Goal: Task Accomplishment & Management: Manage account settings

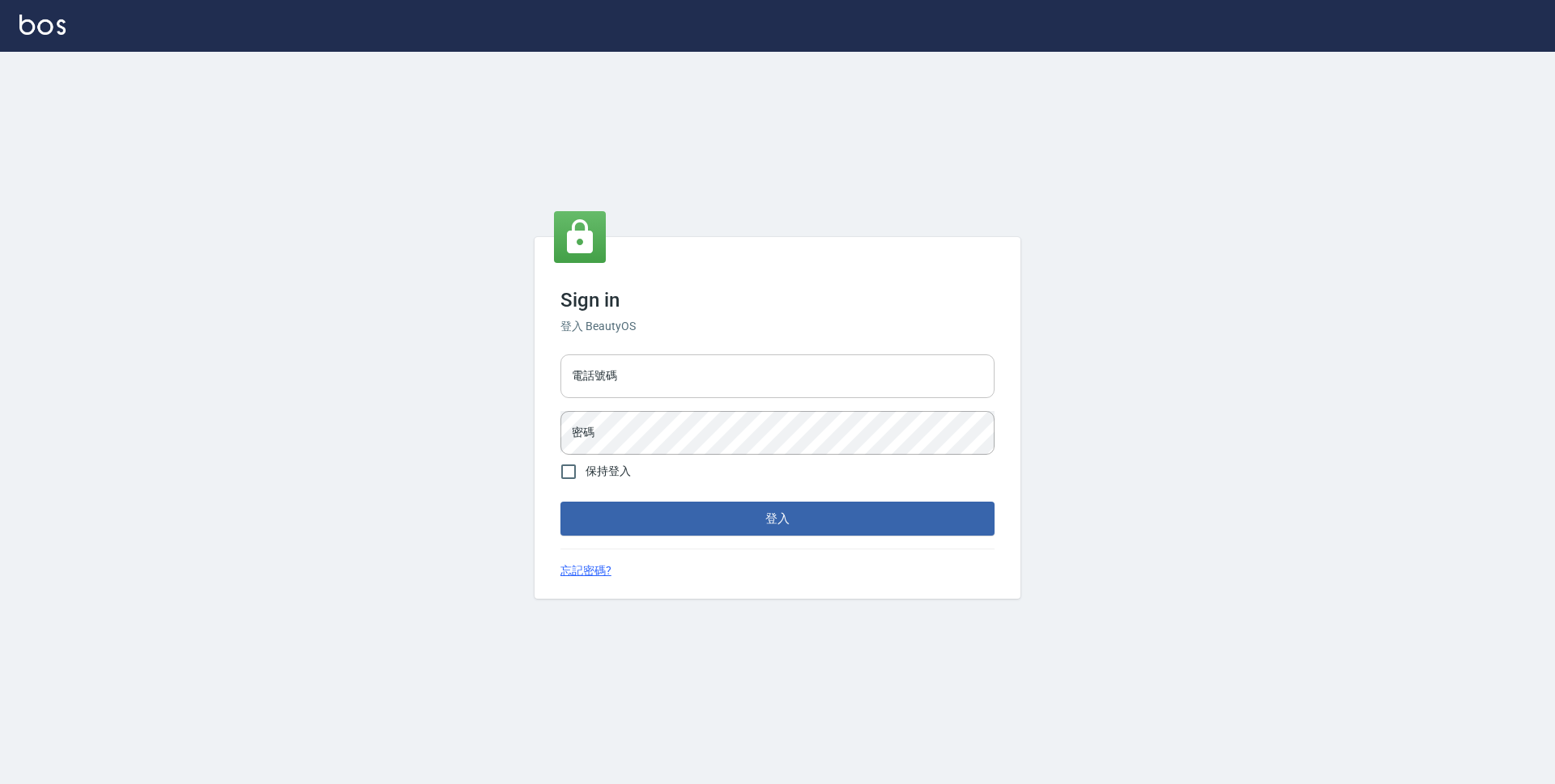
click at [713, 386] on input "電話號碼" at bounding box center [777, 377] width 434 height 43
type input "0423939755"
click at [700, 460] on form "電話號碼 [PHONE_NUMBER] 電話號碼 密碼 密碼 保持登入 登入" at bounding box center [777, 441] width 434 height 187
click at [561, 502] on button "登入" at bounding box center [777, 519] width 434 height 34
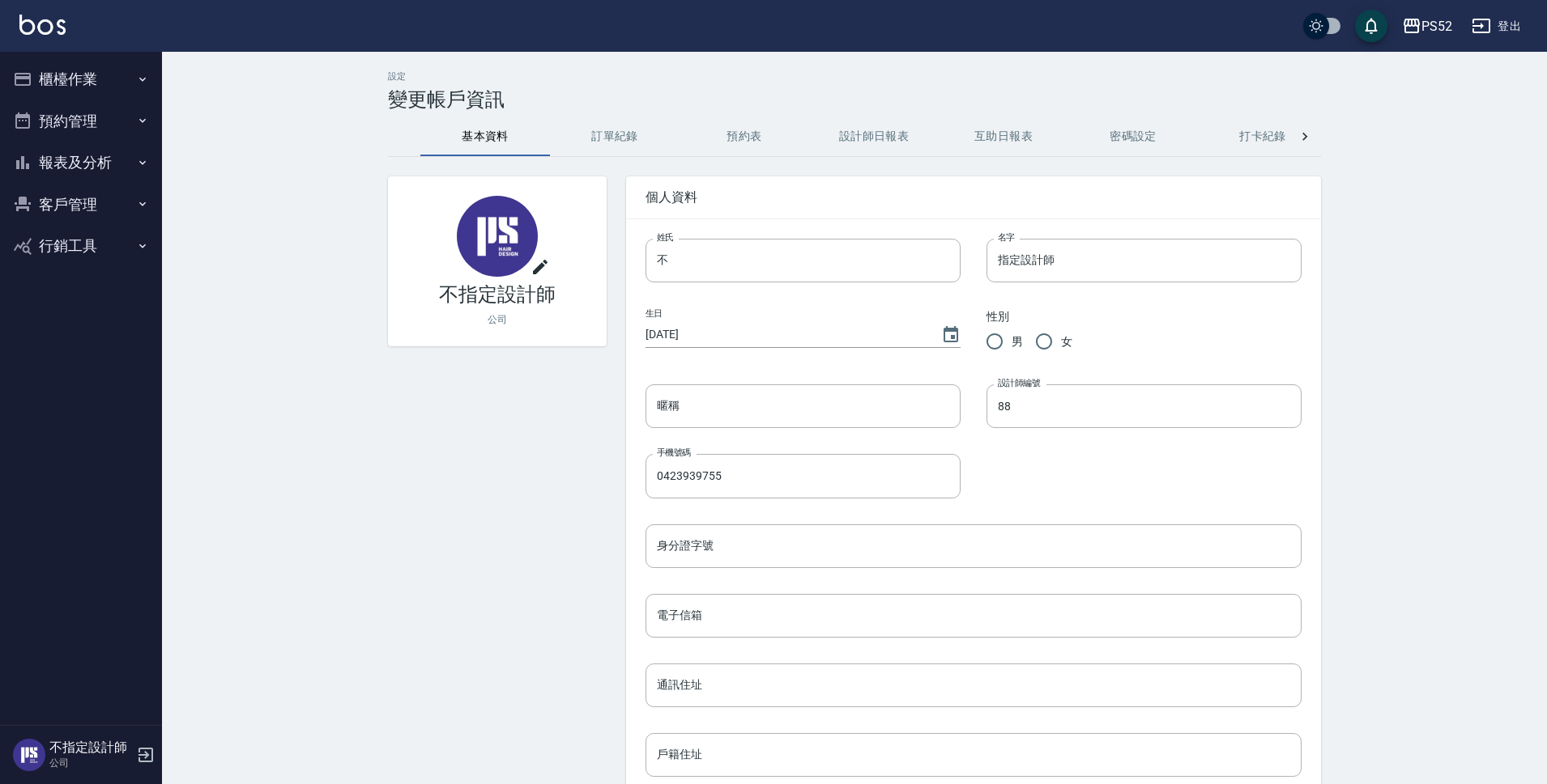
click at [72, 80] on button "櫃檯作業" at bounding box center [81, 79] width 149 height 42
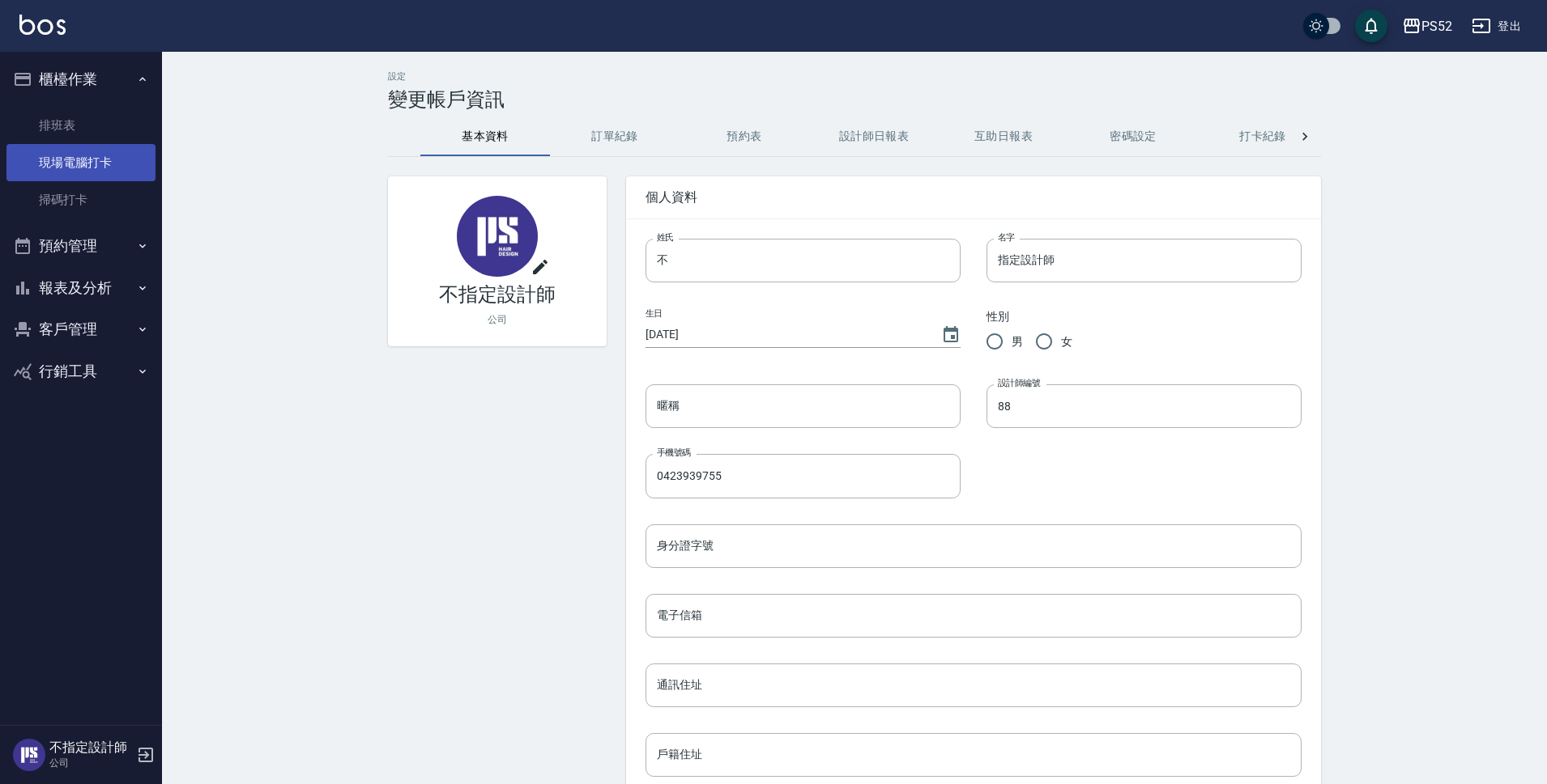
click at [109, 173] on link "現場電腦打卡" at bounding box center [81, 162] width 149 height 37
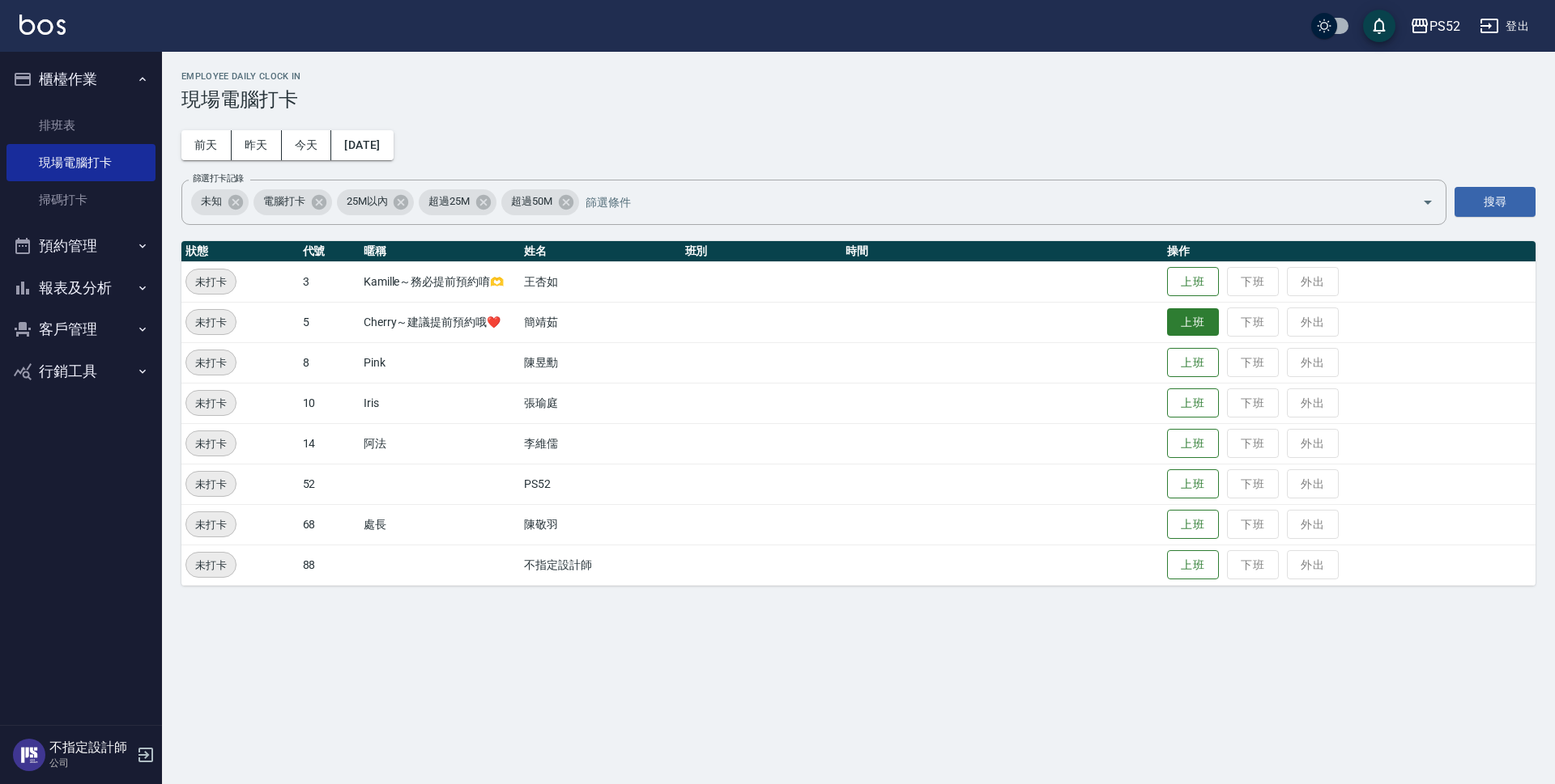
click at [1183, 317] on button "上班" at bounding box center [1192, 322] width 52 height 28
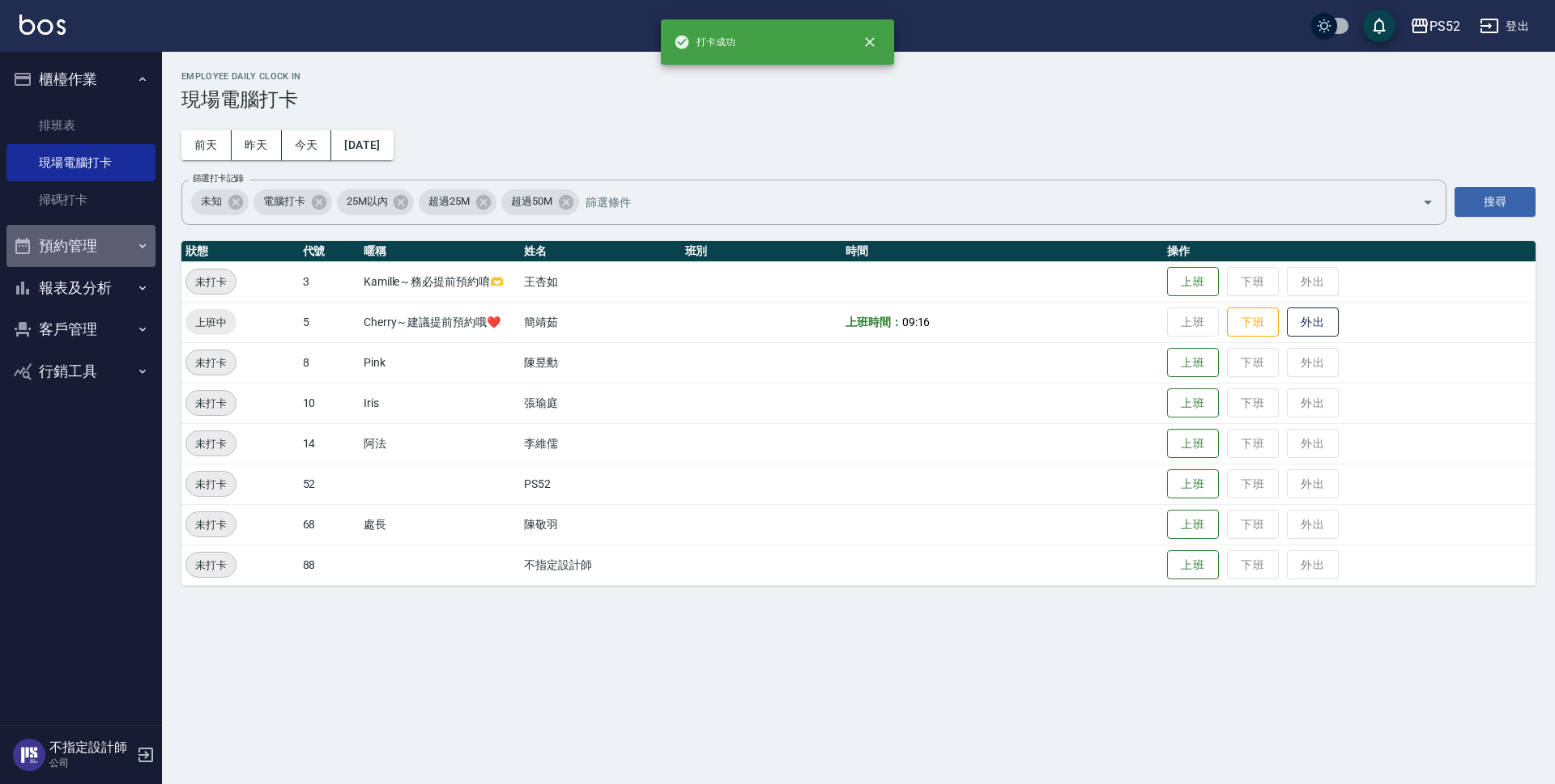
click at [80, 251] on button "預約管理" at bounding box center [81, 246] width 149 height 42
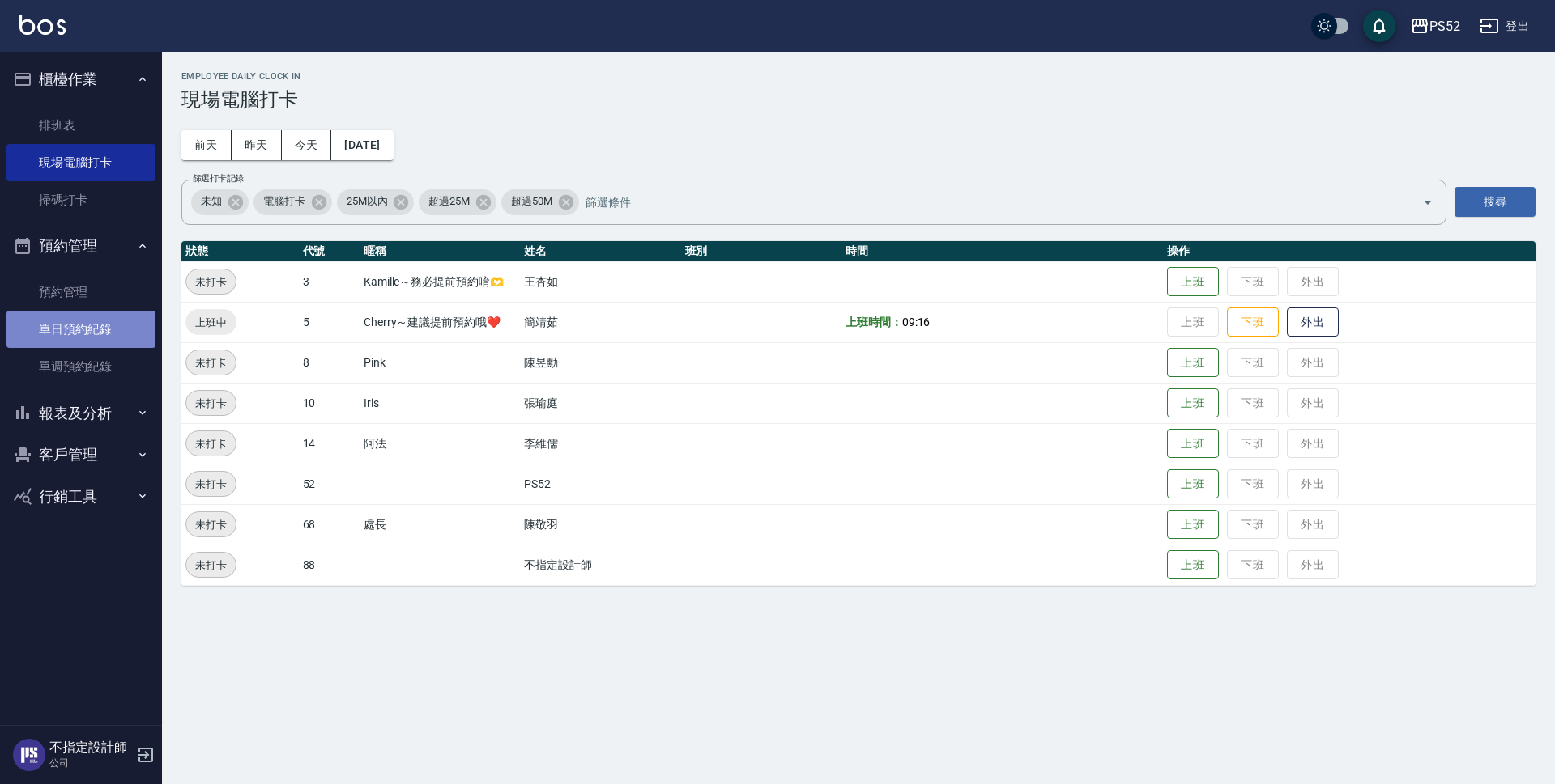
click at [100, 332] on link "單日預約紀錄" at bounding box center [81, 329] width 149 height 37
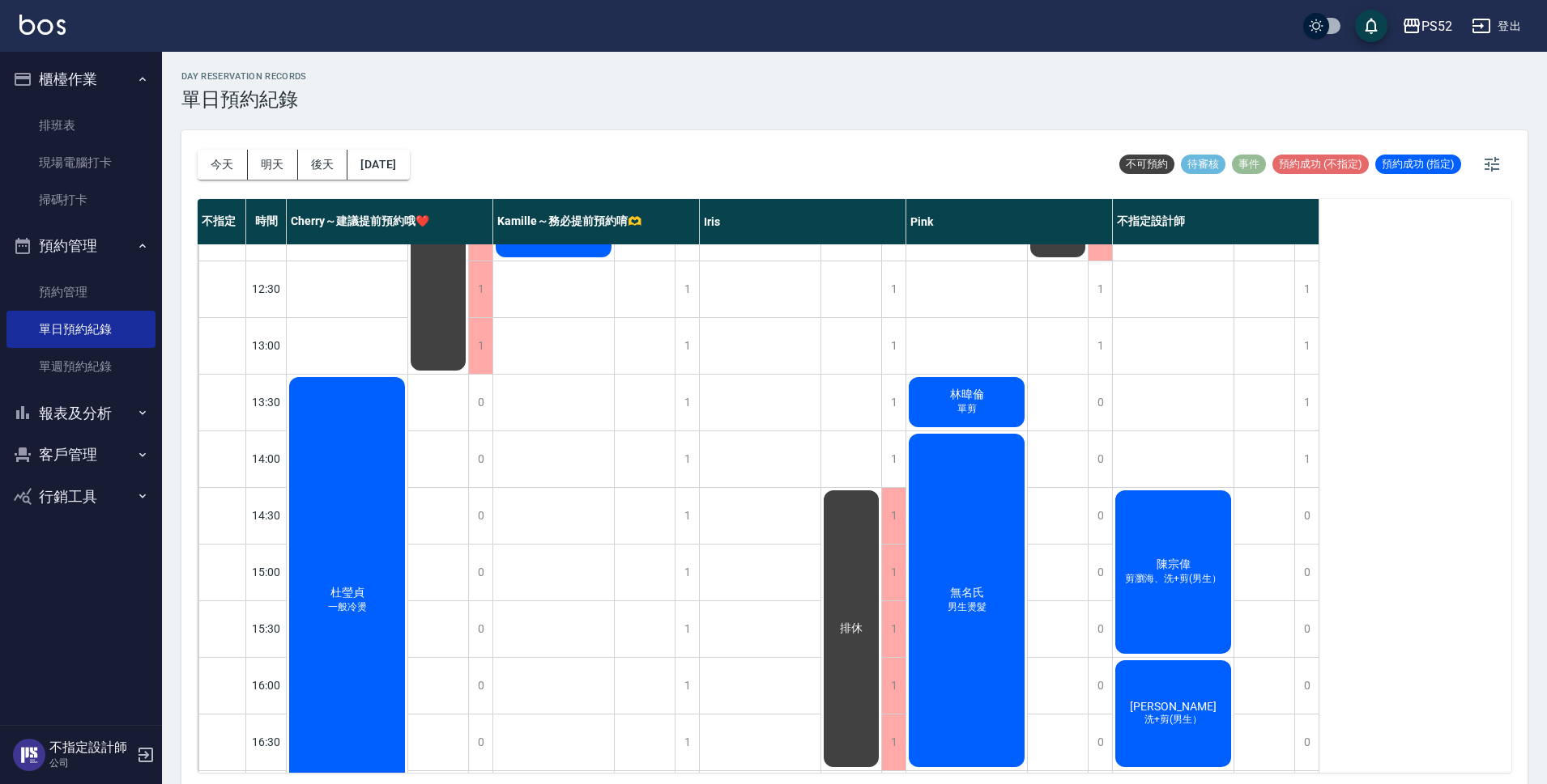
scroll to position [216, 0]
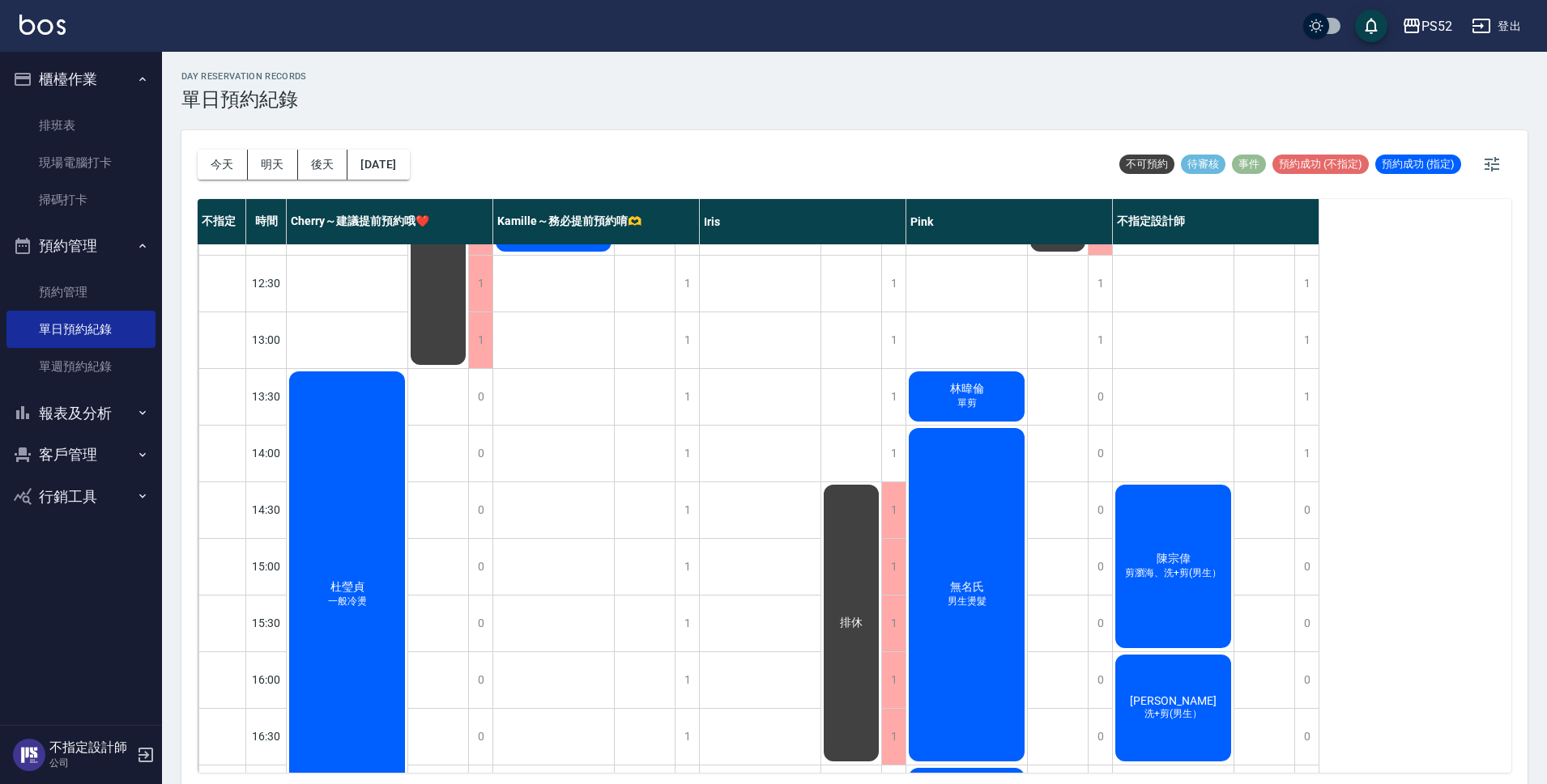
click at [1187, 517] on div "[PERSON_NAME]瀏海、洗+剪(男生）" at bounding box center [1172, 567] width 120 height 168
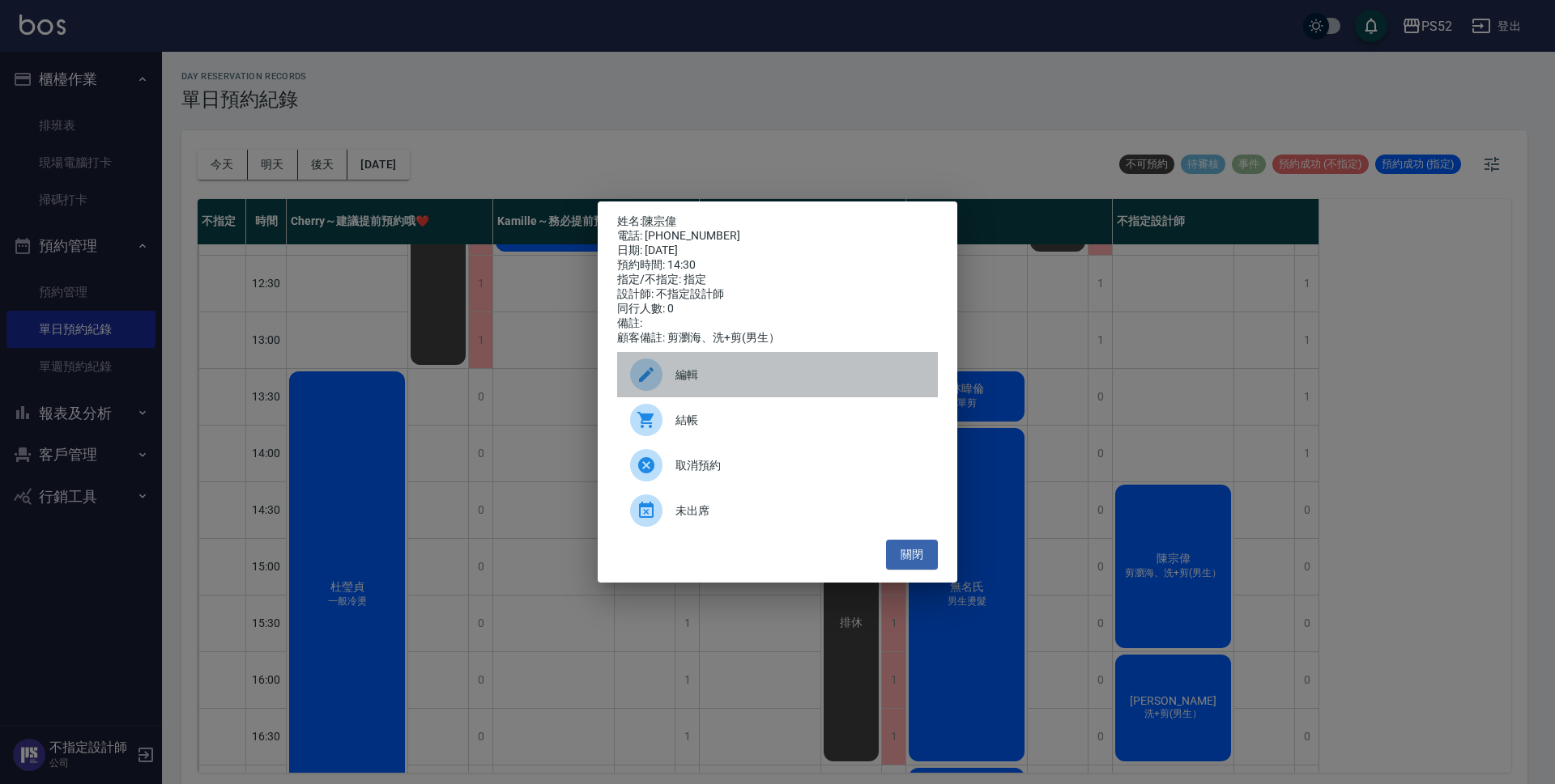
click at [708, 397] on div "編輯" at bounding box center [777, 375] width 321 height 45
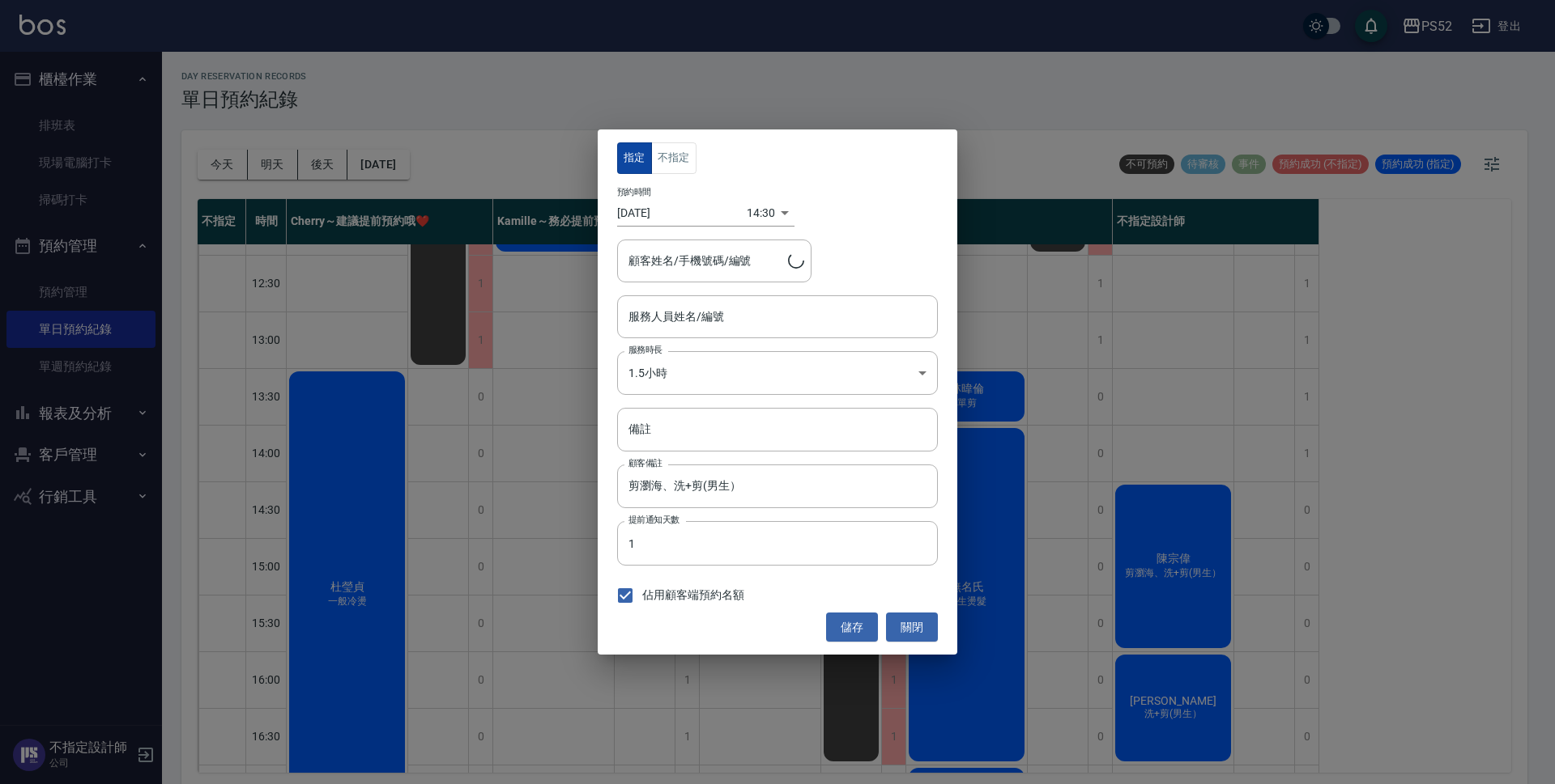
type input "不指定設計師-88"
type input "[PERSON_NAME]/0919570068/B0919570068"
click at [674, 158] on button "不指定" at bounding box center [674, 158] width 45 height 32
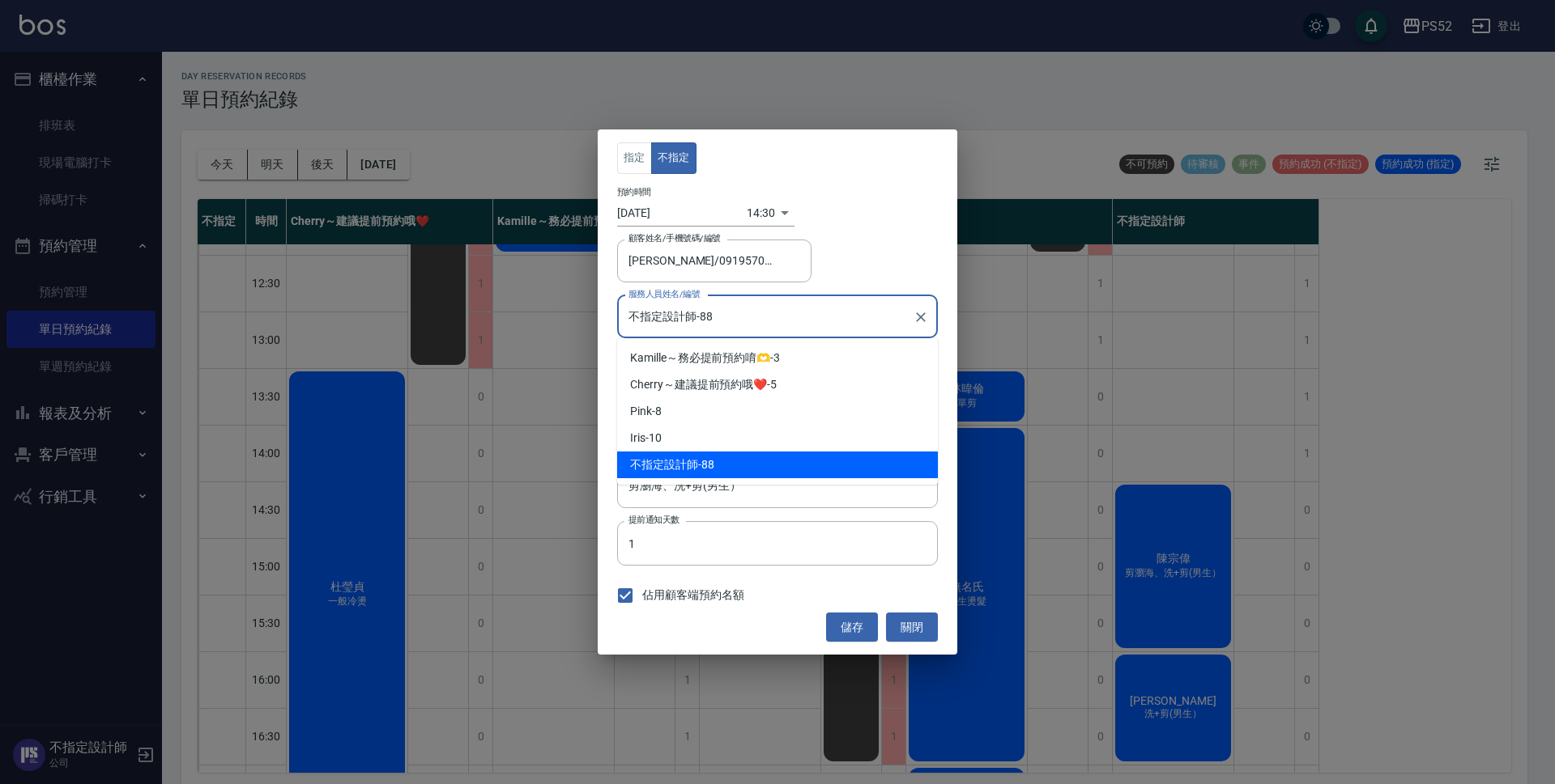
click at [762, 322] on input "不指定設計師-88" at bounding box center [764, 316] width 282 height 28
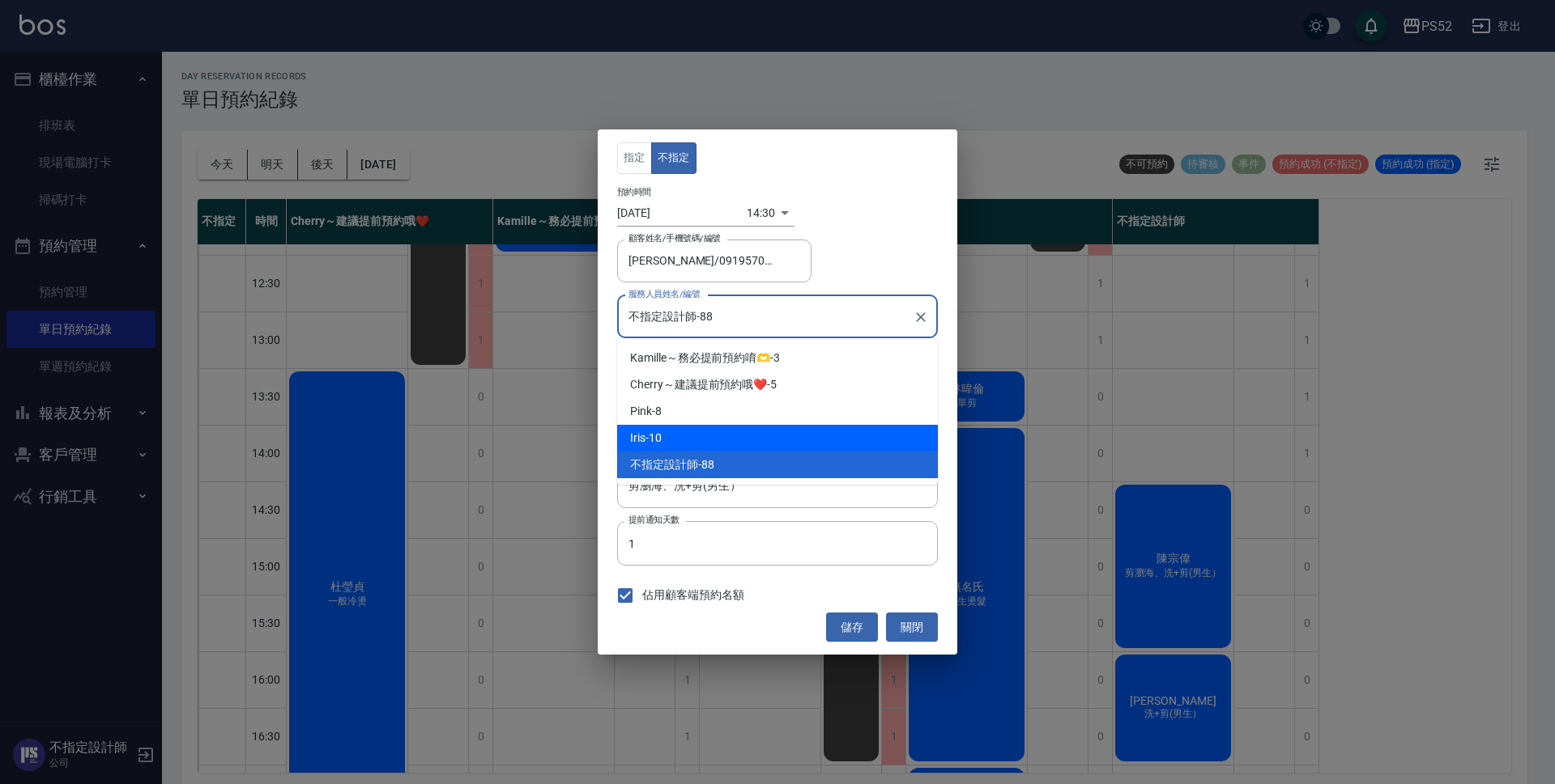
click at [757, 439] on div "Iris -10" at bounding box center [777, 438] width 321 height 27
type input "Iris-10"
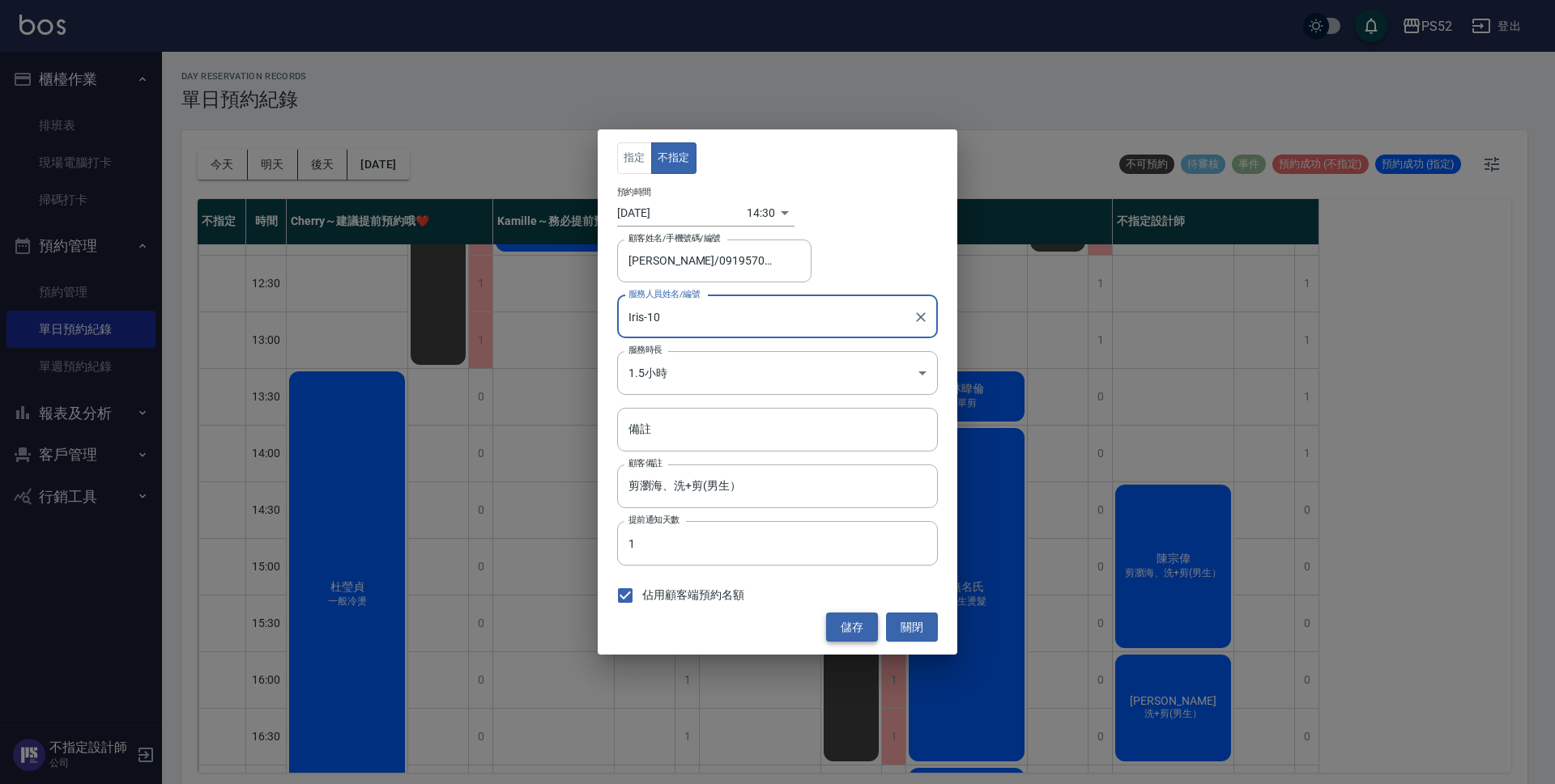
click at [857, 627] on button "儲存" at bounding box center [851, 627] width 52 height 30
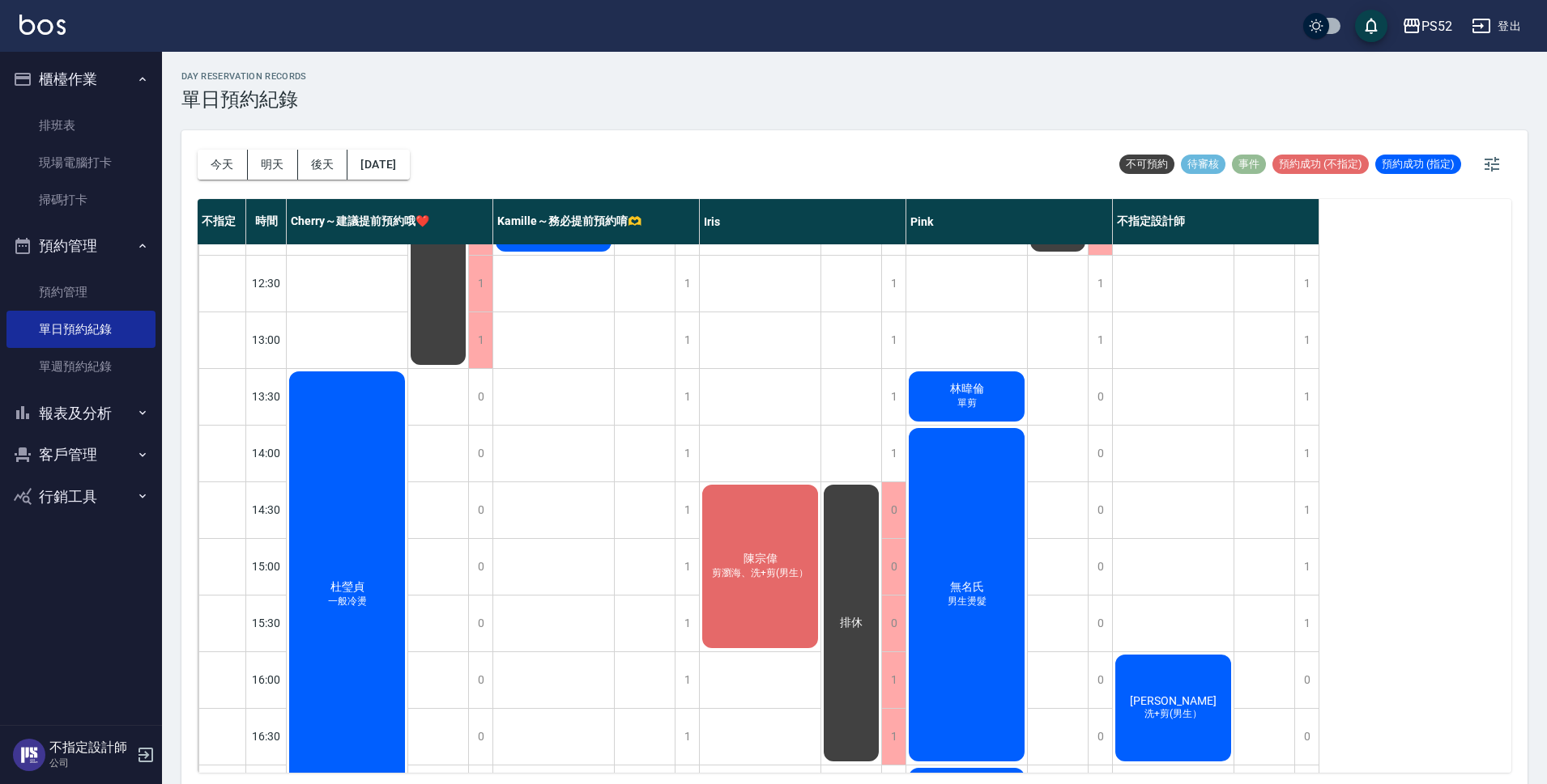
click at [841, 539] on div "排休" at bounding box center [851, 623] width 60 height 282
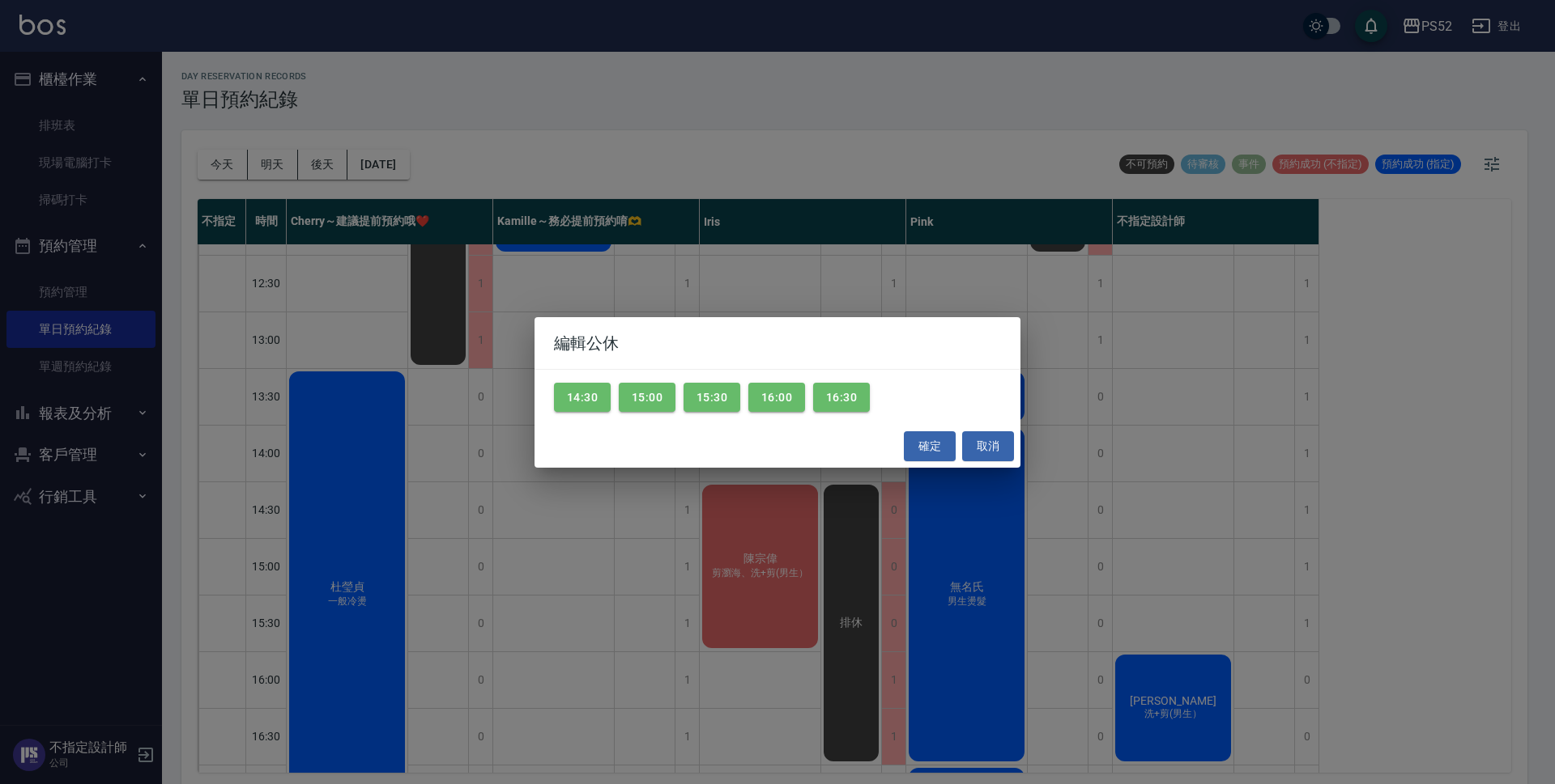
click at [583, 381] on div "14:30 15:00 15:30 16:00 16:30" at bounding box center [777, 398] width 485 height 56
click at [583, 390] on button "14:30" at bounding box center [582, 397] width 57 height 30
click at [630, 394] on button "15:00" at bounding box center [647, 397] width 57 height 30
click at [714, 394] on button "15:30" at bounding box center [712, 397] width 57 height 30
click at [917, 445] on button "確定" at bounding box center [929, 446] width 52 height 30
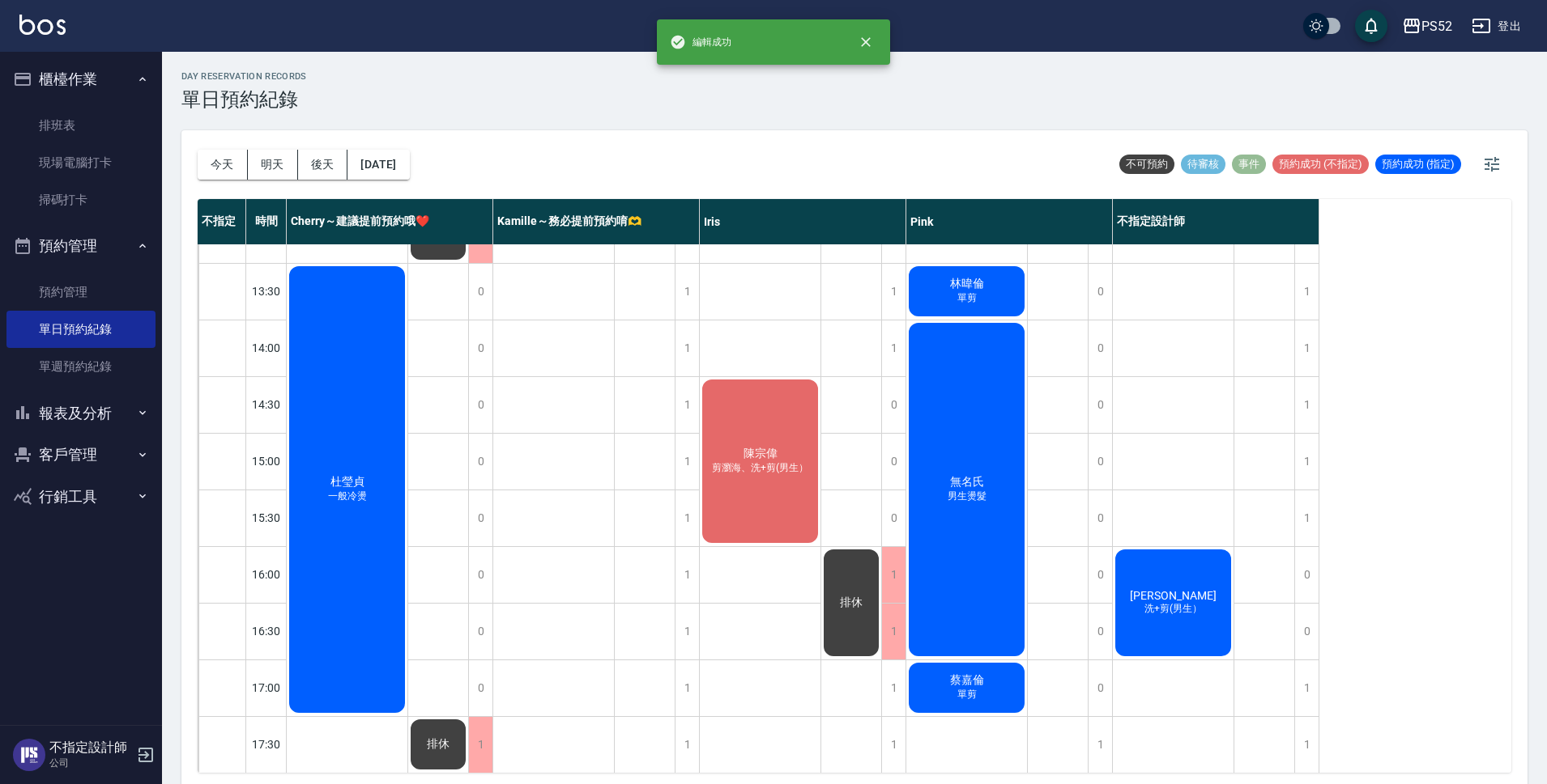
scroll to position [324, 0]
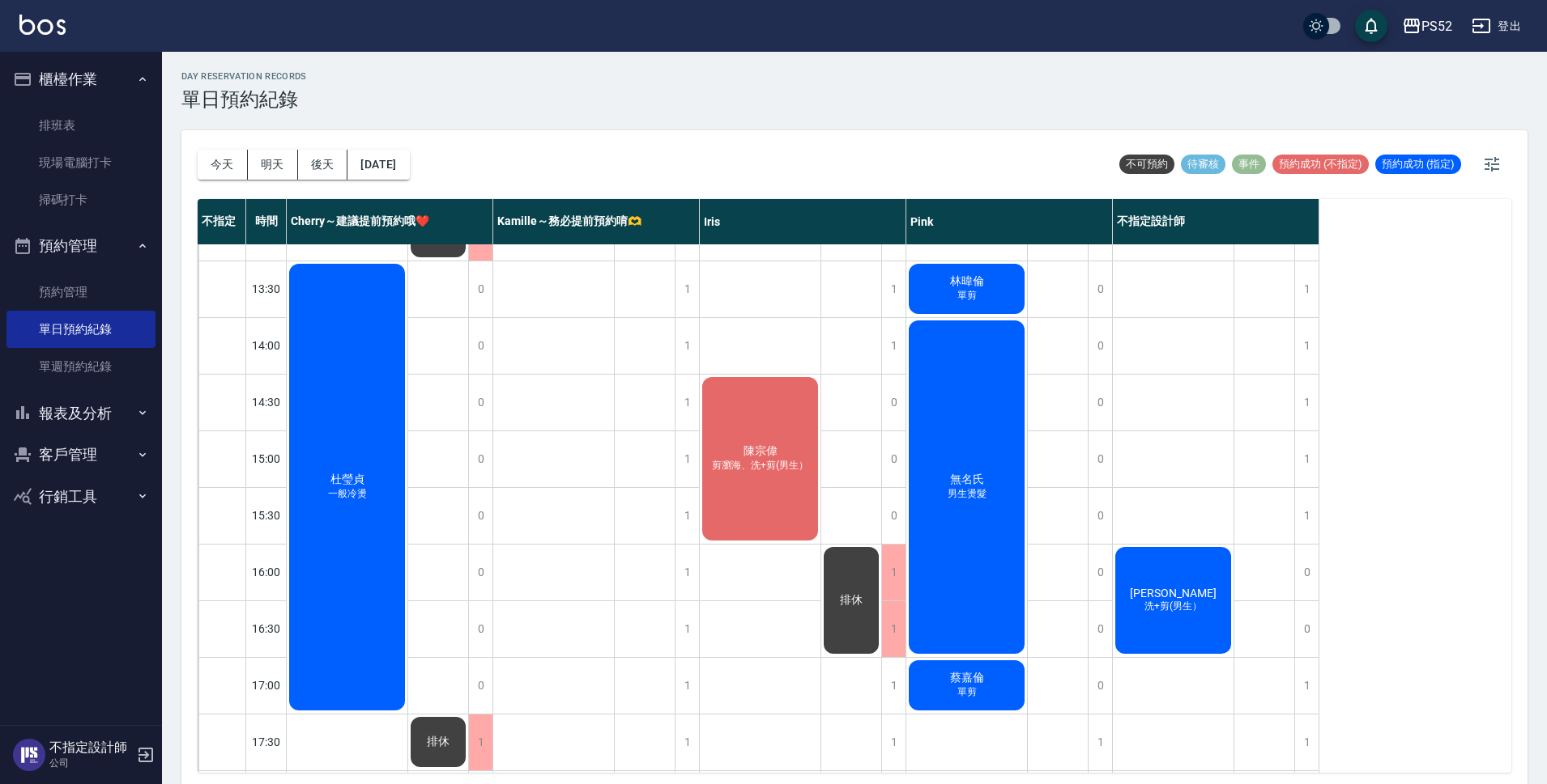
click at [837, 609] on div "排休" at bounding box center [851, 600] width 60 height 111
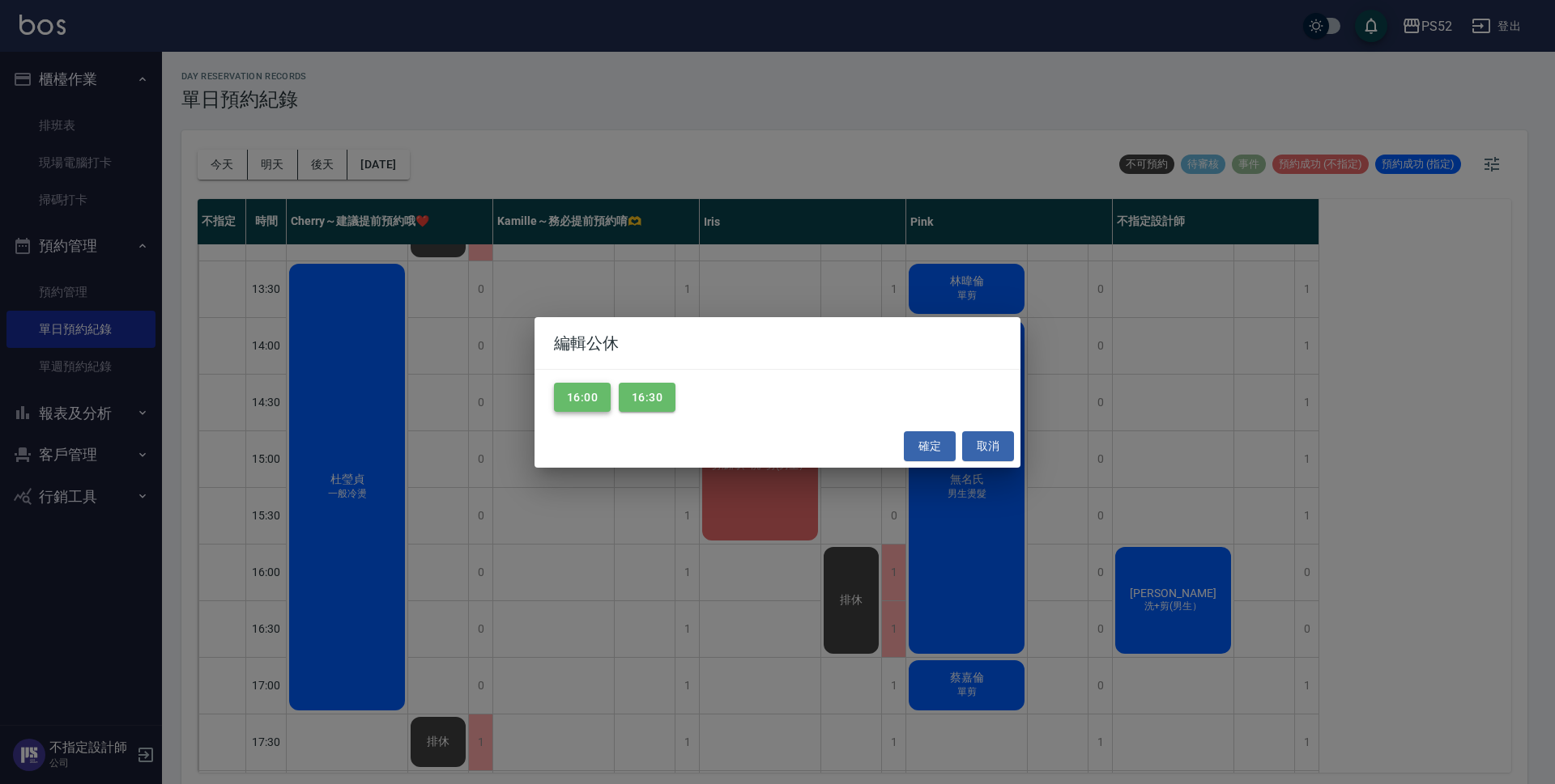
click at [582, 411] on button "16:00" at bounding box center [582, 397] width 57 height 30
click at [644, 409] on button "16:30" at bounding box center [647, 397] width 57 height 30
click at [904, 443] on button "確定" at bounding box center [929, 446] width 52 height 30
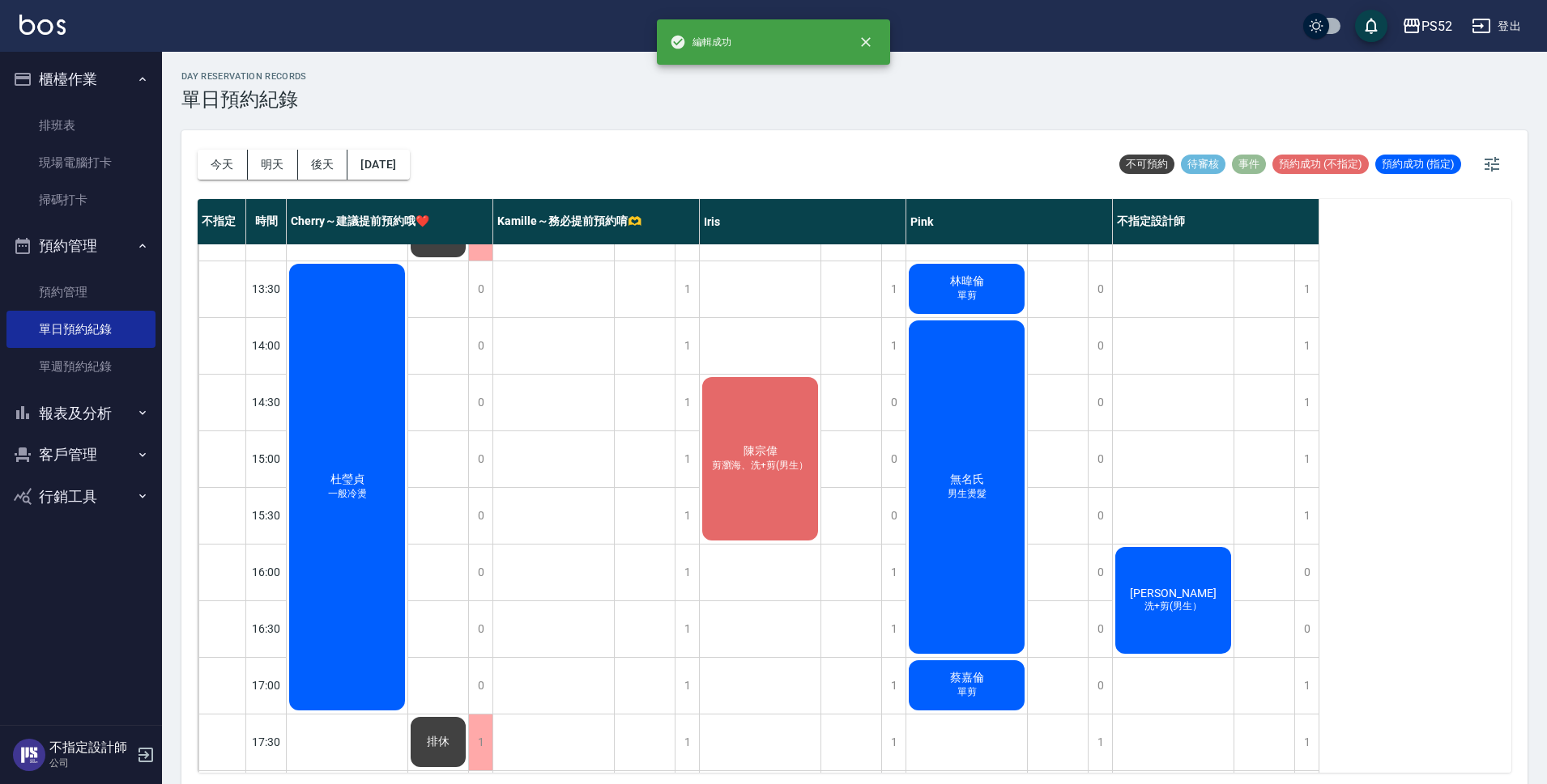
click at [1169, 614] on span "洗+剪(男生）" at bounding box center [1173, 606] width 64 height 14
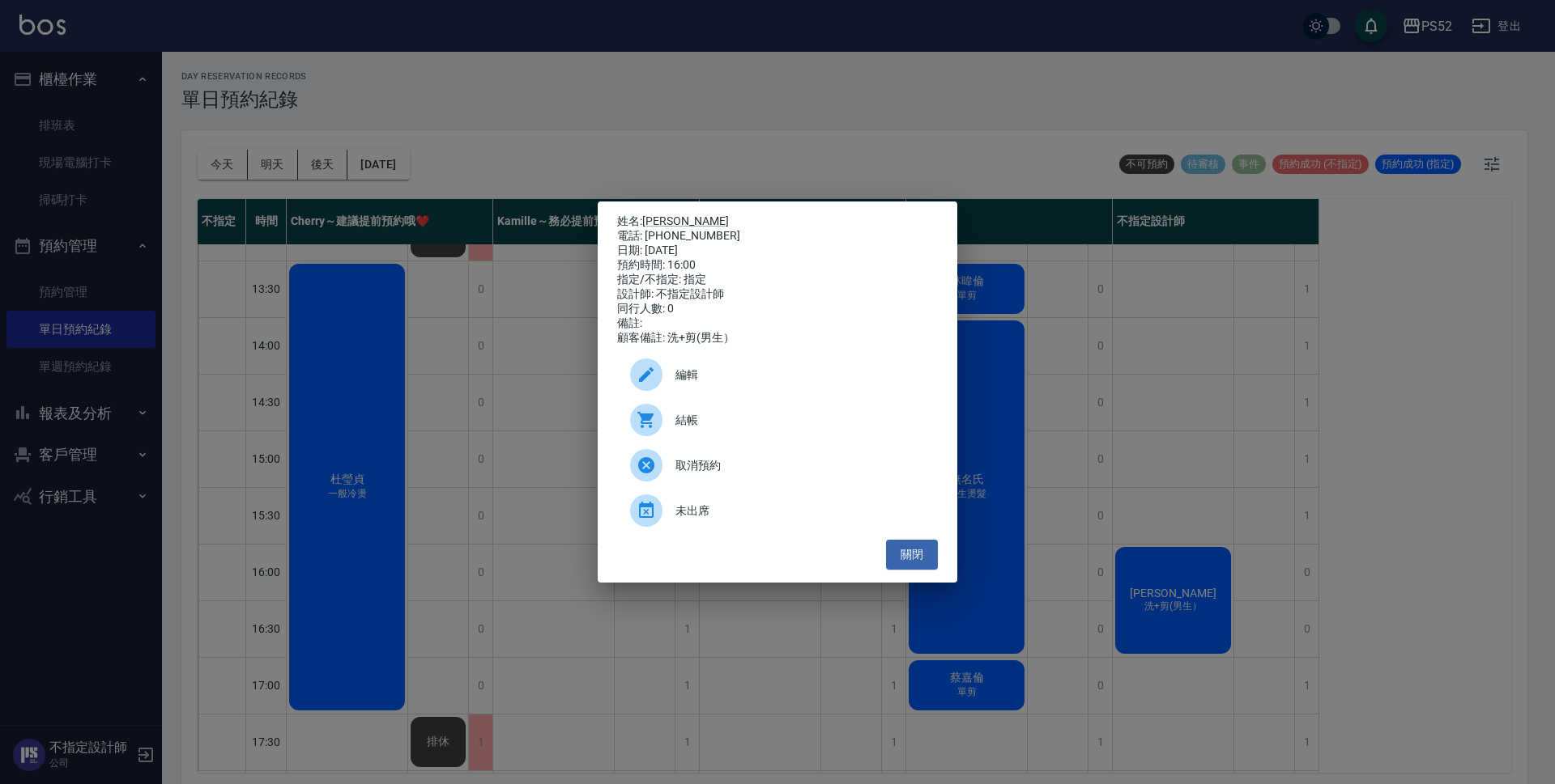
click at [724, 371] on div "編輯" at bounding box center [777, 375] width 321 height 45
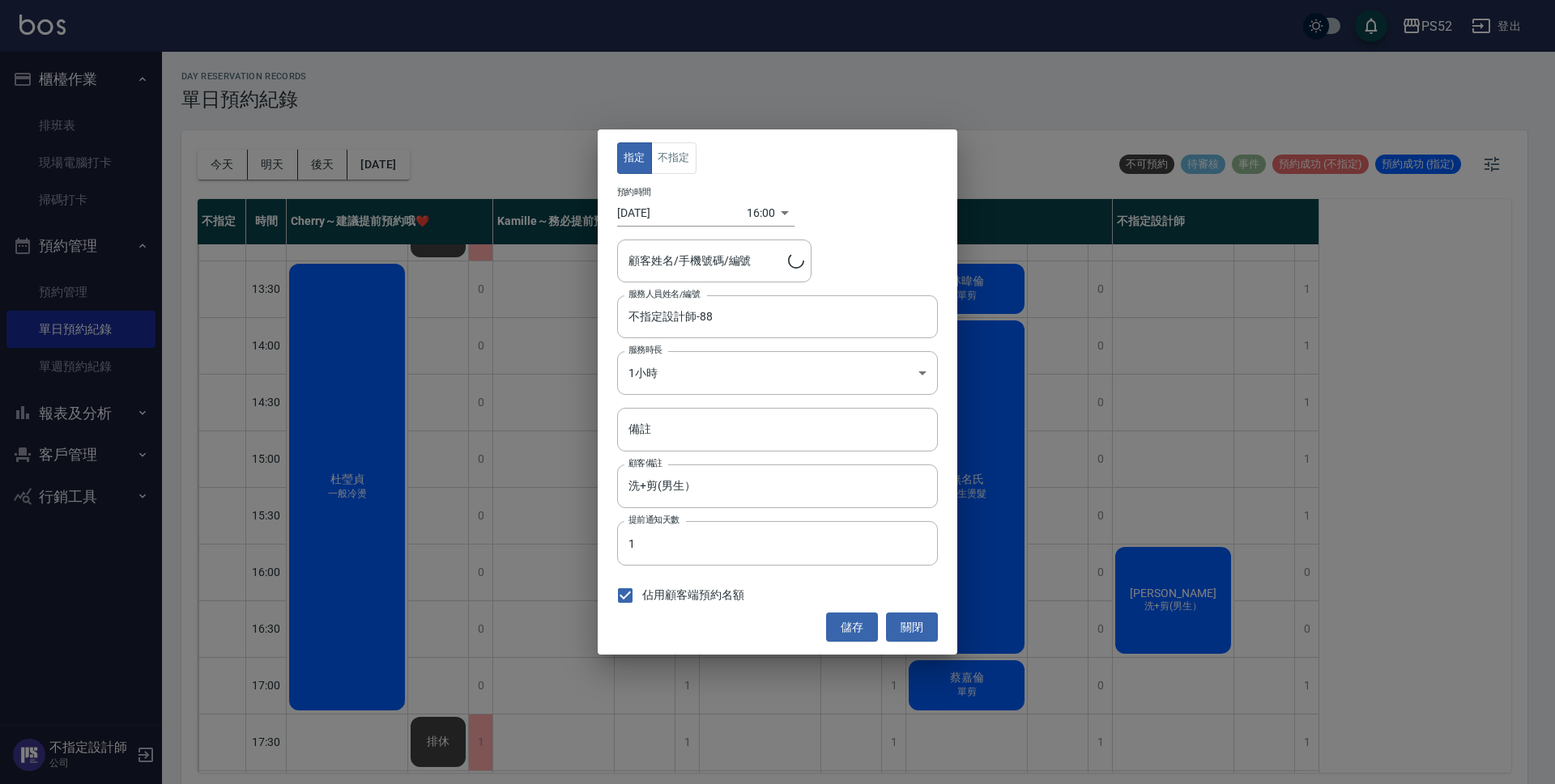
type input "[PERSON_NAME]/0953080919/B0953080919"
click at [685, 157] on button "不指定" at bounding box center [674, 158] width 45 height 32
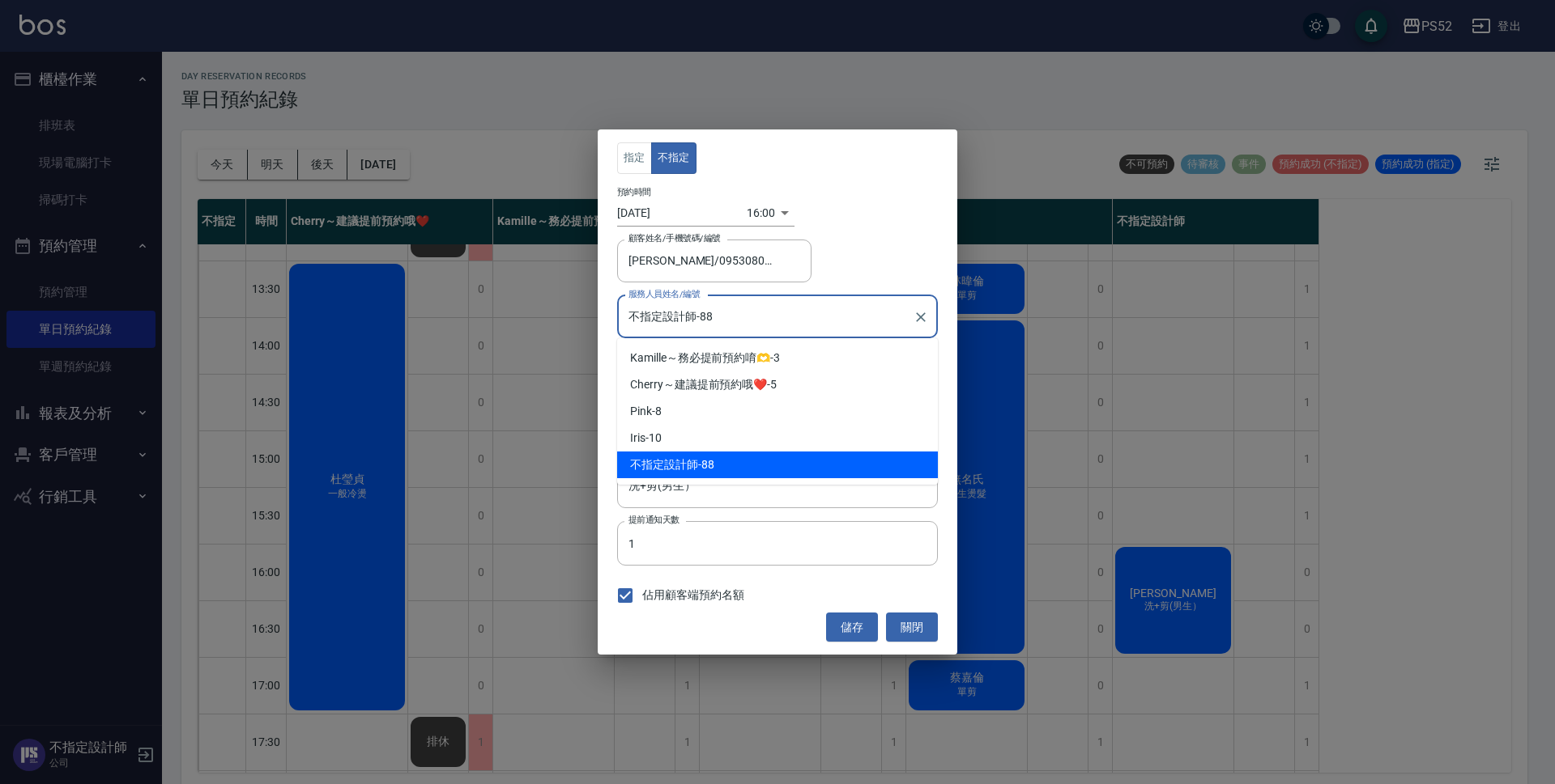
click at [805, 319] on input "不指定設計師-88" at bounding box center [764, 316] width 282 height 28
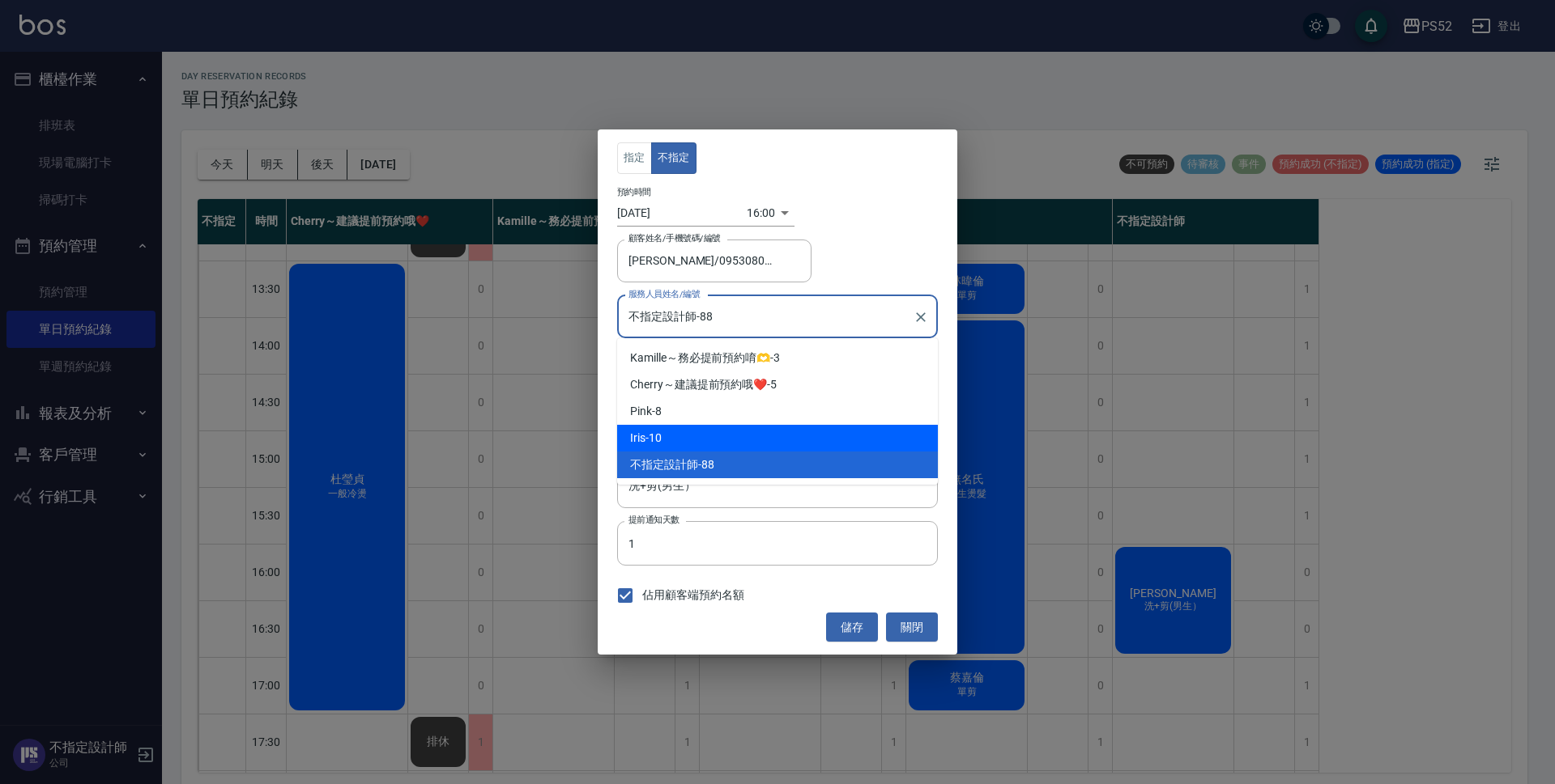
click at [816, 434] on div "Iris -10" at bounding box center [777, 438] width 321 height 27
type input "Iris-10"
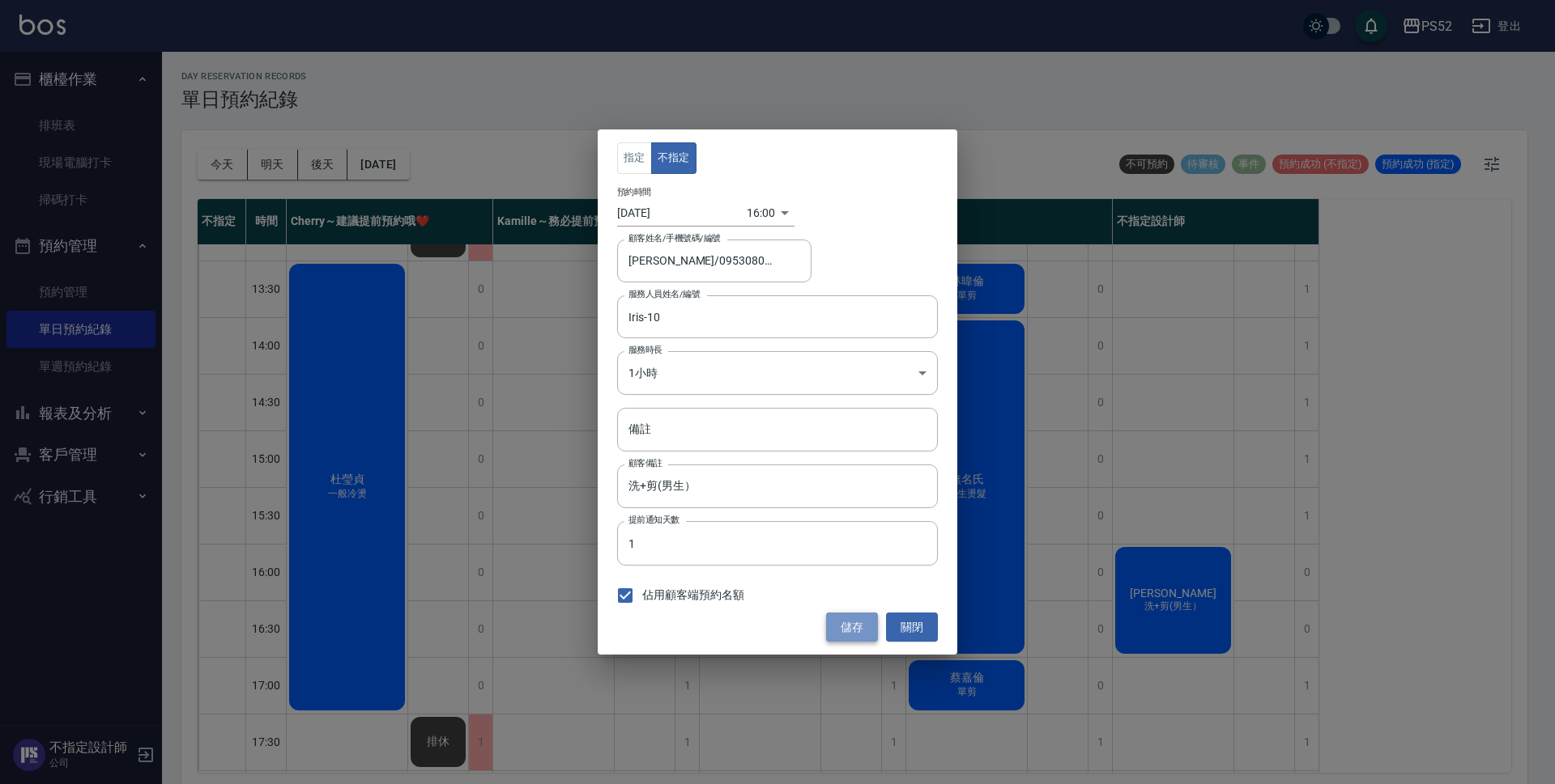
click at [850, 635] on button "儲存" at bounding box center [851, 627] width 52 height 30
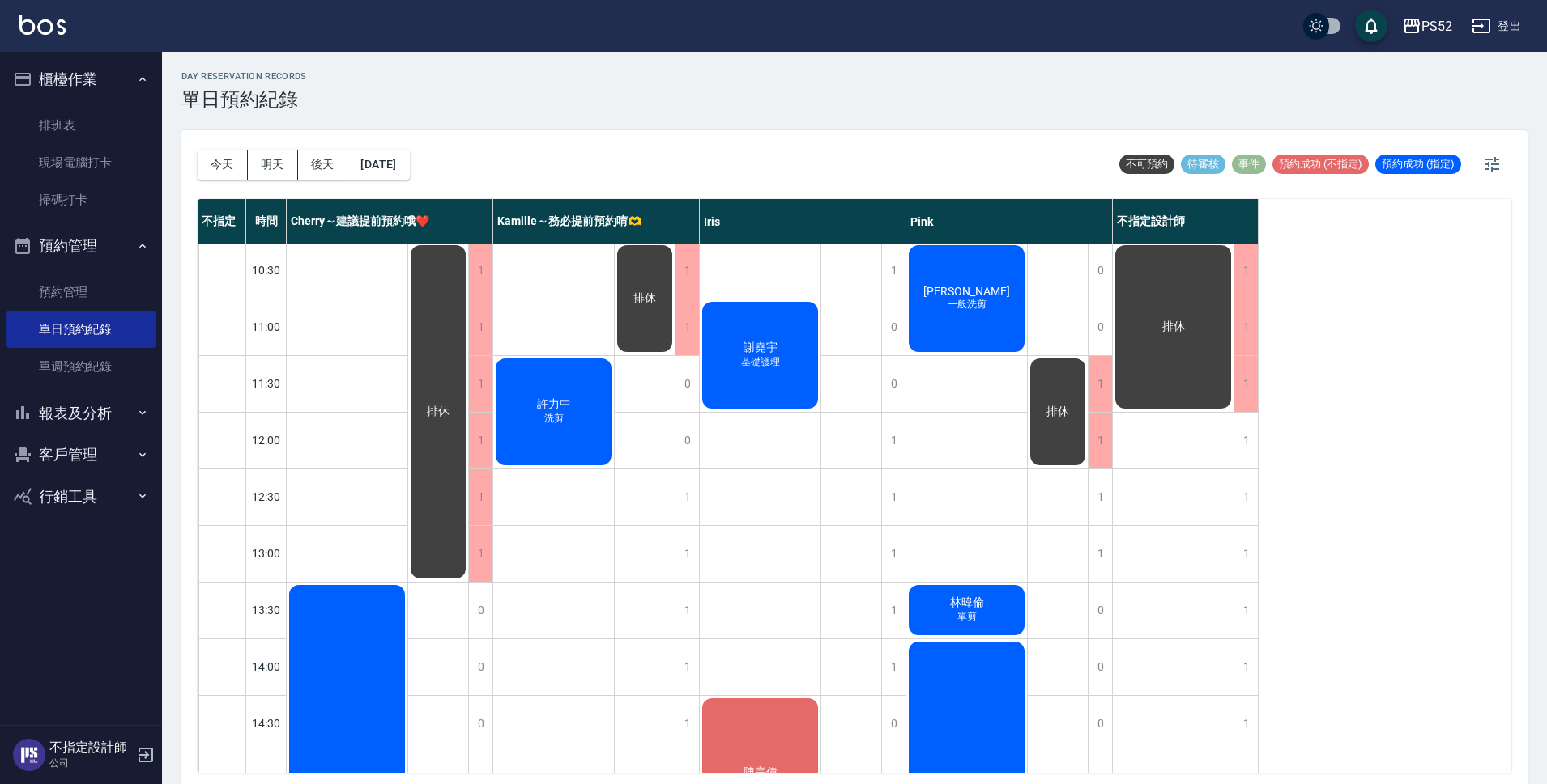
scroll to position [0, 0]
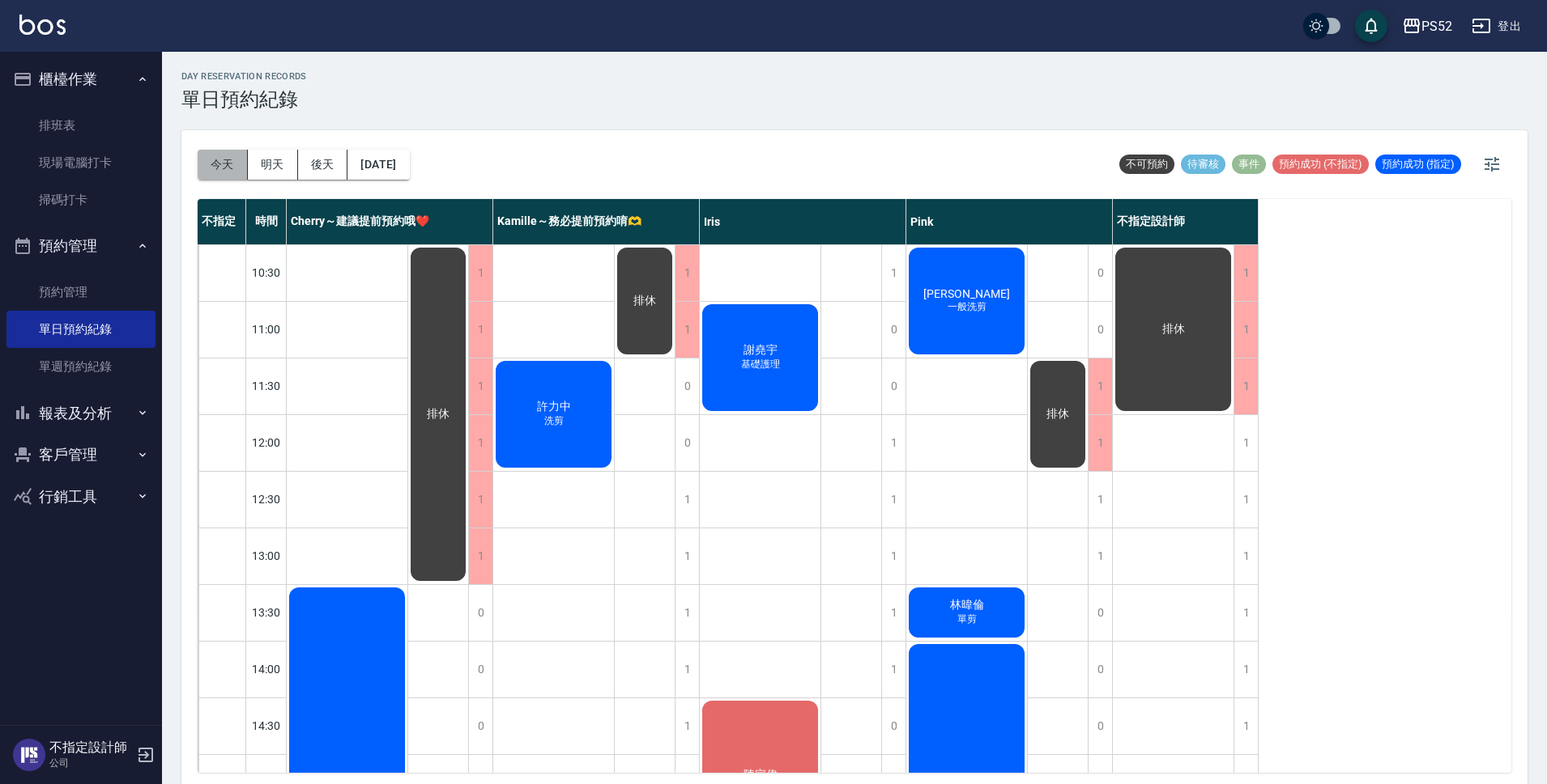
click at [215, 165] on button "今天" at bounding box center [222, 164] width 50 height 30
click at [268, 164] on button "明天" at bounding box center [273, 164] width 50 height 30
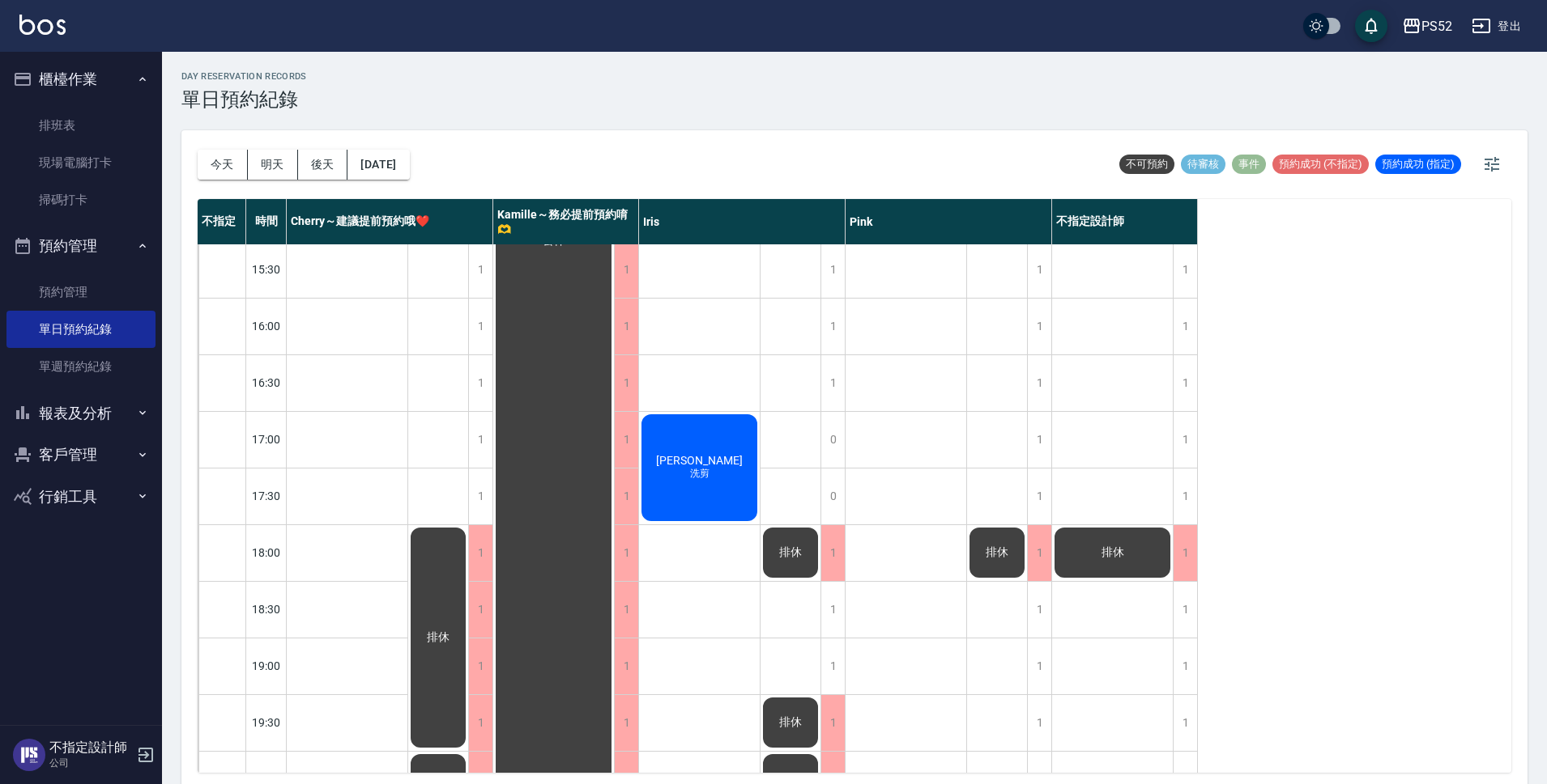
scroll to position [619, 0]
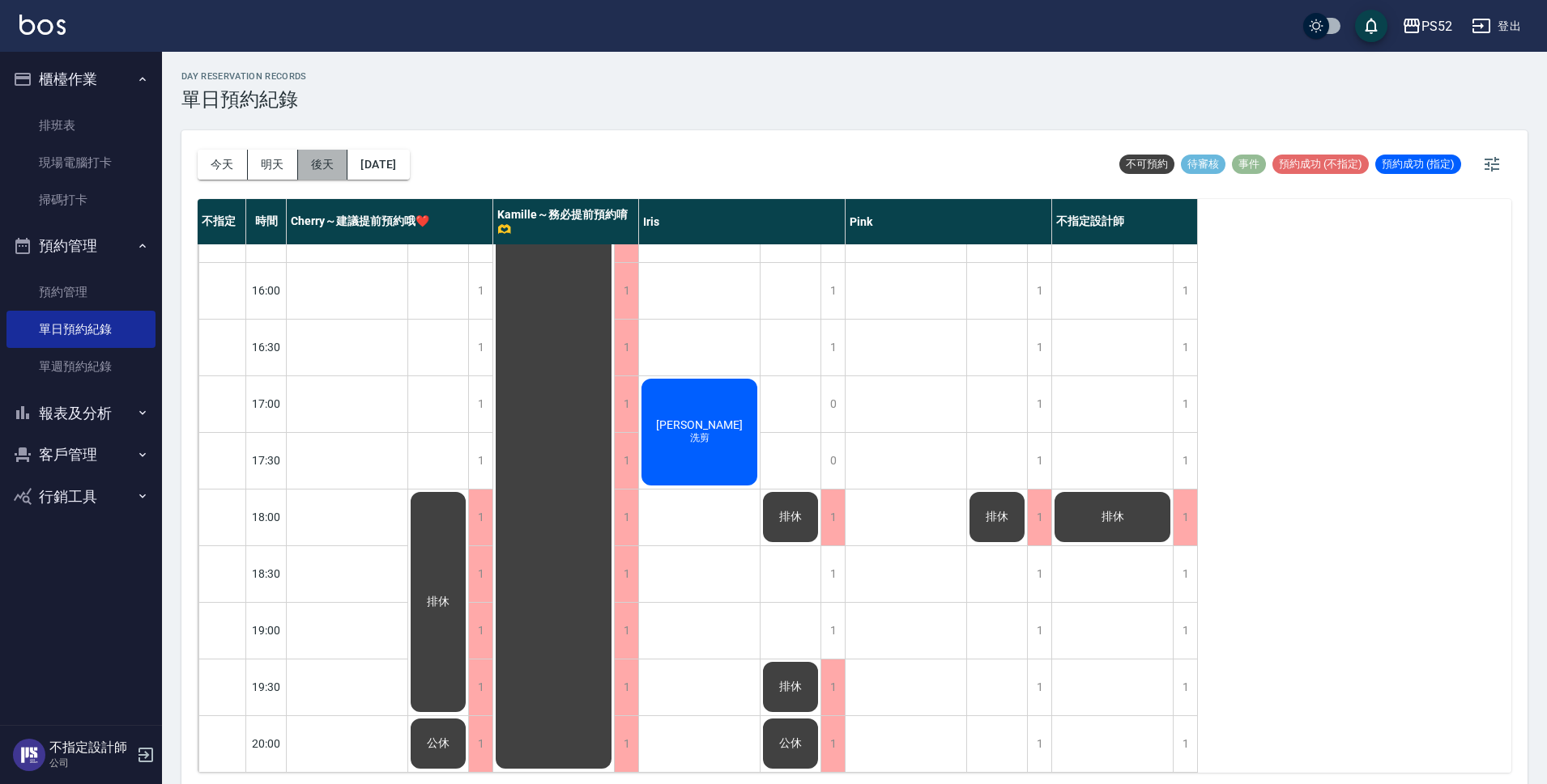
click at [331, 171] on button "後天" at bounding box center [322, 164] width 50 height 30
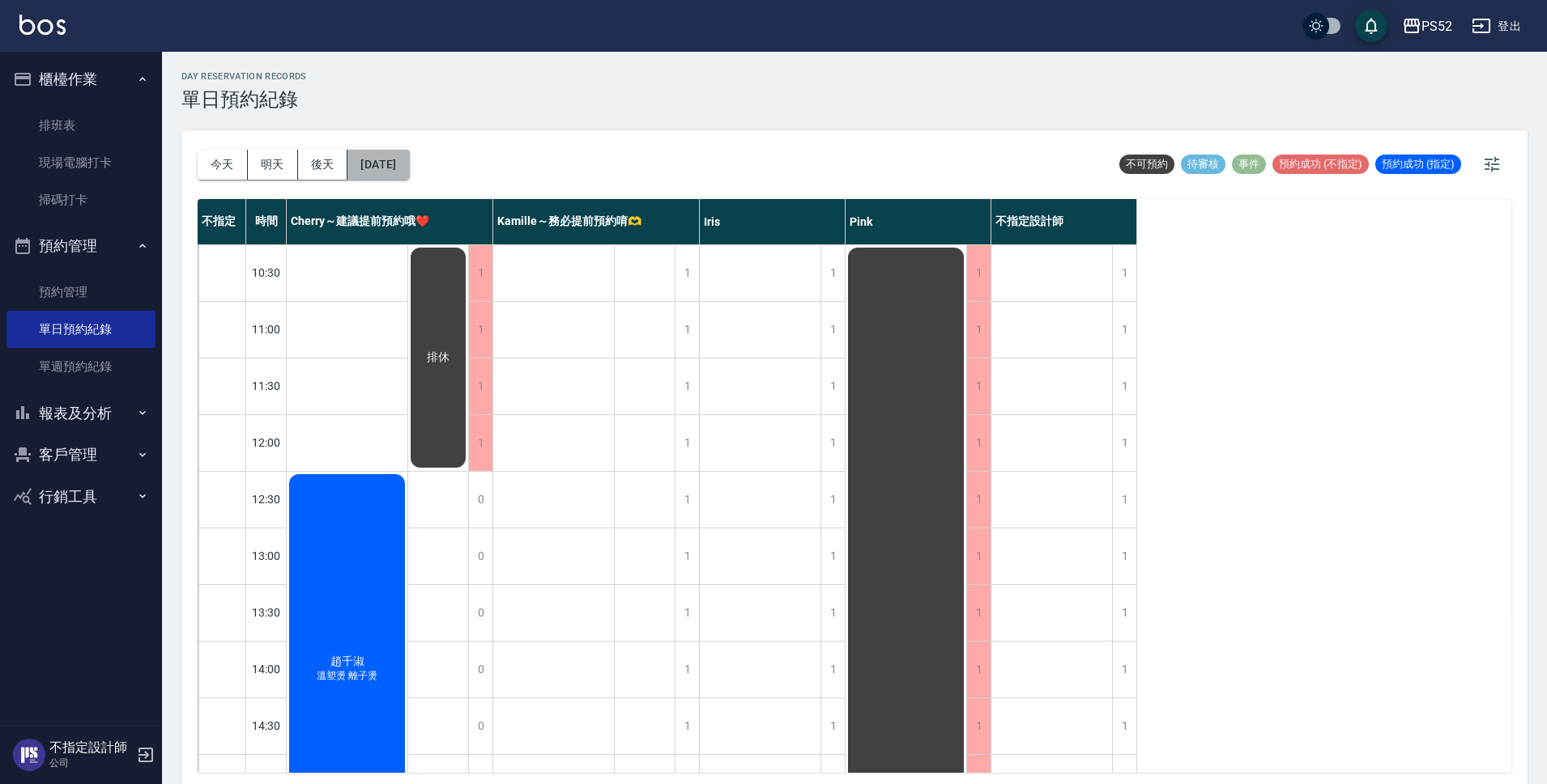
click at [370, 157] on button "[DATE]" at bounding box center [379, 164] width 62 height 30
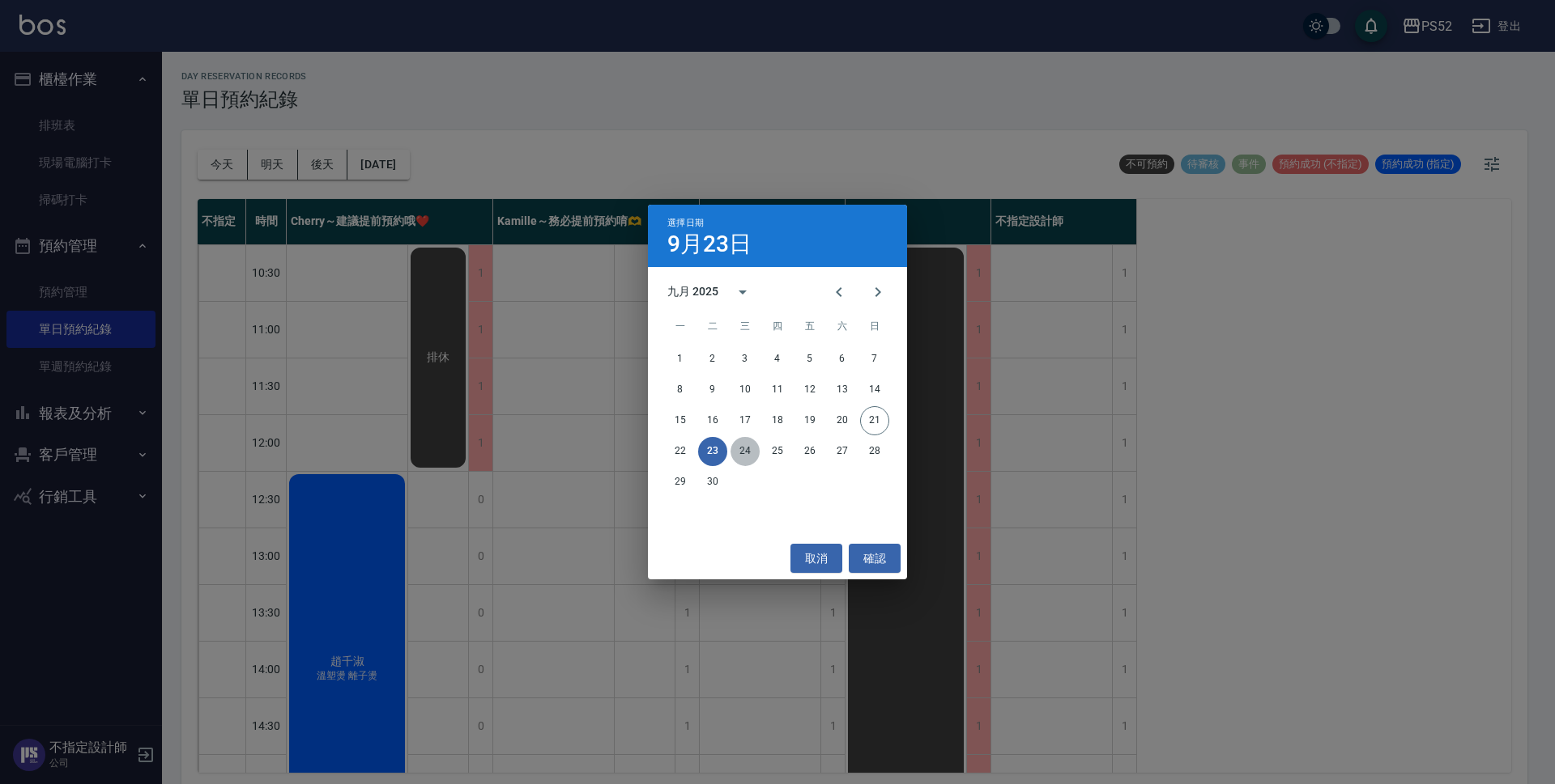
click at [742, 445] on button "24" at bounding box center [744, 452] width 29 height 29
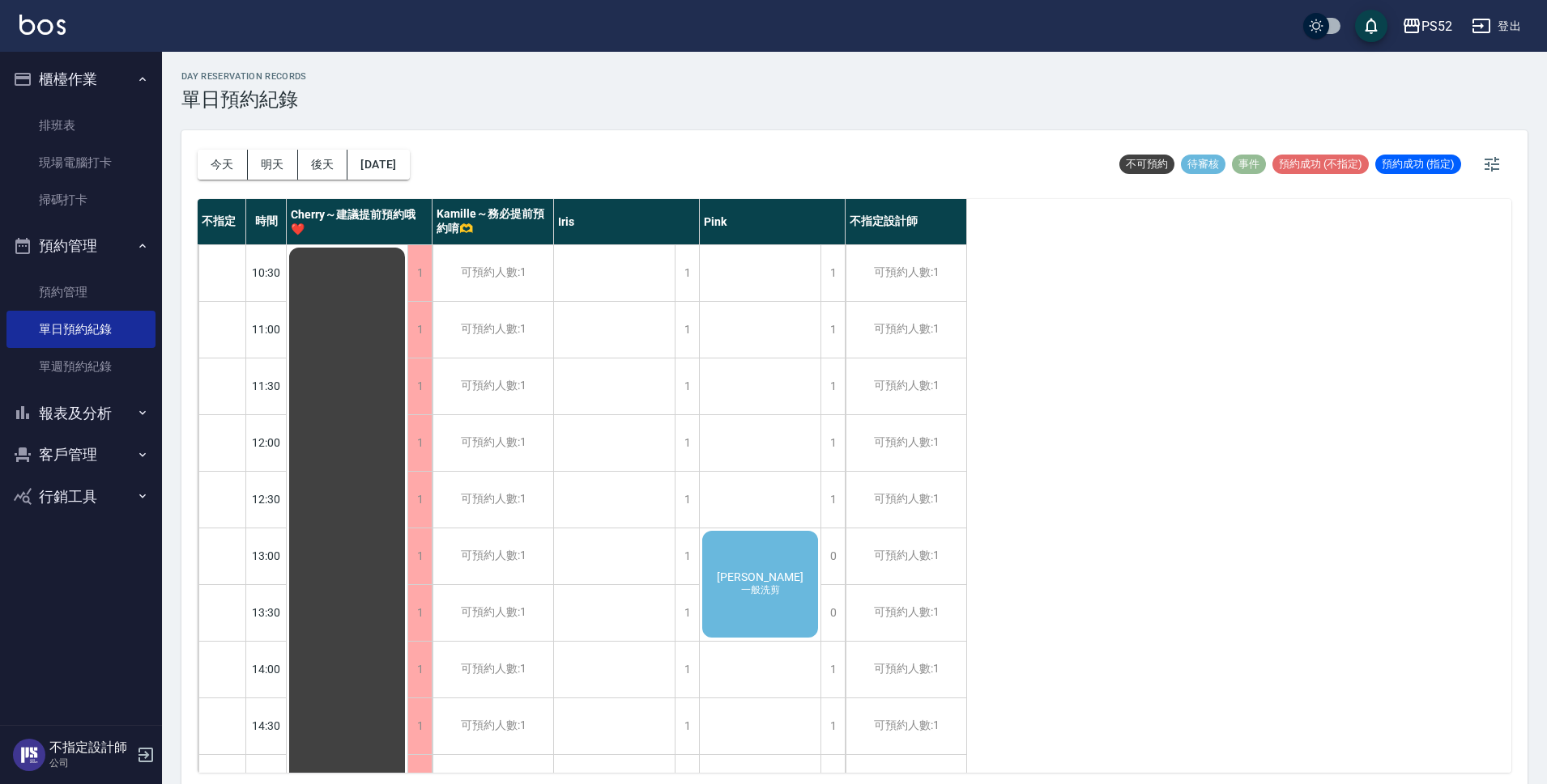
click at [766, 567] on div "[PERSON_NAME] 一般洗剪" at bounding box center [759, 584] width 120 height 111
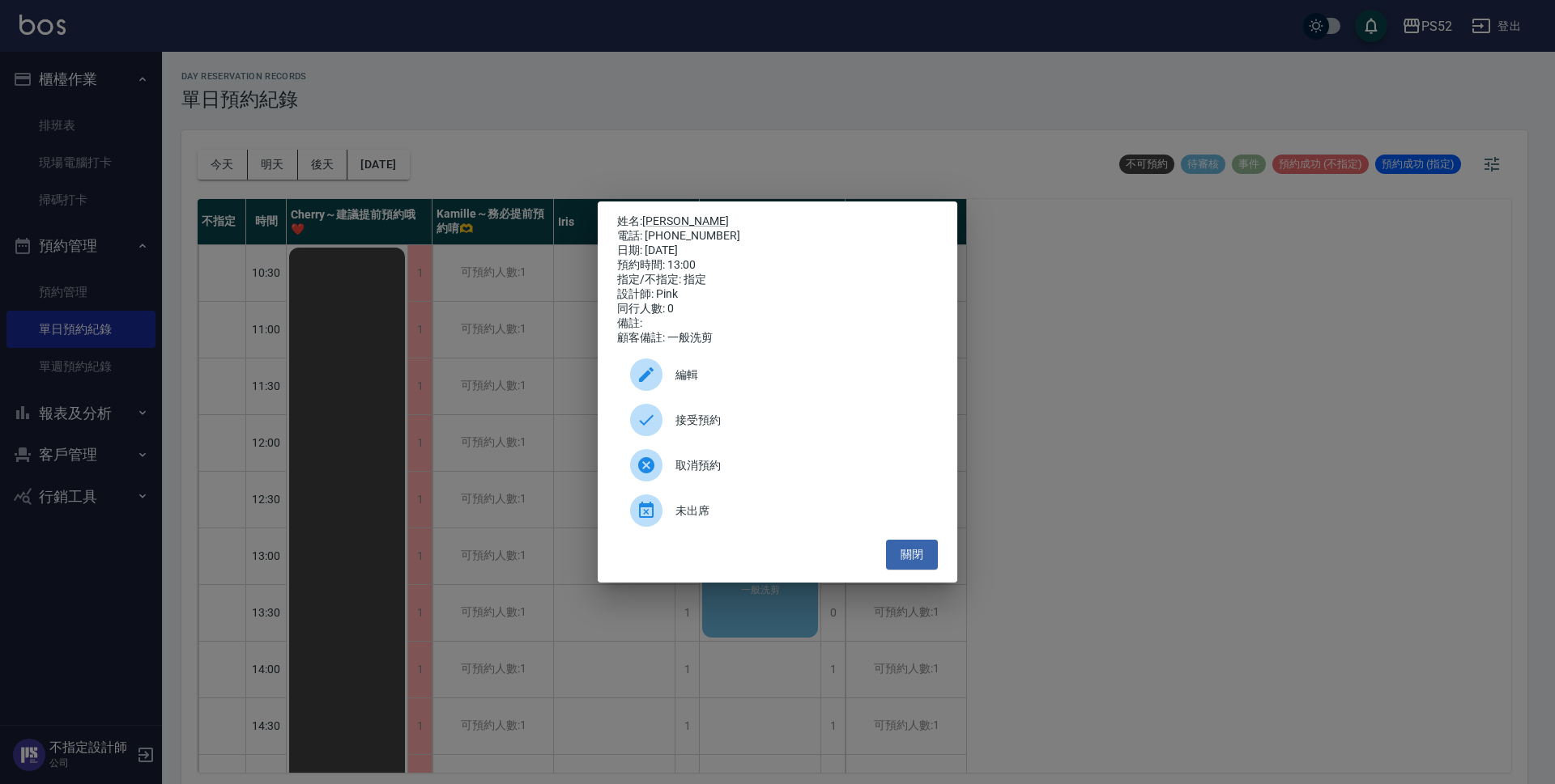
click at [722, 437] on div "接受預約" at bounding box center [777, 420] width 321 height 45
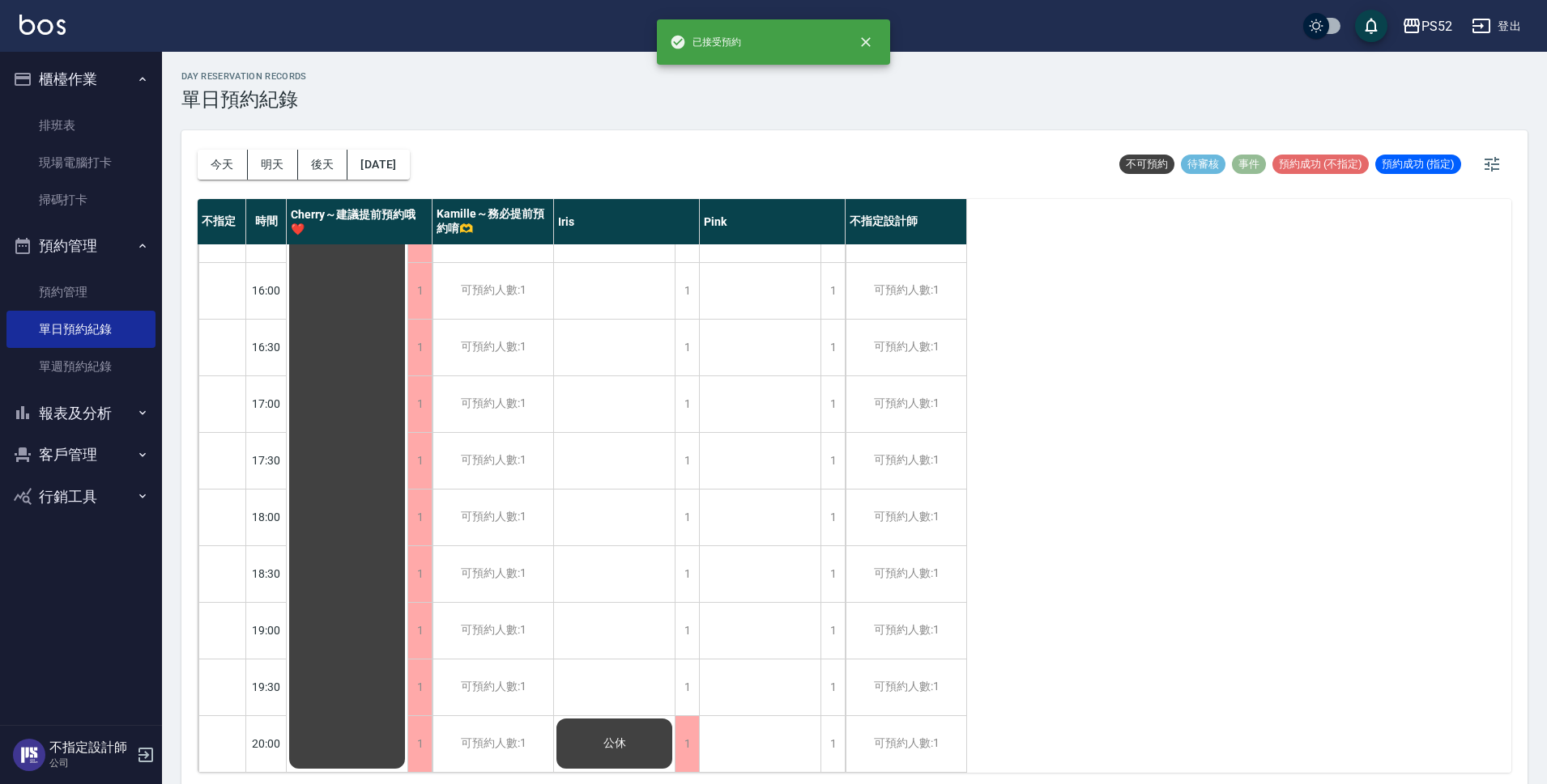
scroll to position [619, 0]
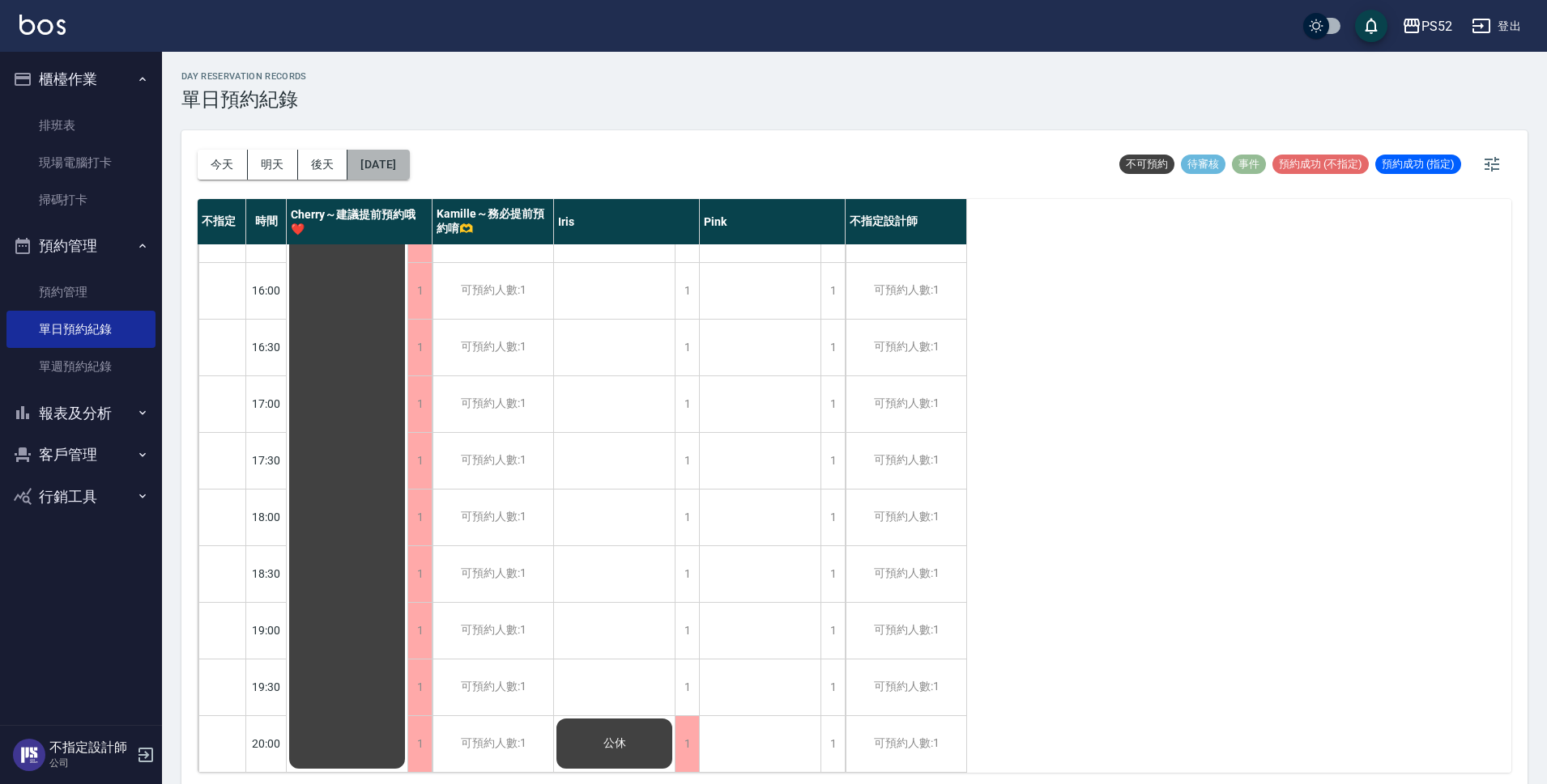
click at [389, 158] on button "[DATE]" at bounding box center [379, 164] width 62 height 30
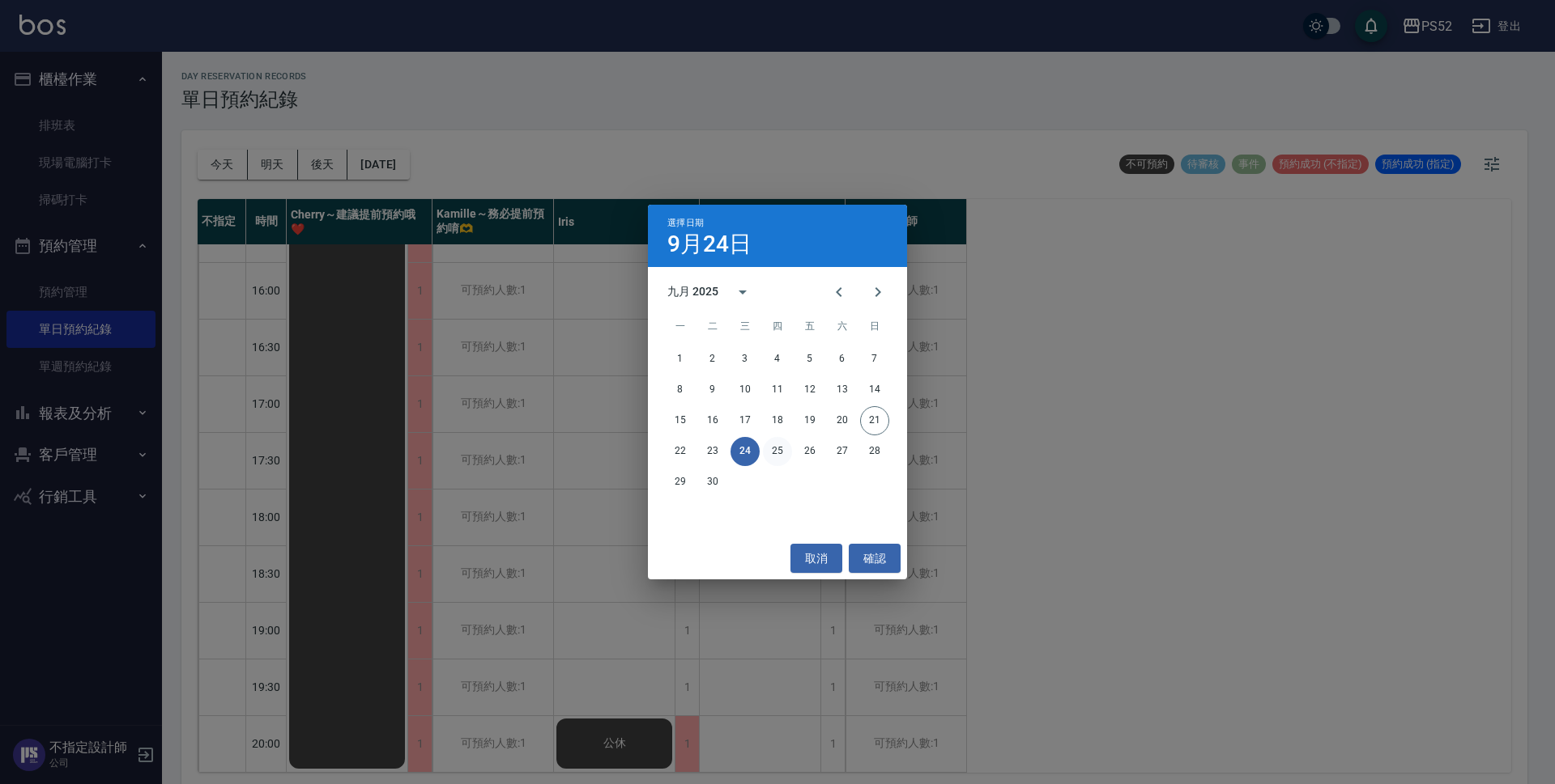
click at [777, 452] on button "25" at bounding box center [777, 452] width 29 height 29
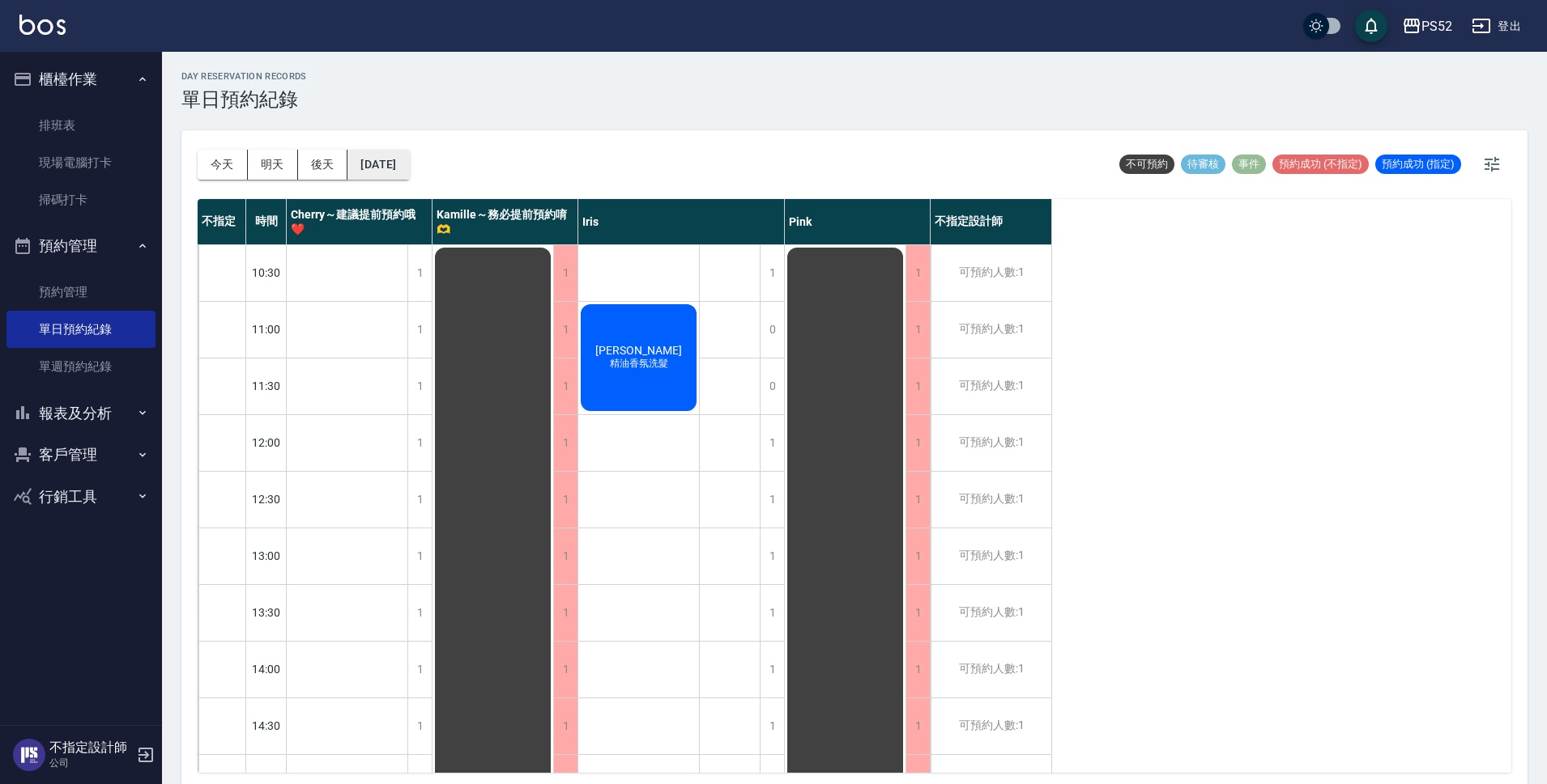
click at [391, 167] on button "[DATE]" at bounding box center [379, 164] width 62 height 30
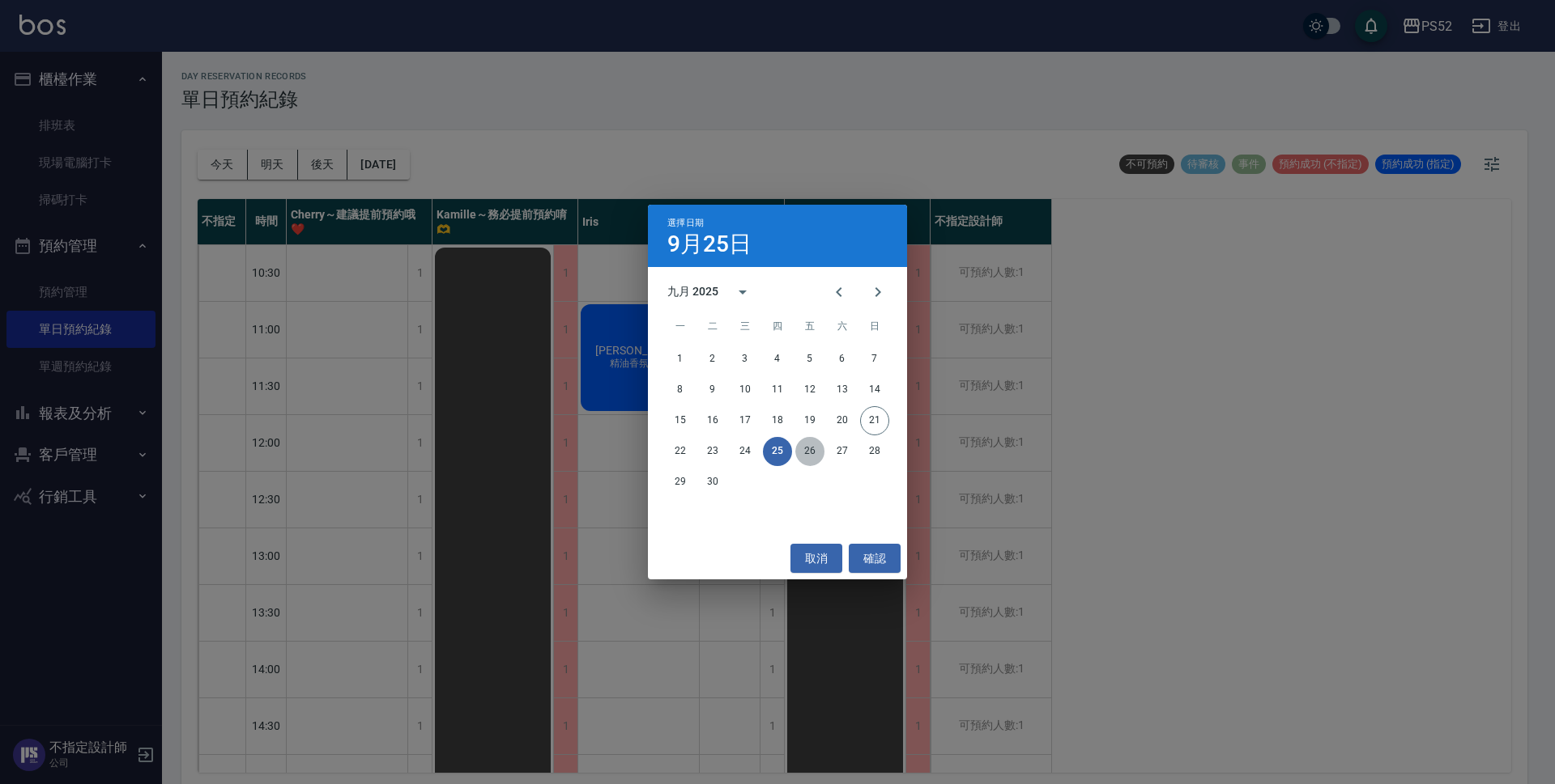
click at [821, 451] on button "26" at bounding box center [810, 452] width 29 height 29
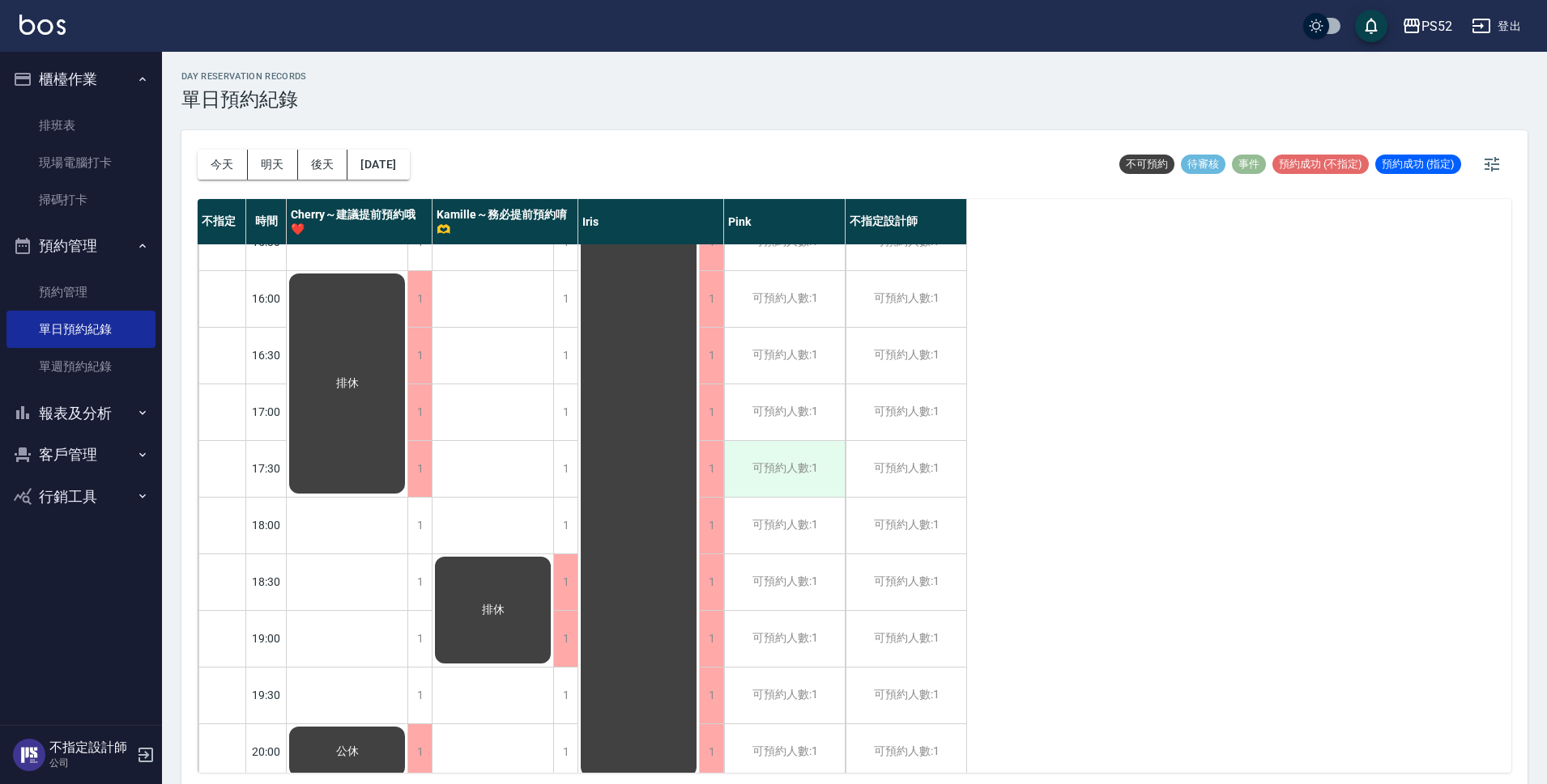
scroll to position [619, 0]
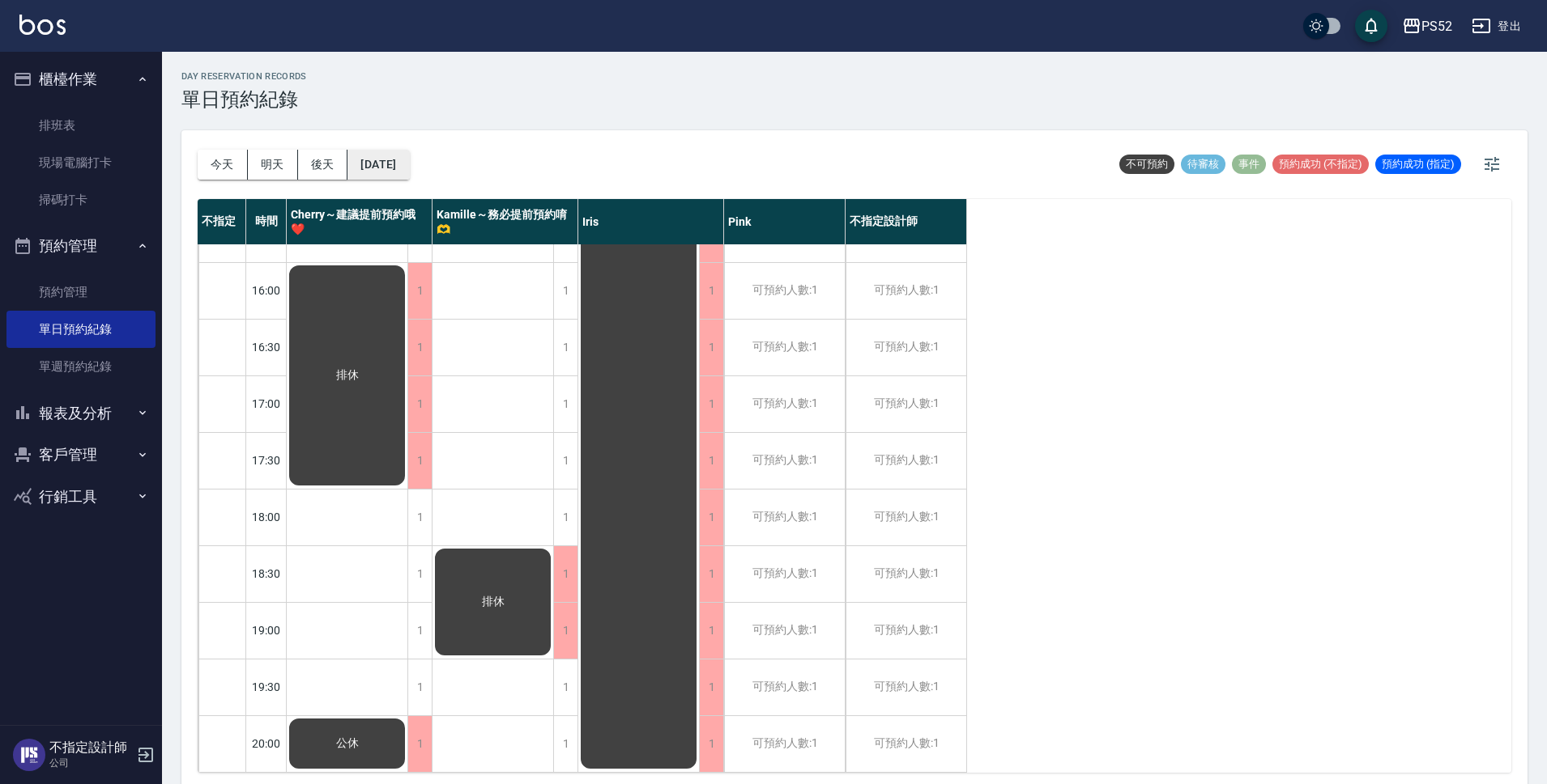
click at [404, 159] on button "[DATE]" at bounding box center [379, 164] width 62 height 30
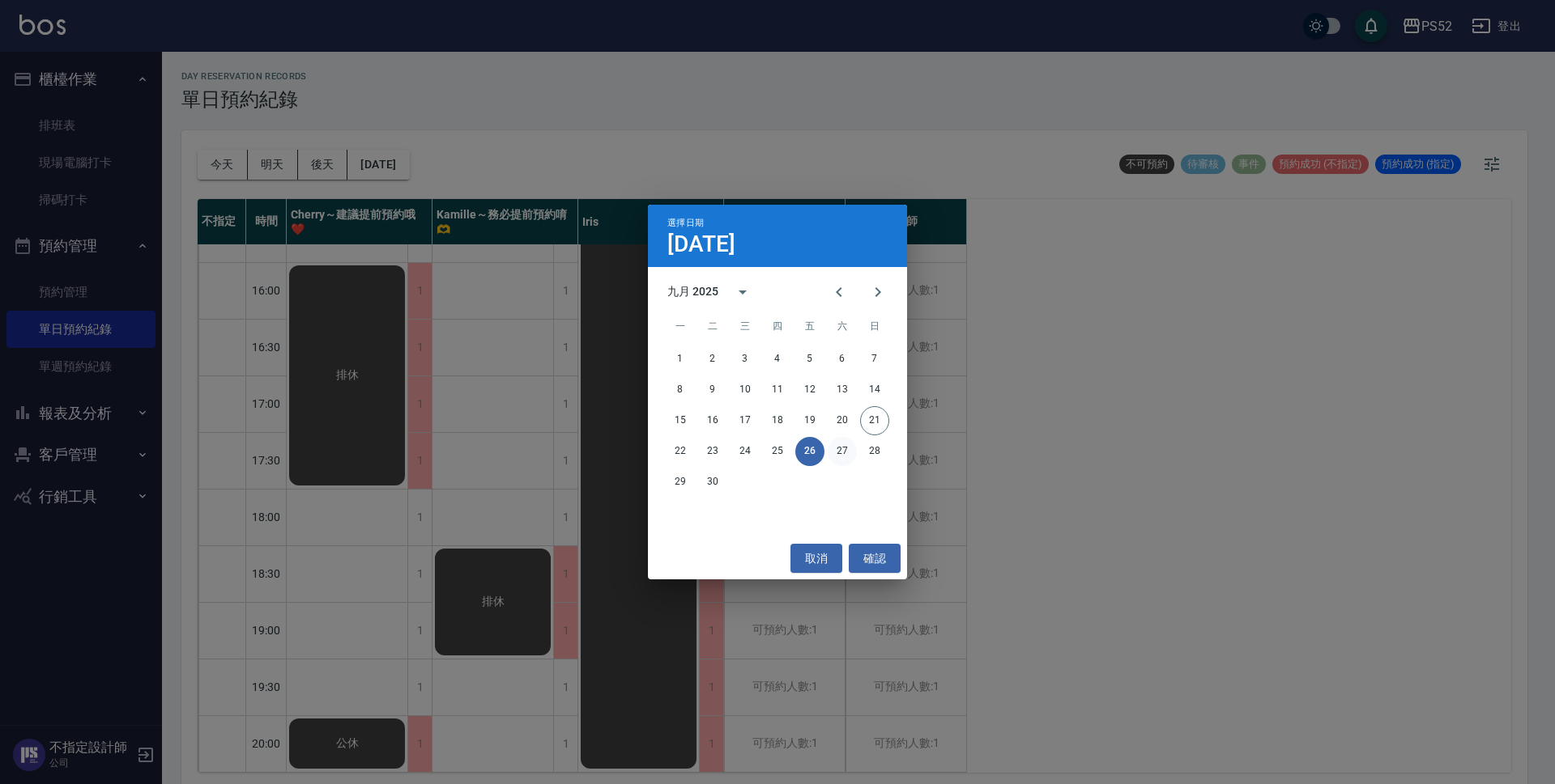
click at [848, 459] on button "27" at bounding box center [842, 452] width 29 height 29
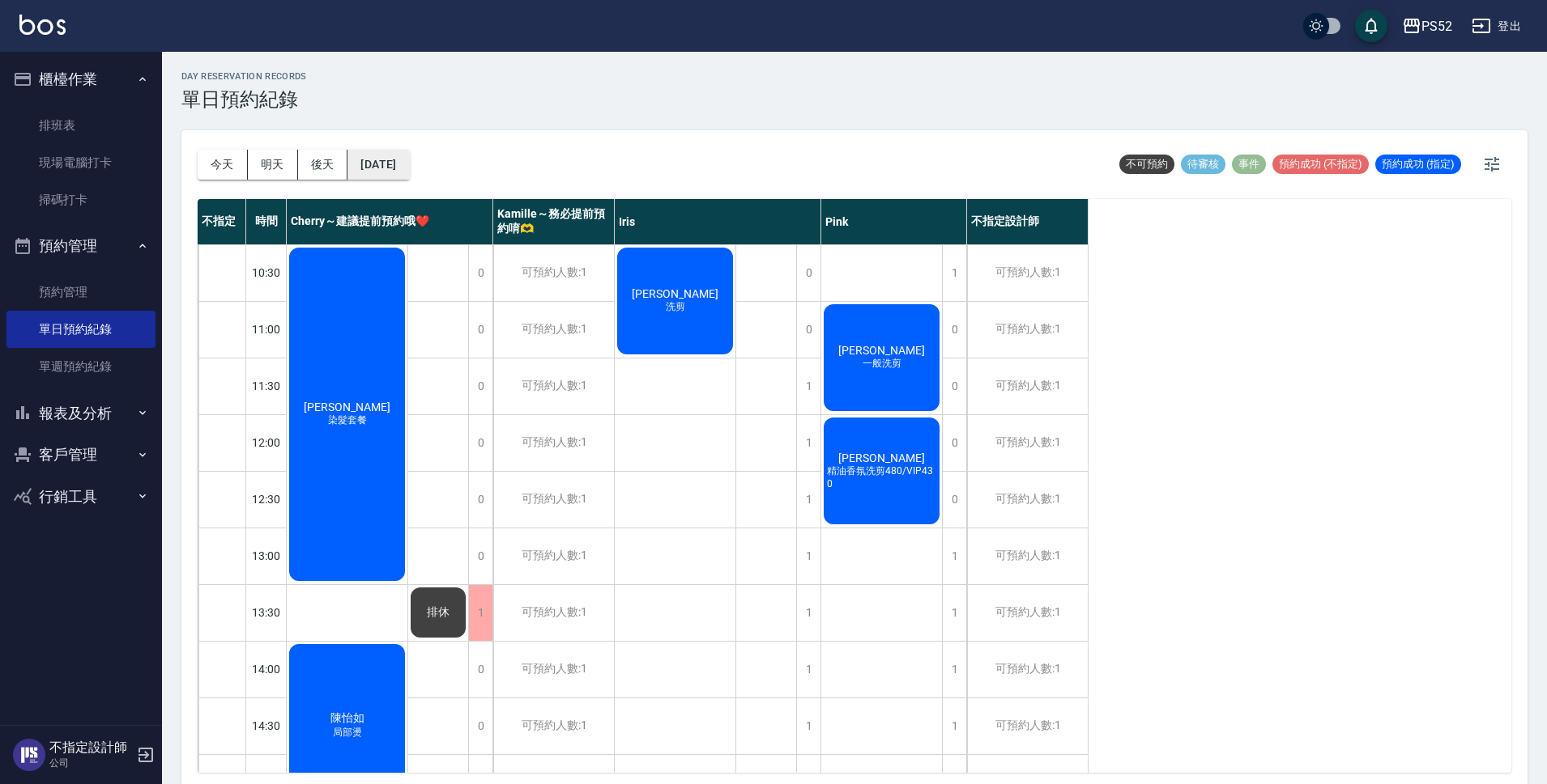
click at [409, 178] on button "[DATE]" at bounding box center [379, 164] width 62 height 30
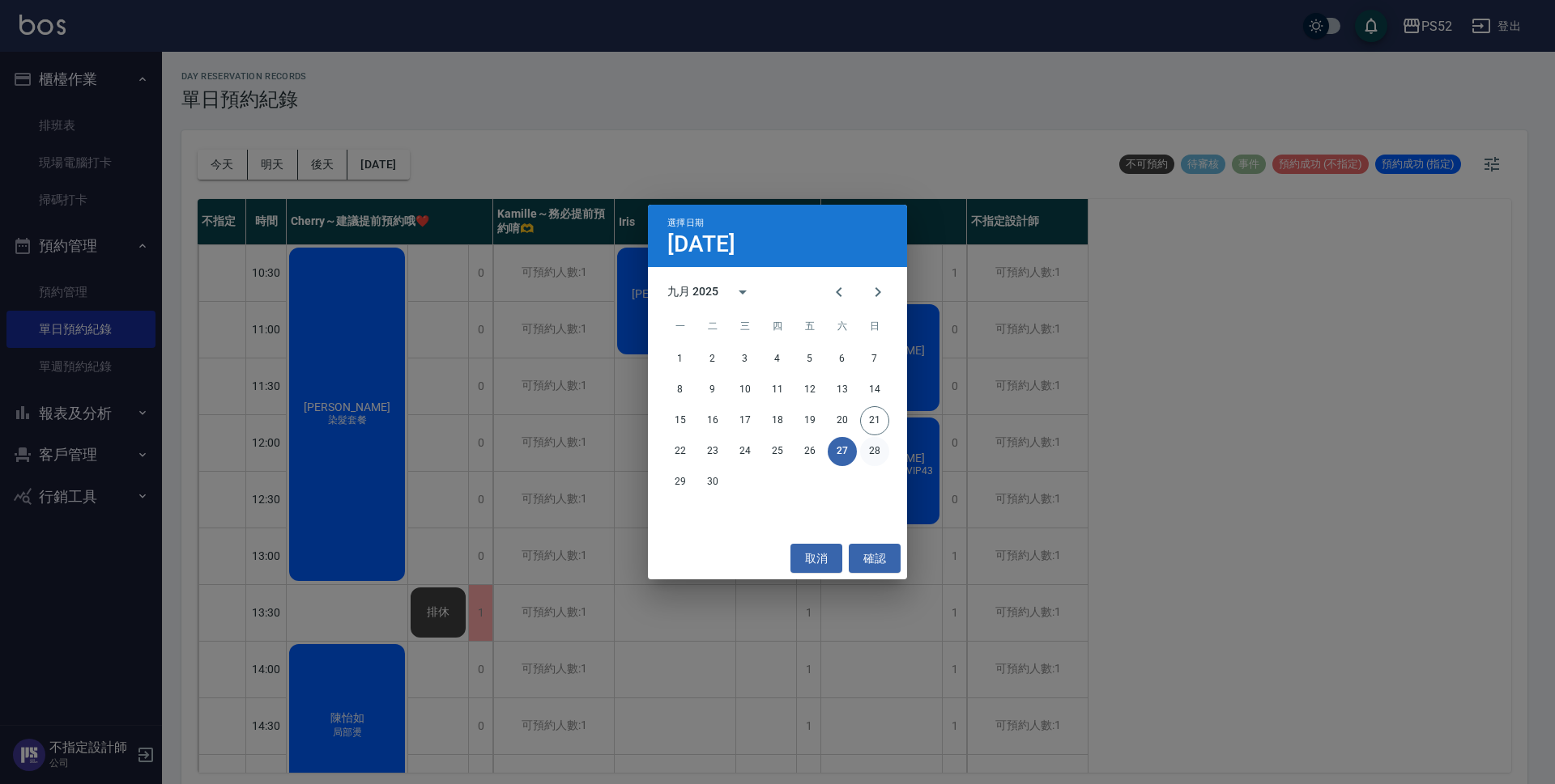
click at [867, 459] on button "28" at bounding box center [874, 452] width 29 height 29
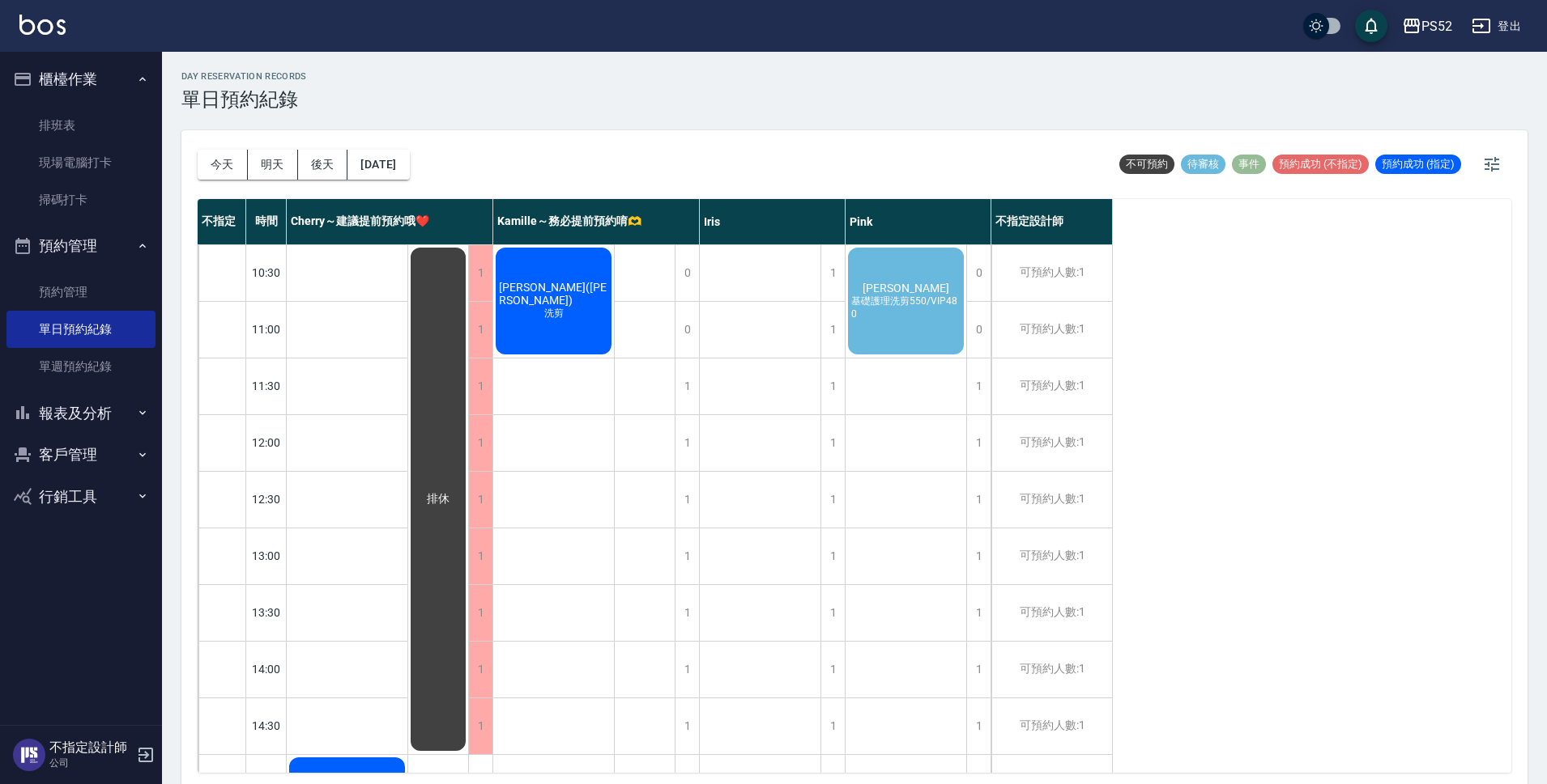
click at [920, 320] on span "基礎護理洗剪550/VIP480" at bounding box center [906, 307] width 116 height 25
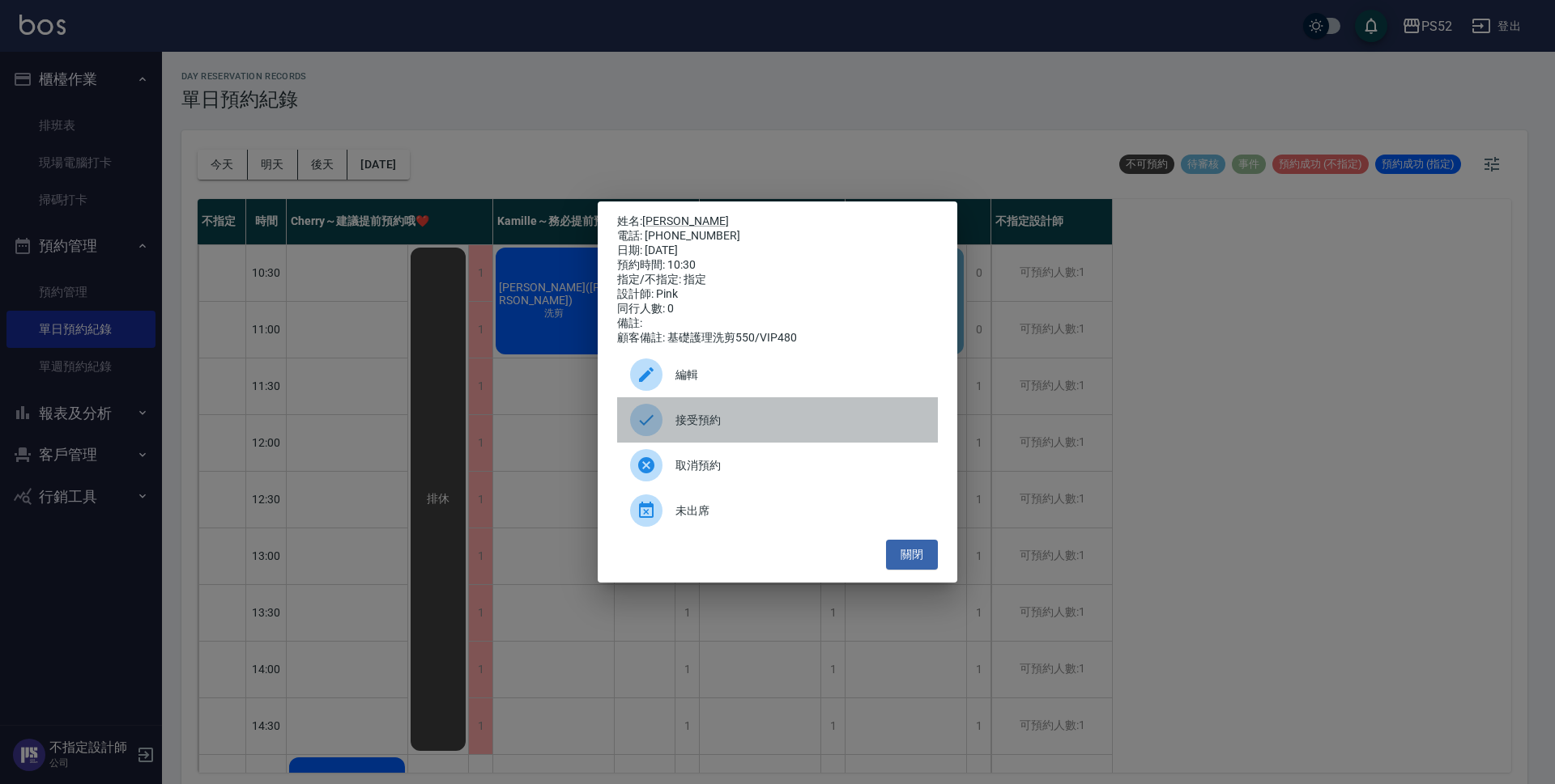
click at [732, 428] on span "接受預約" at bounding box center [800, 420] width 249 height 17
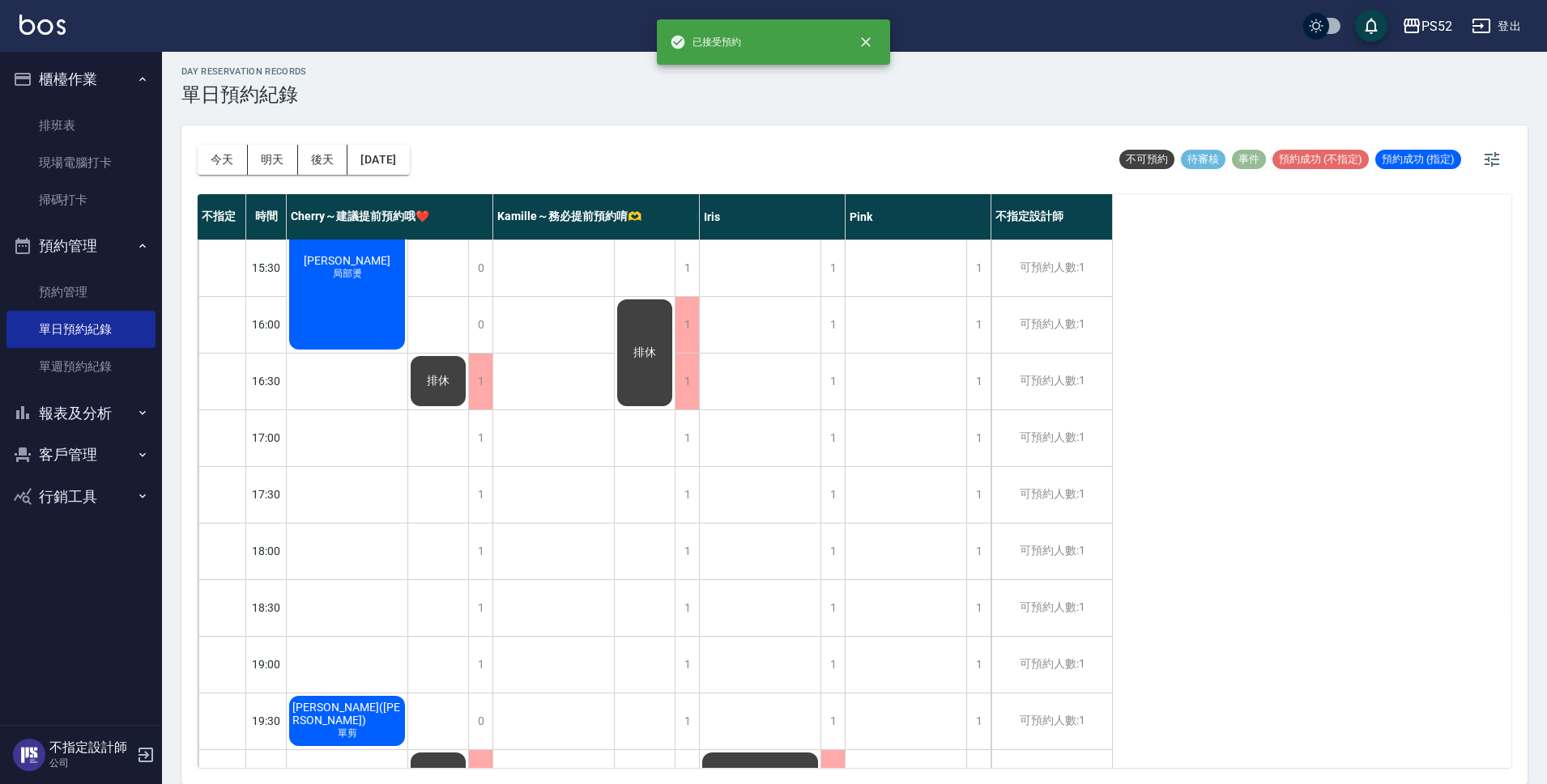
scroll to position [619, 0]
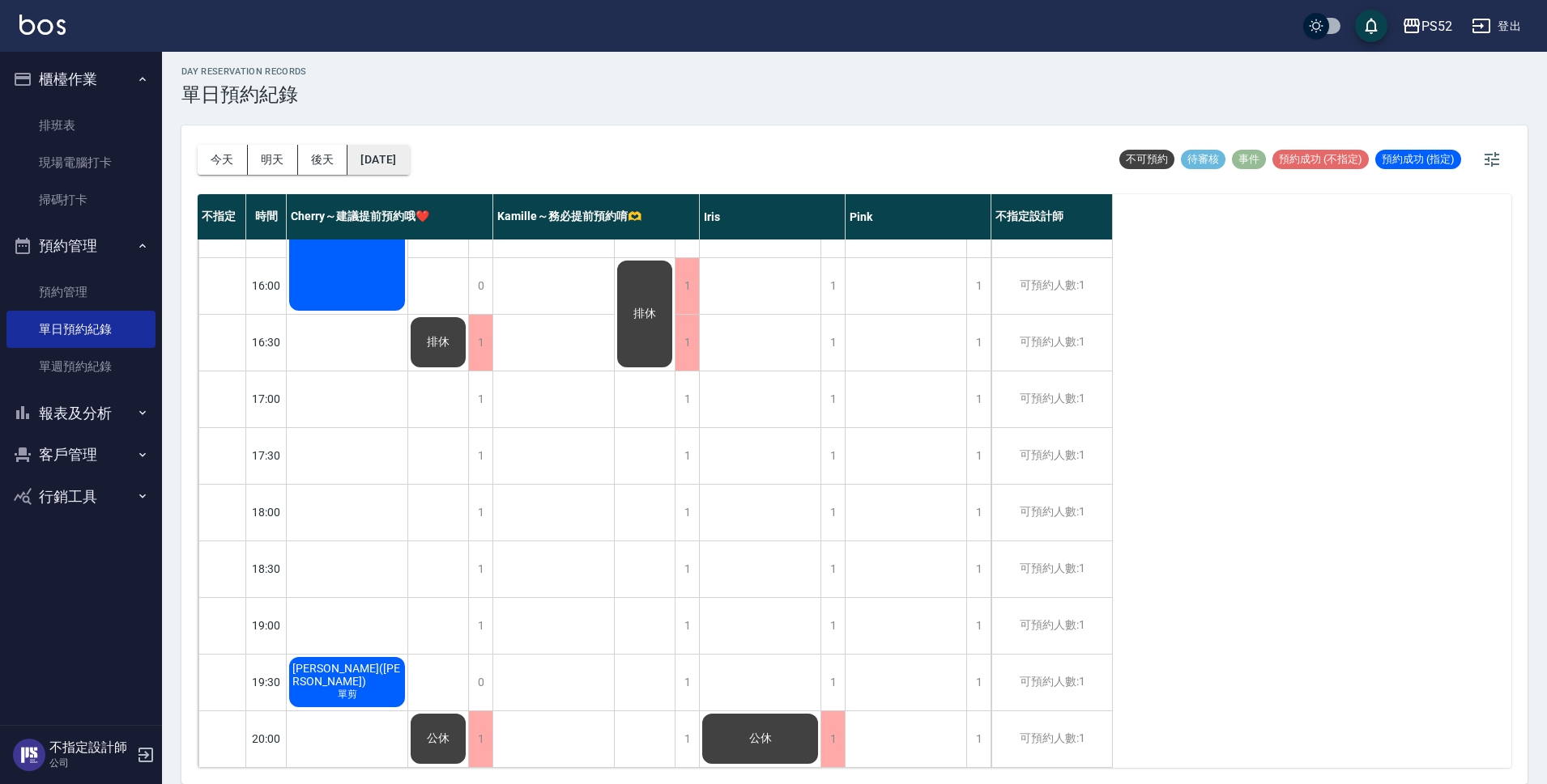
click at [377, 158] on button "[DATE]" at bounding box center [379, 159] width 62 height 30
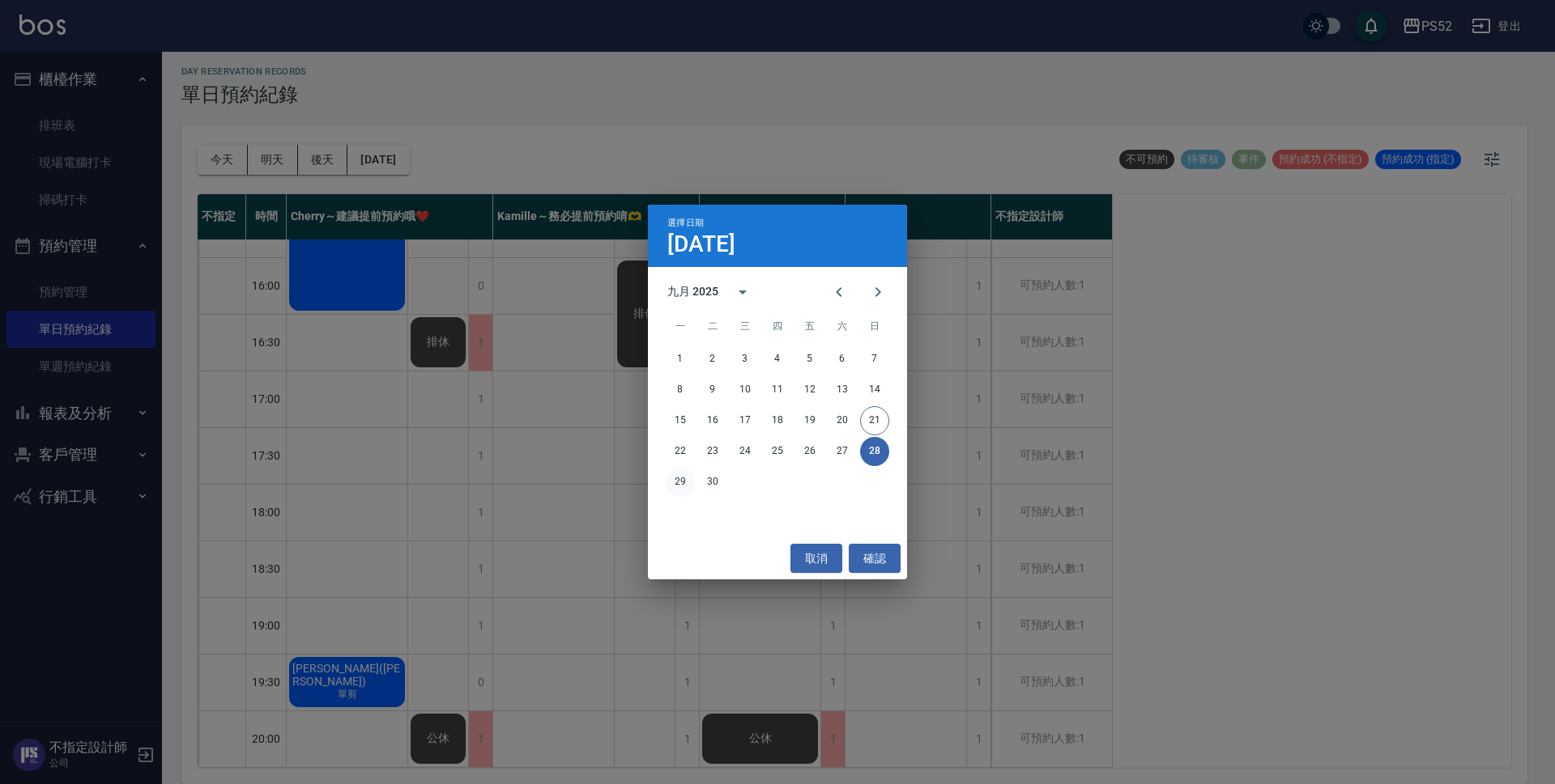
click at [677, 482] on button "29" at bounding box center [680, 483] width 29 height 29
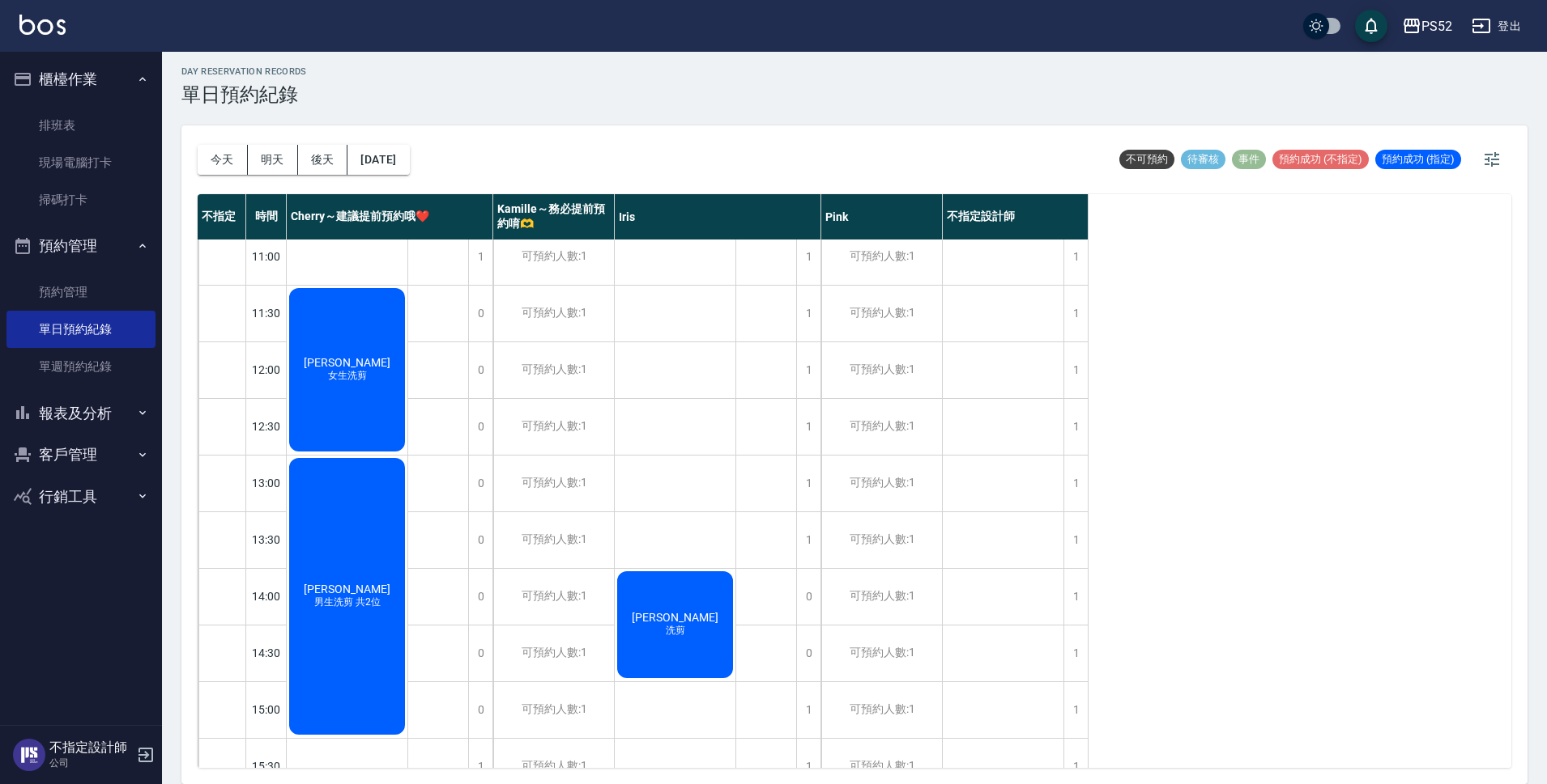
scroll to position [53, 0]
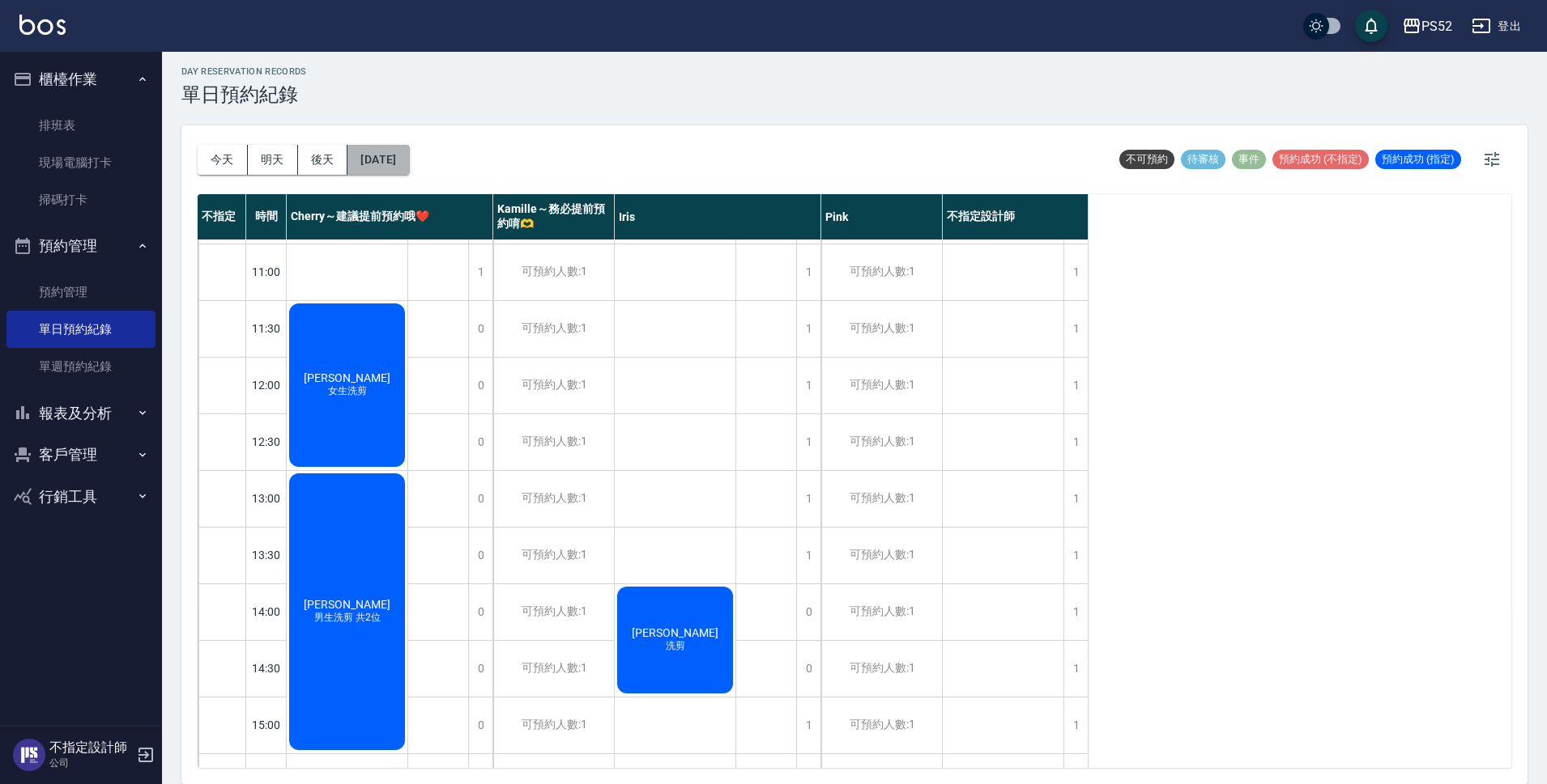
click at [409, 158] on button "[DATE]" at bounding box center [379, 159] width 62 height 30
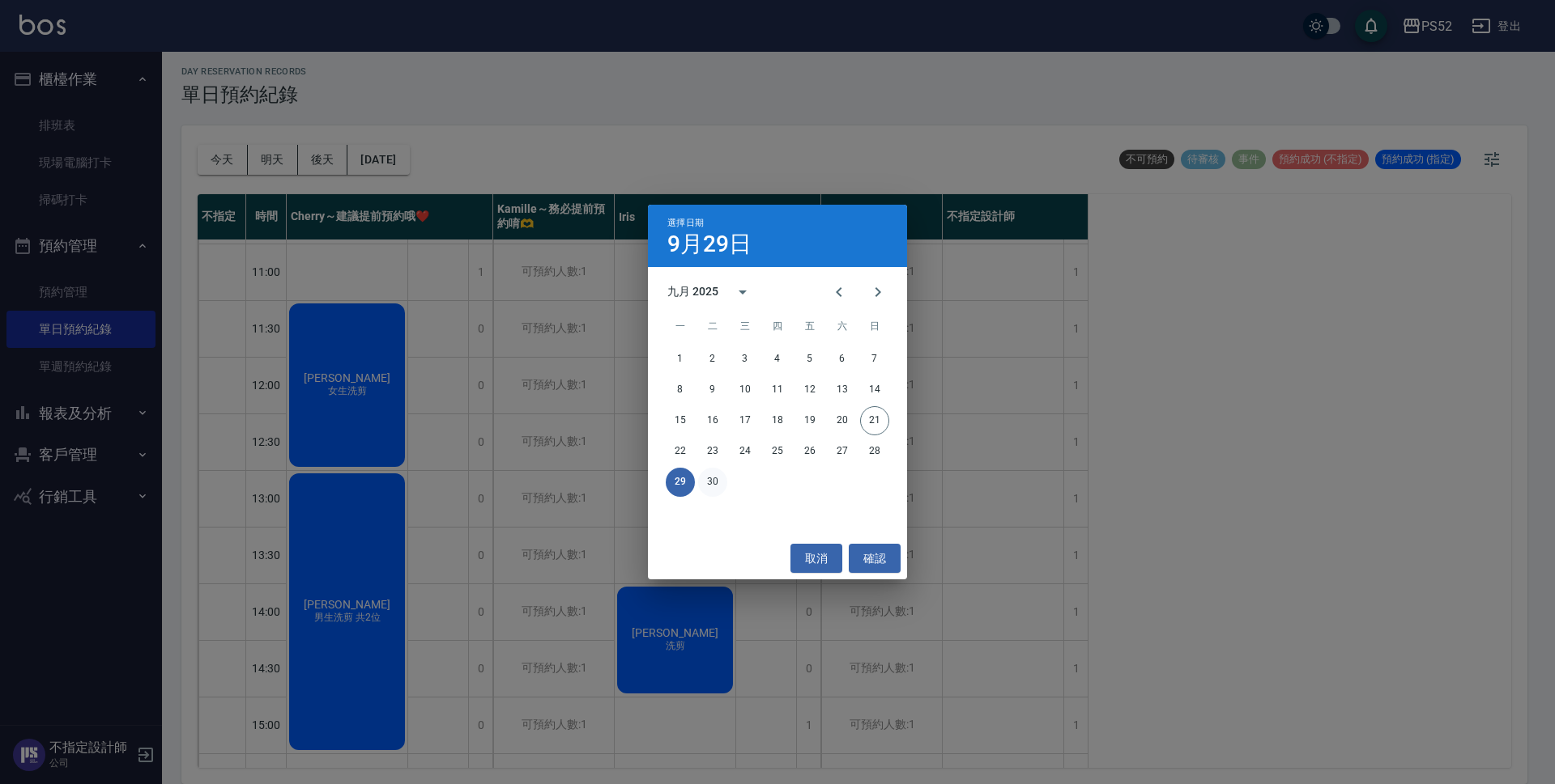
click at [715, 475] on button "30" at bounding box center [713, 483] width 29 height 29
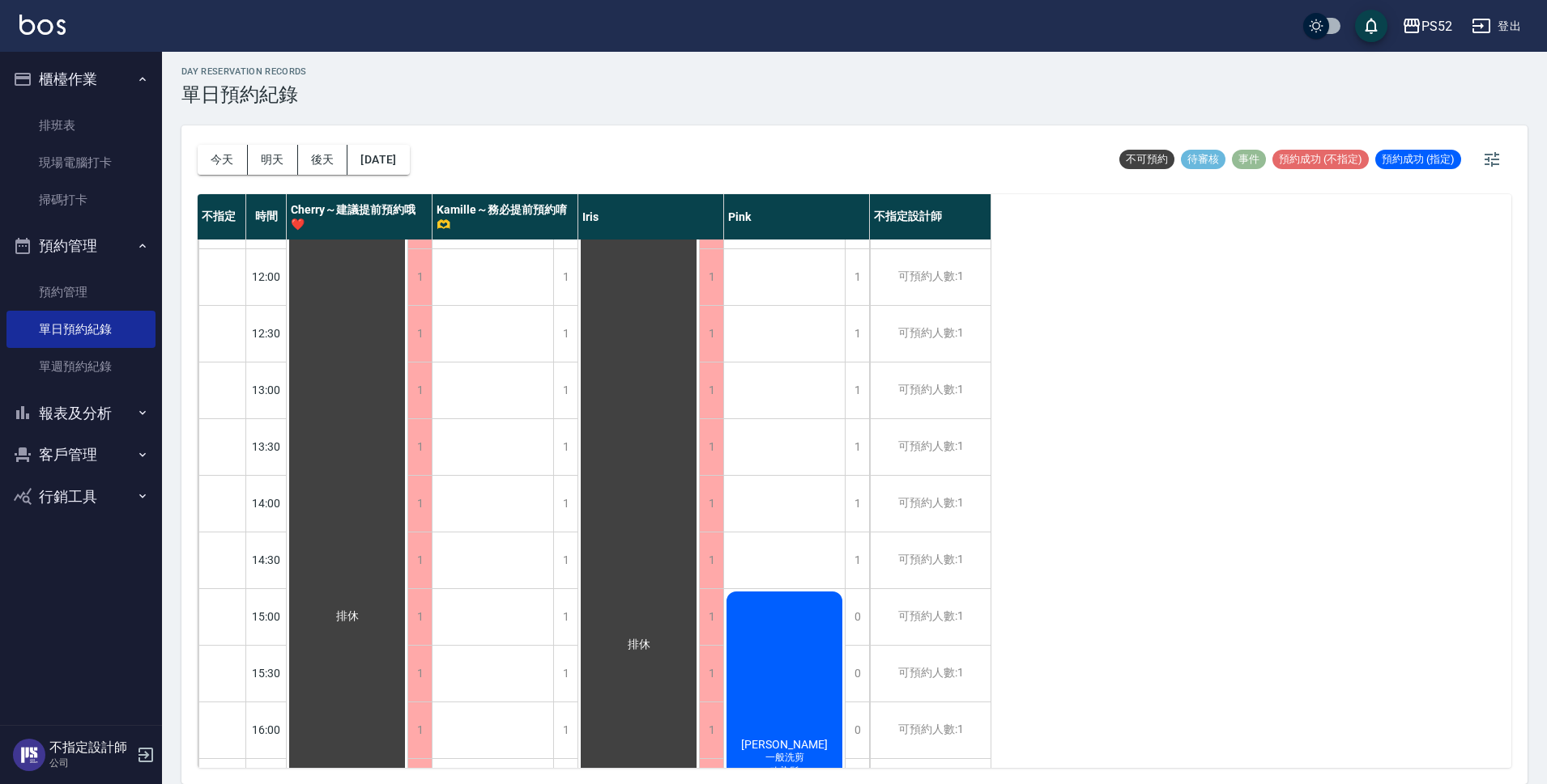
scroll to position [160, 0]
click at [407, 158] on button "[DATE]" at bounding box center [379, 159] width 62 height 30
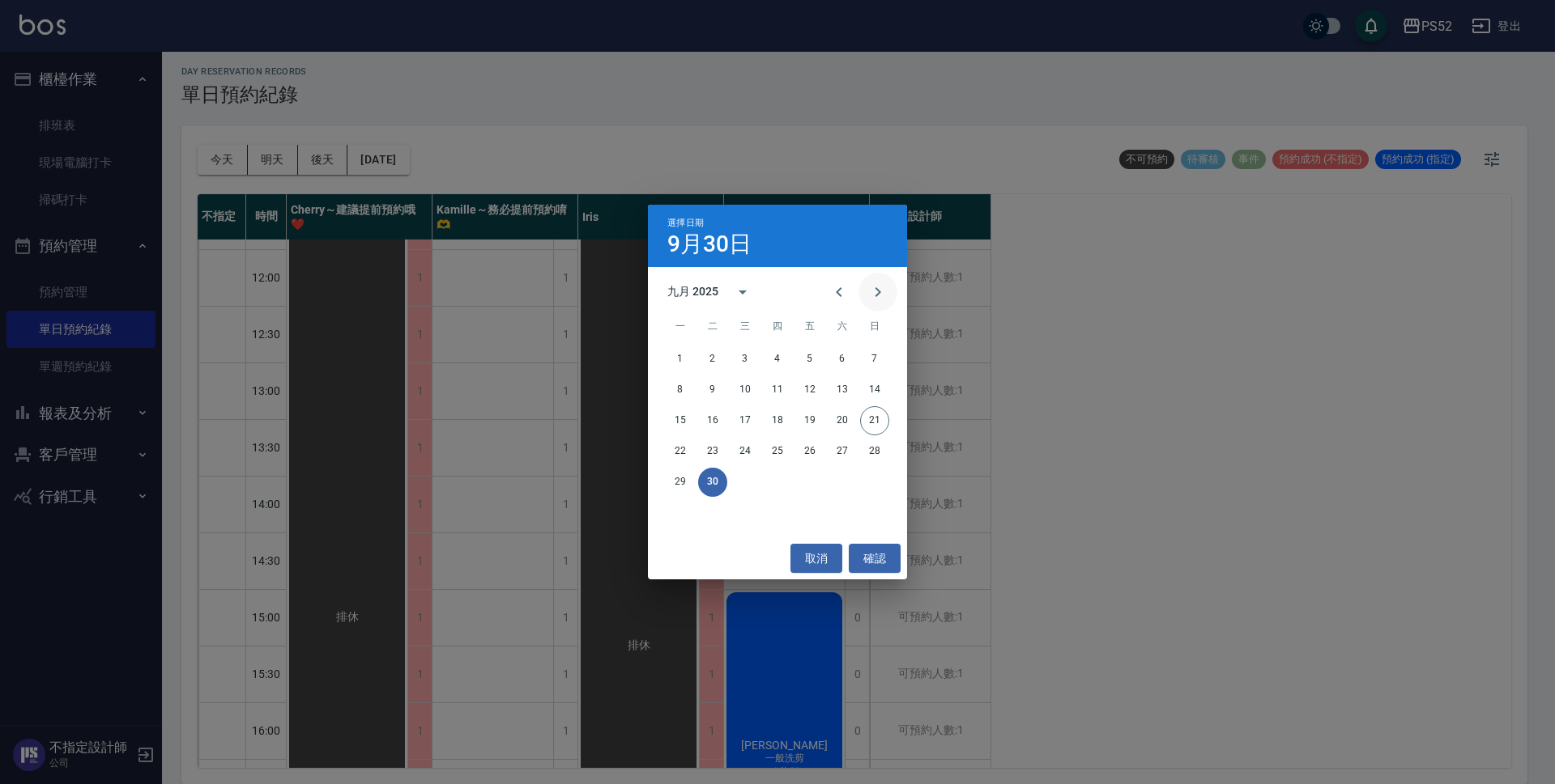
click at [882, 288] on icon "Next month" at bounding box center [877, 292] width 19 height 19
click at [751, 363] on button "1" at bounding box center [744, 359] width 29 height 29
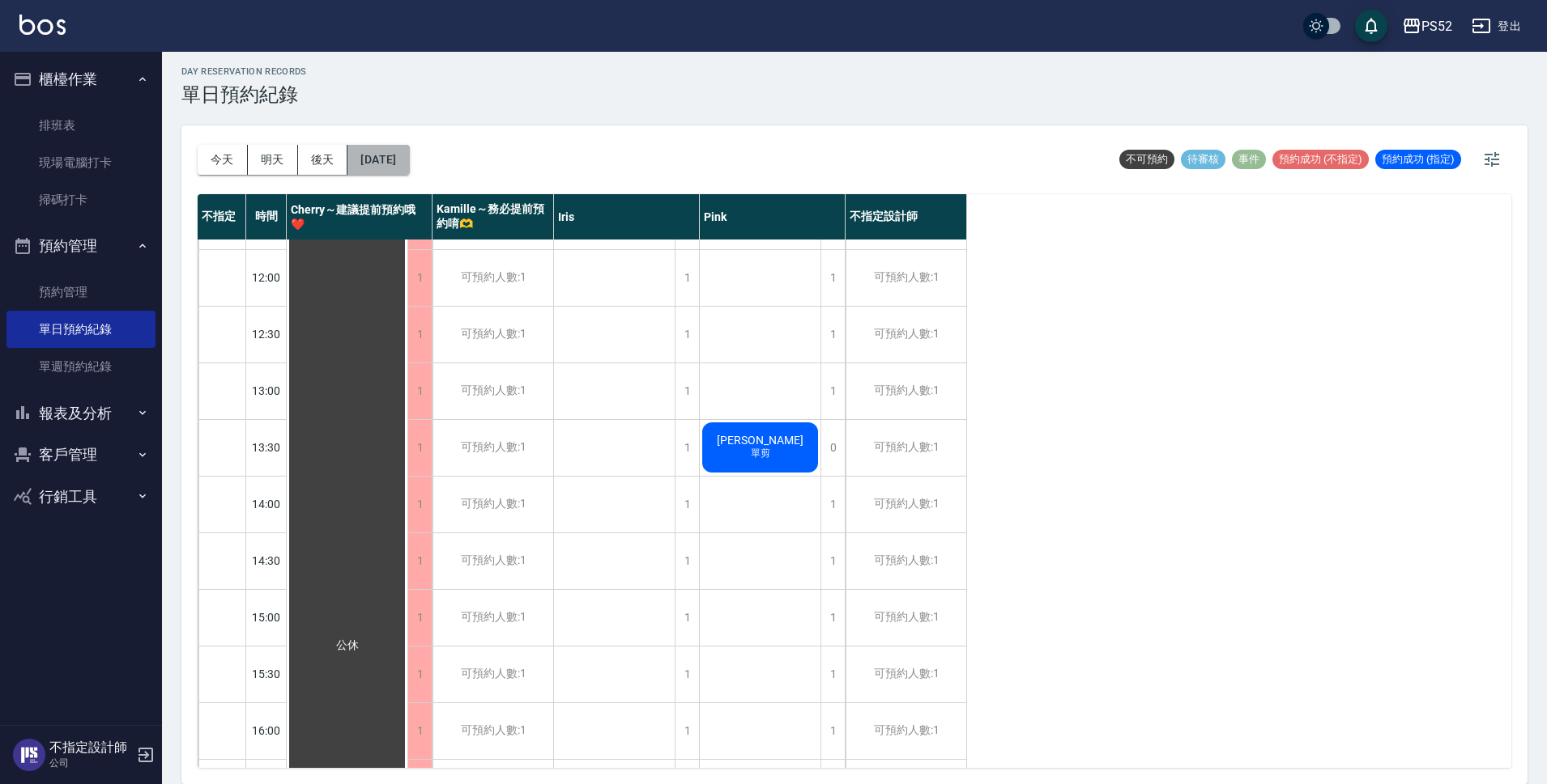
click at [404, 161] on button "[DATE]" at bounding box center [379, 159] width 62 height 30
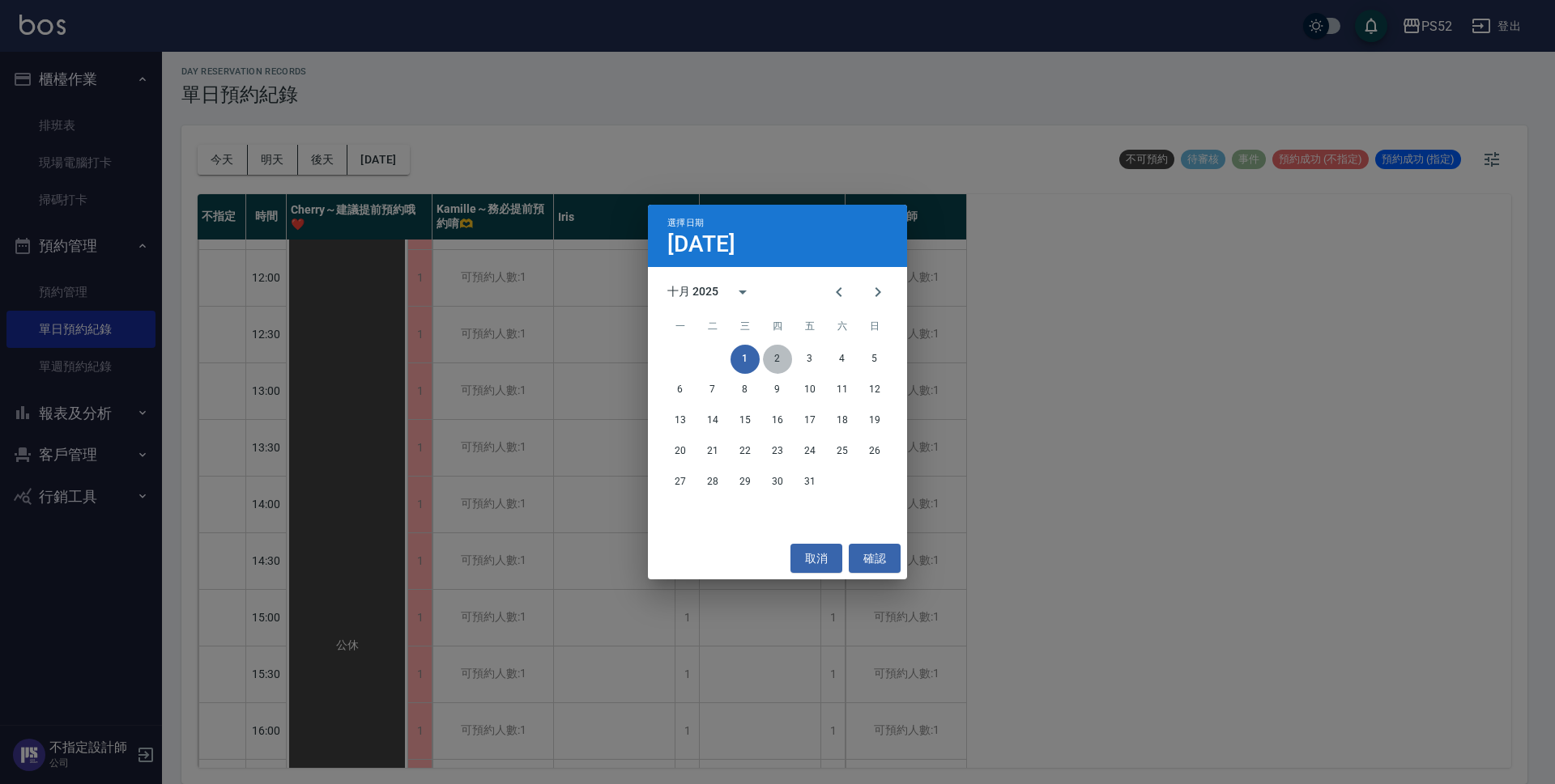
click at [781, 366] on button "2" at bounding box center [777, 359] width 29 height 29
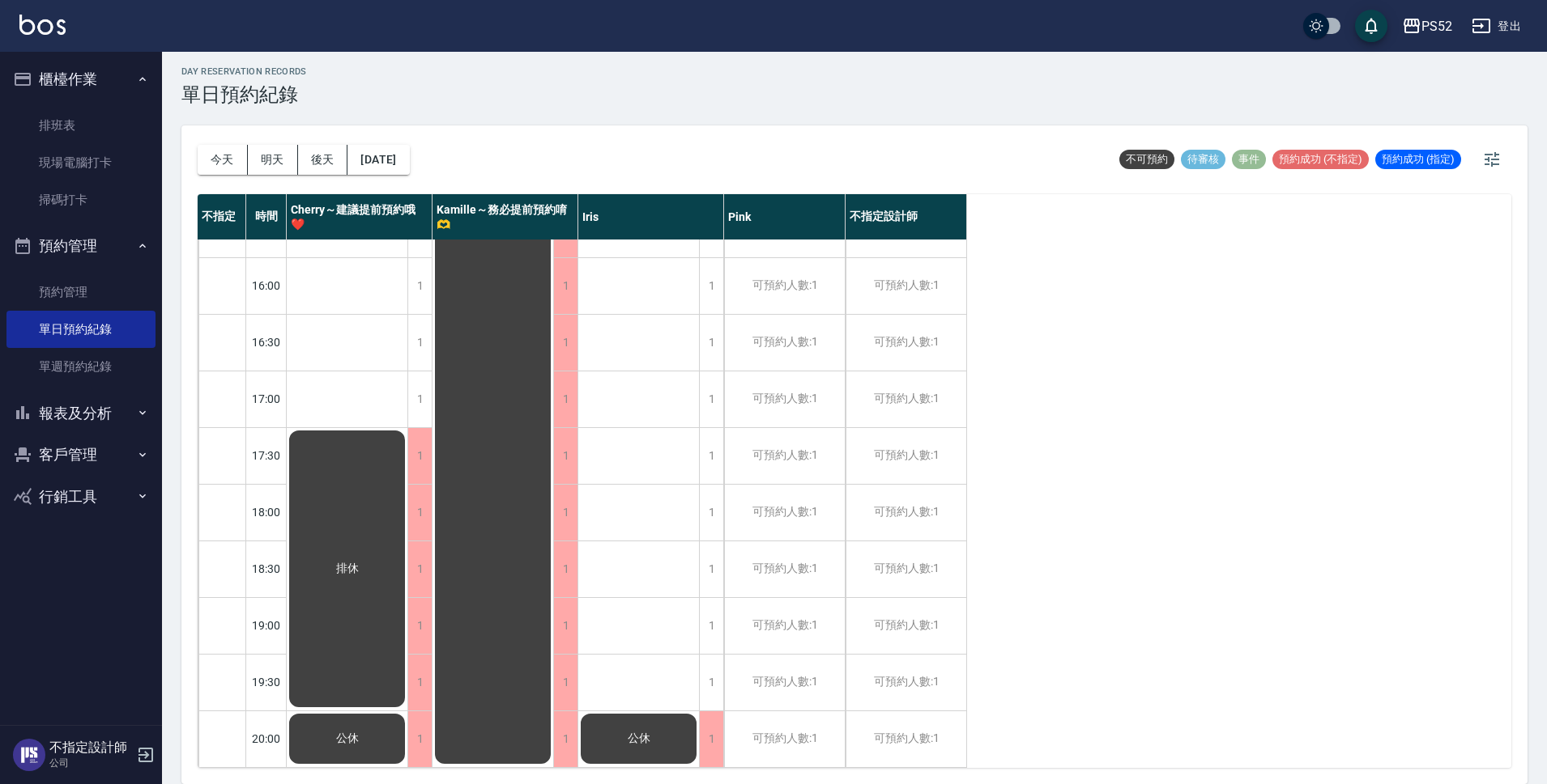
scroll to position [619, 0]
click at [79, 157] on link "現場電腦打卡" at bounding box center [81, 162] width 149 height 37
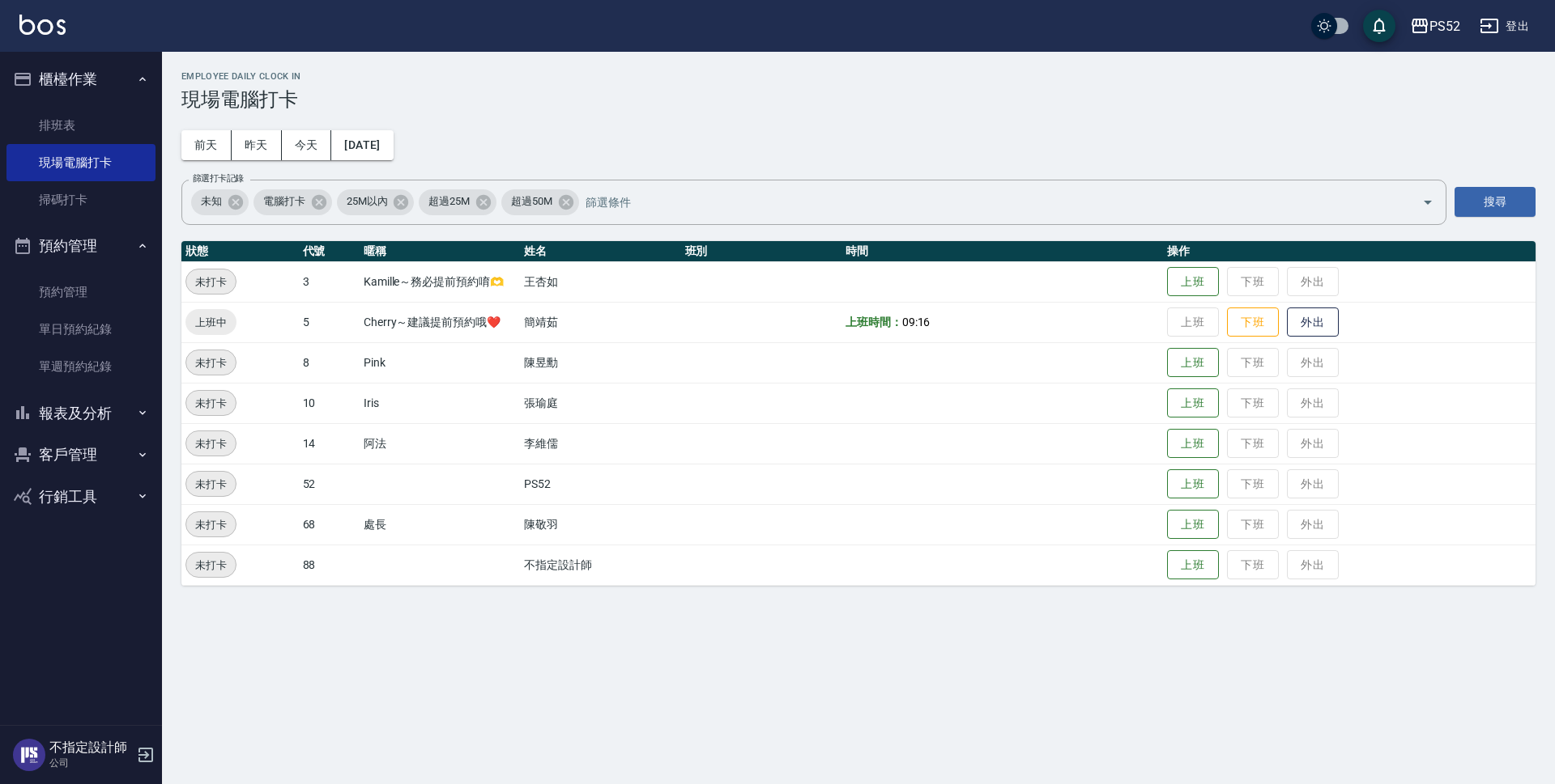
click at [93, 419] on button "報表及分析" at bounding box center [81, 414] width 149 height 42
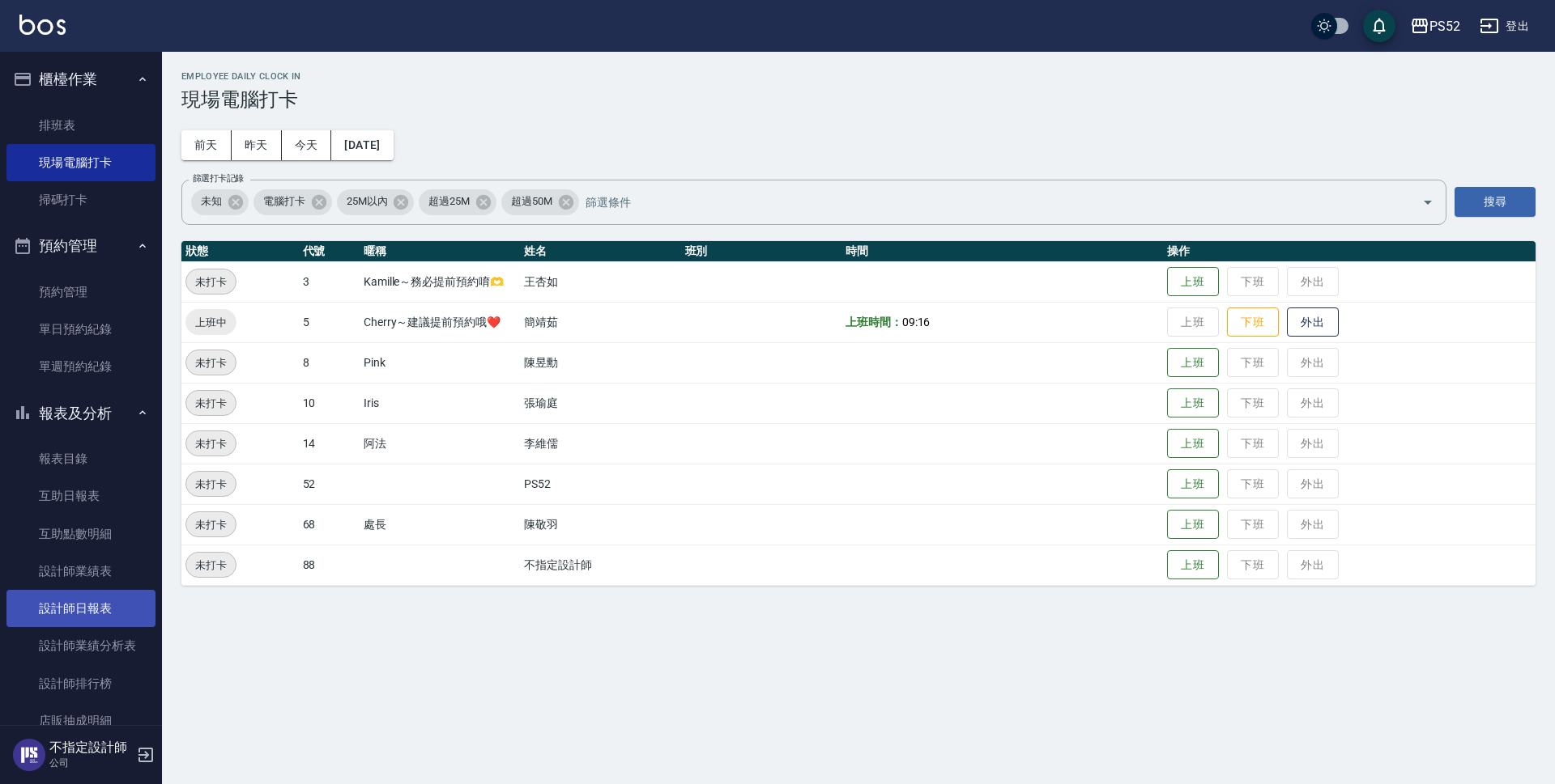
click at [125, 599] on link "設計師日報表" at bounding box center [81, 608] width 149 height 37
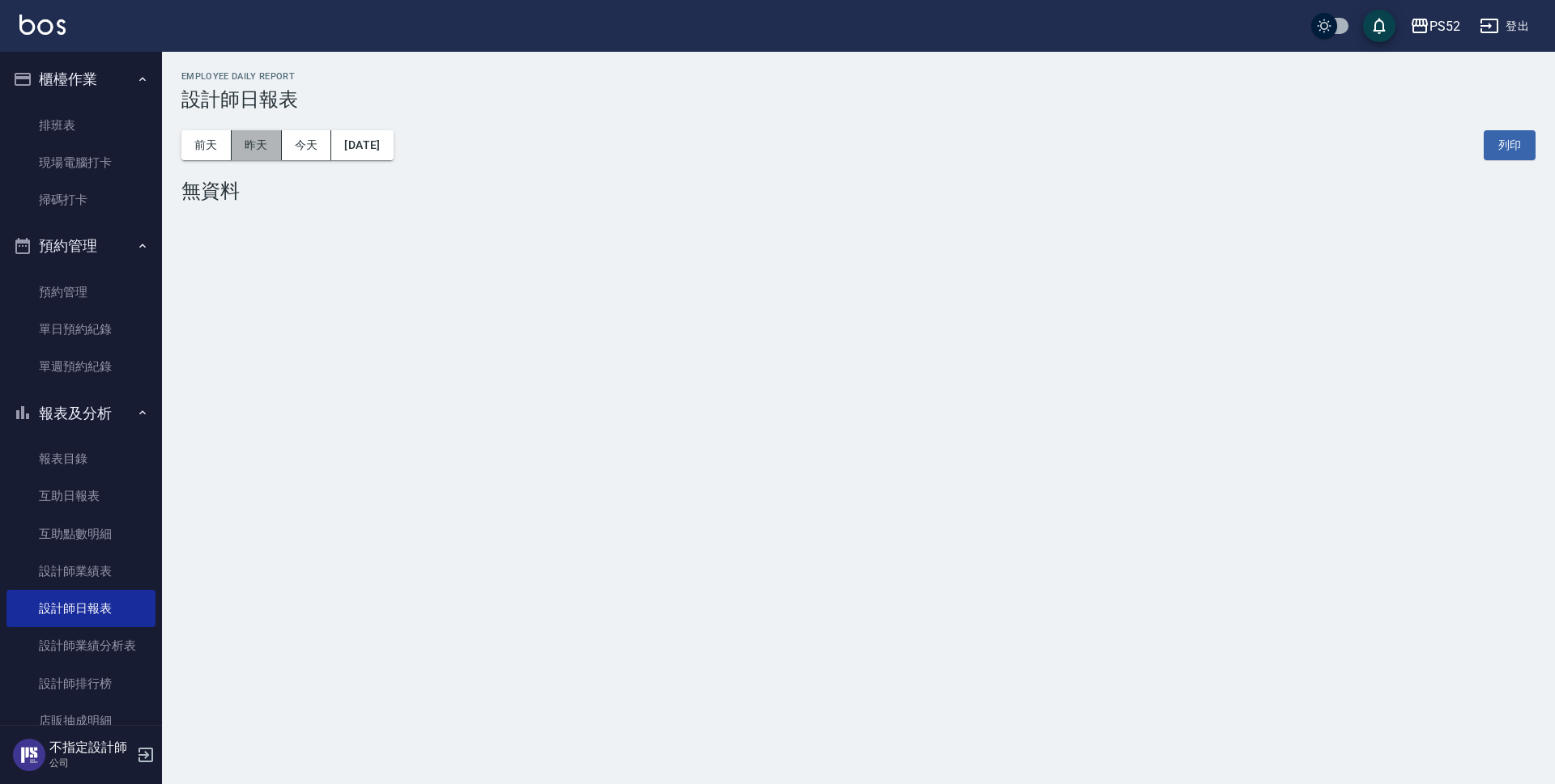
click at [255, 140] on button "昨天" at bounding box center [256, 145] width 50 height 30
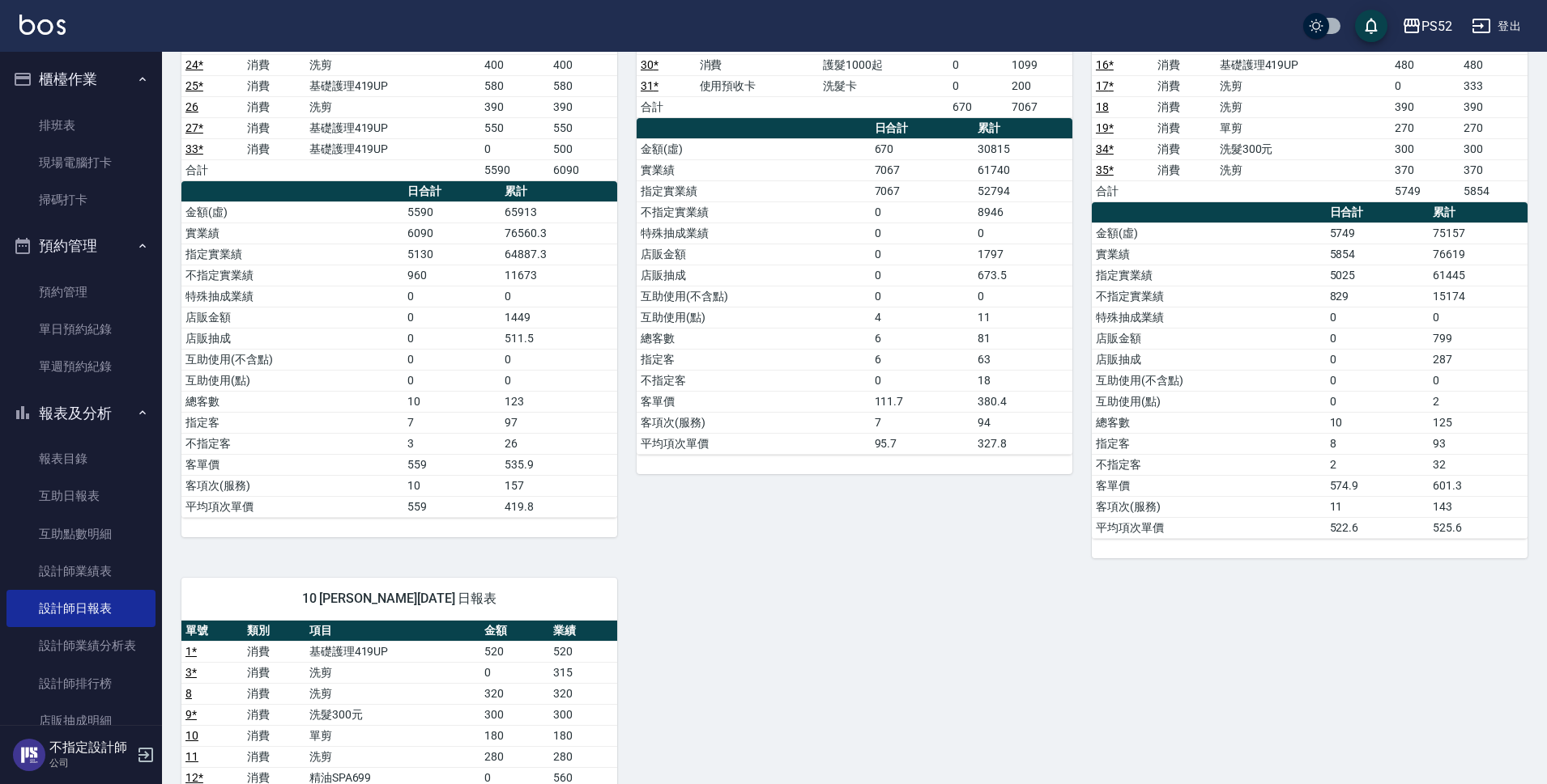
scroll to position [270, 0]
